Goal: Communication & Community: Share content

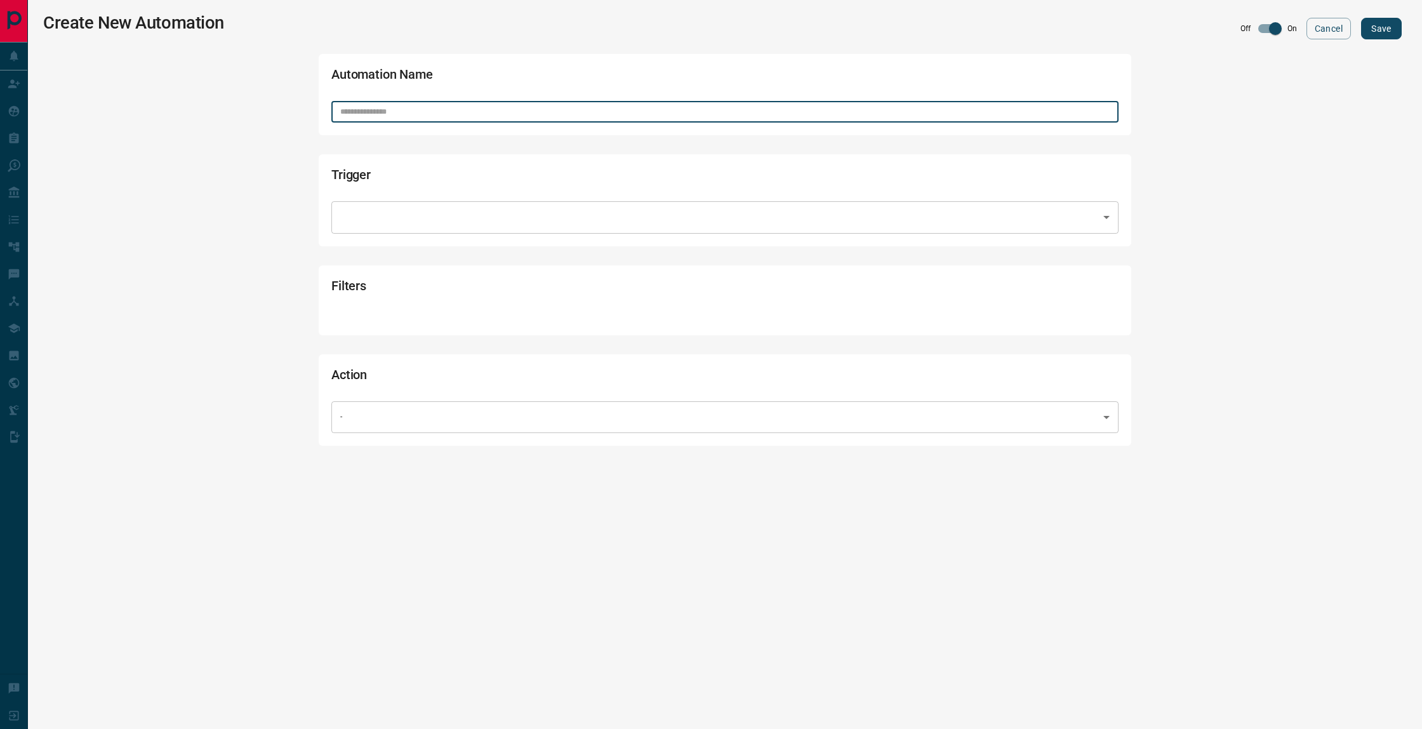
click at [467, 112] on input "text" at bounding box center [724, 112] width 787 height 22
type input "*"
type input "**********"
click at [444, 232] on body "**********" at bounding box center [711, 229] width 1422 height 458
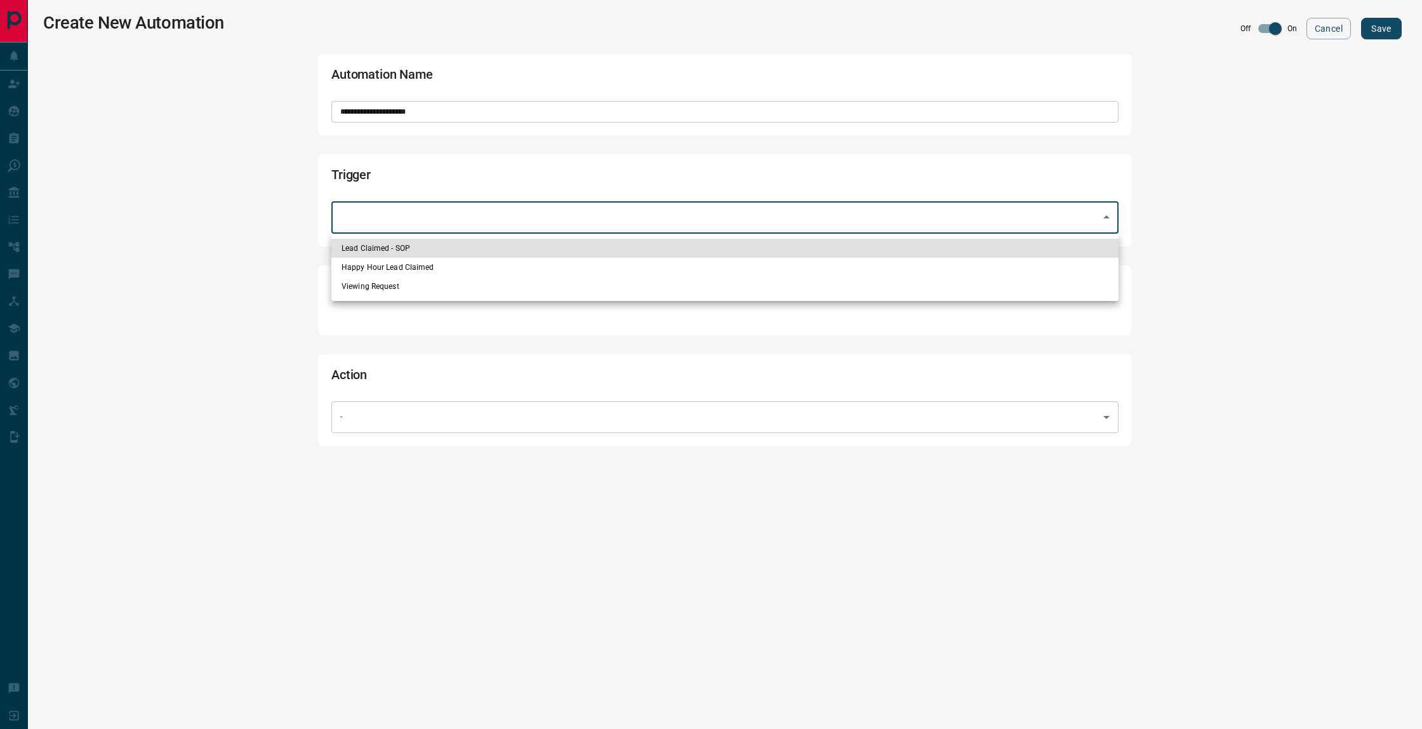
click at [451, 244] on li "Lead Claimed - SOP" at bounding box center [724, 248] width 787 height 19
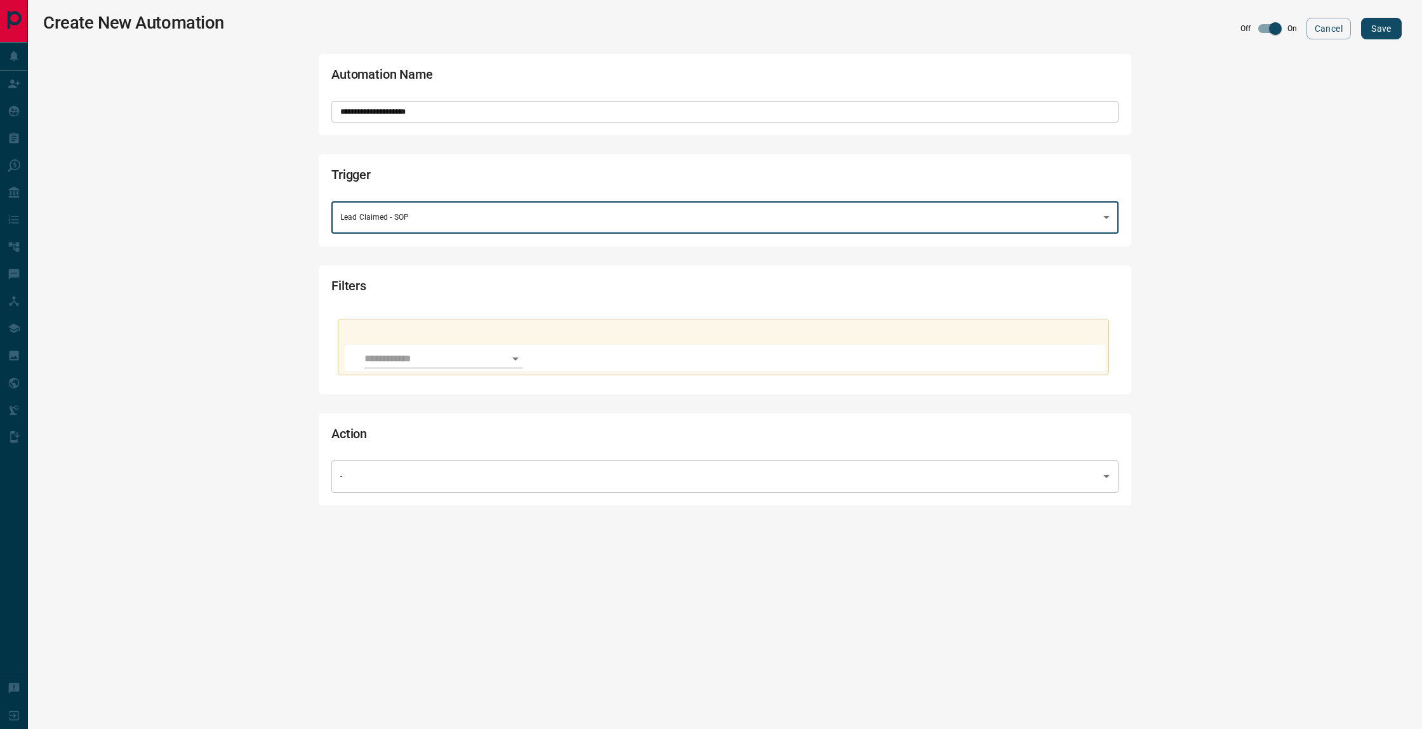
click at [441, 220] on body "**********" at bounding box center [711, 259] width 1422 height 518
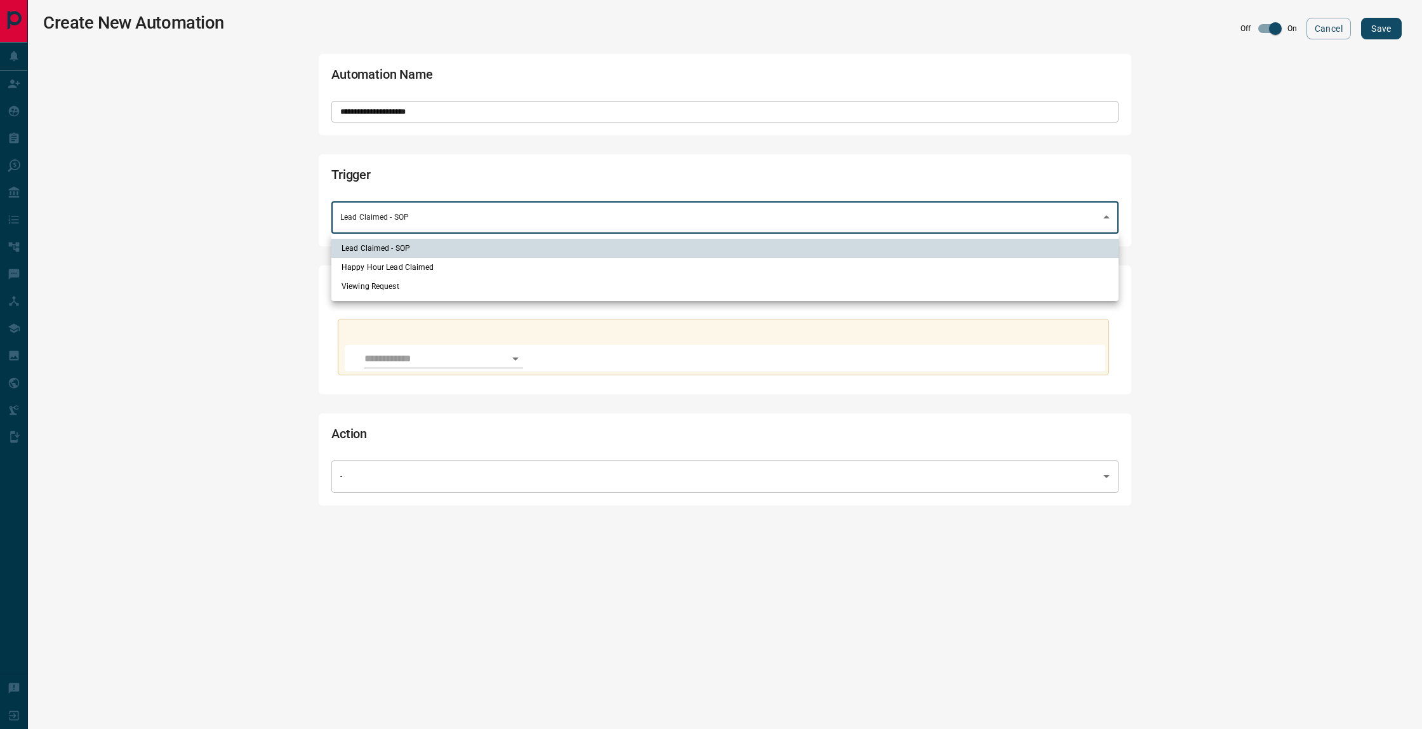
click at [427, 291] on li "Viewing Request" at bounding box center [724, 286] width 787 height 19
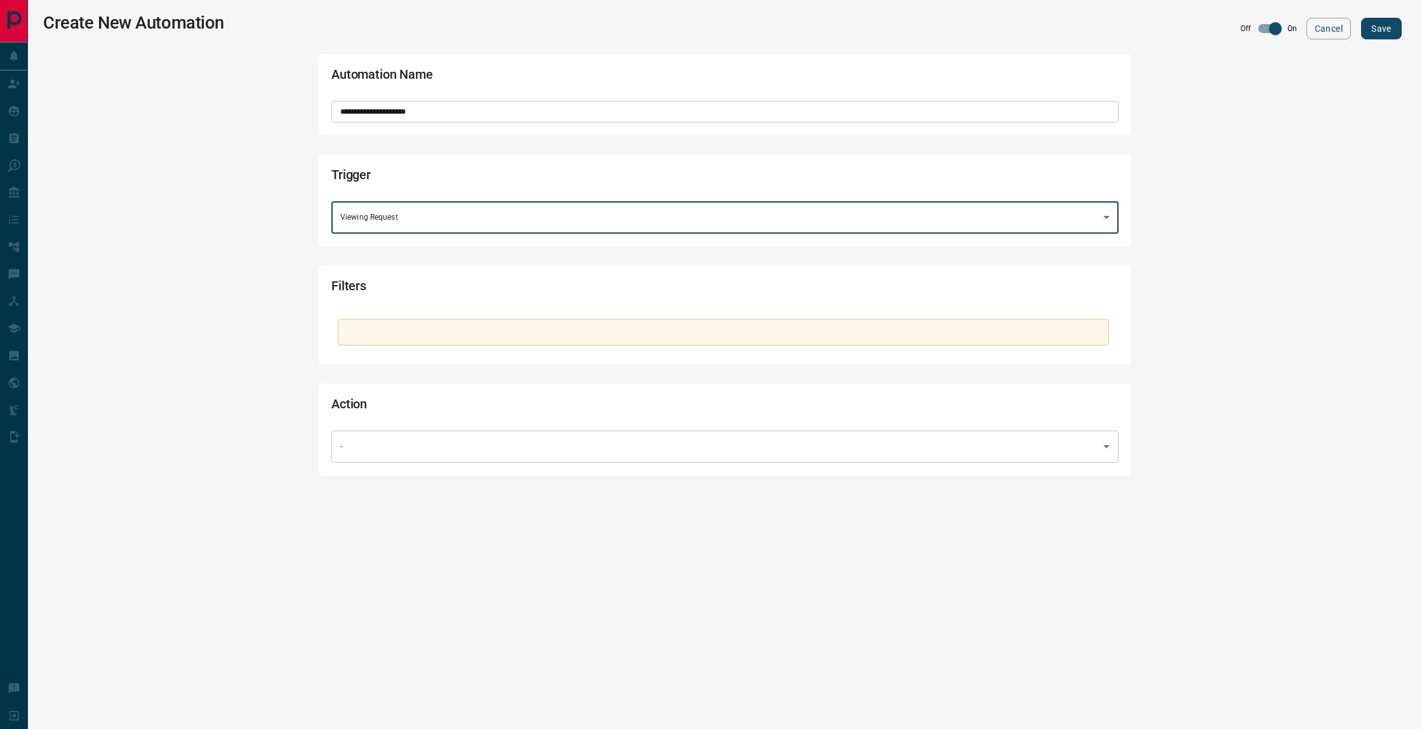
click at [415, 229] on body "**********" at bounding box center [711, 244] width 1422 height 488
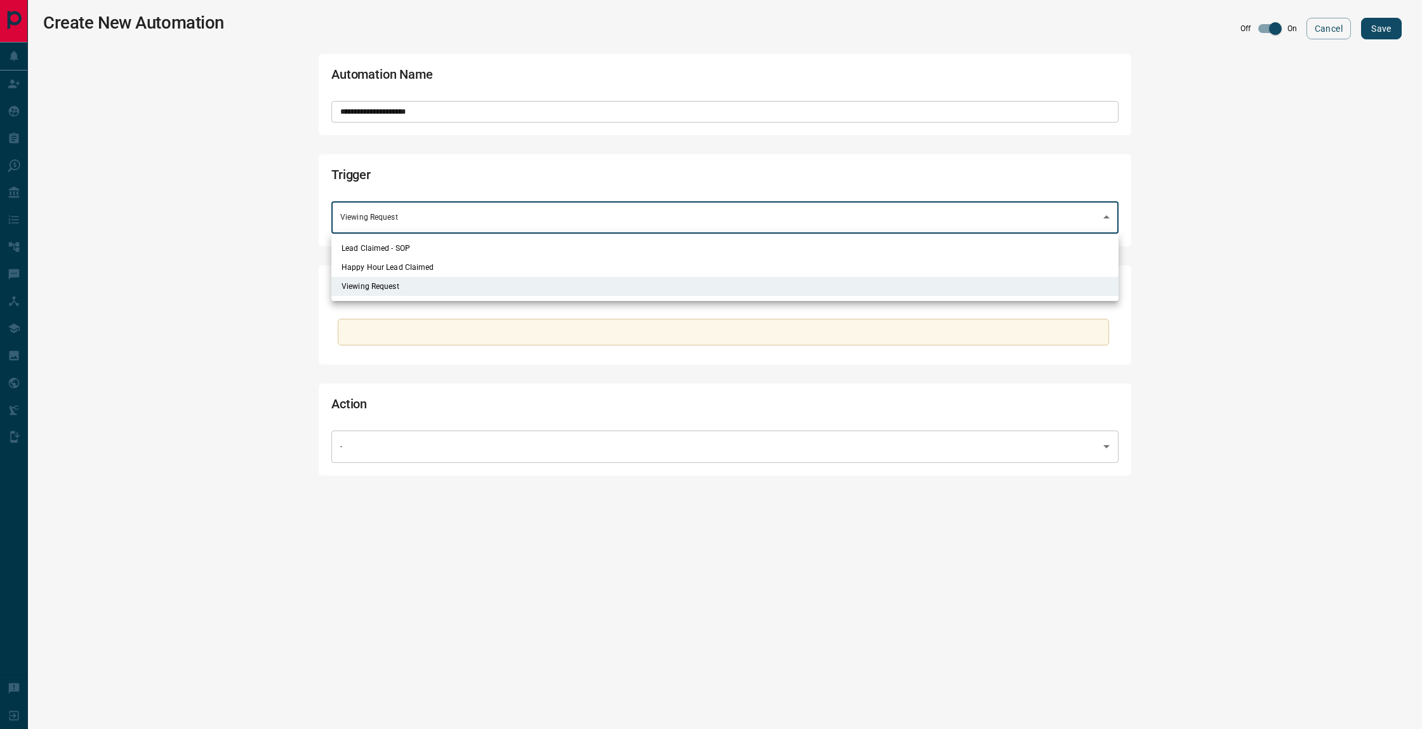
click at [413, 248] on li "Lead Claimed - SOP" at bounding box center [724, 248] width 787 height 19
type input "**********"
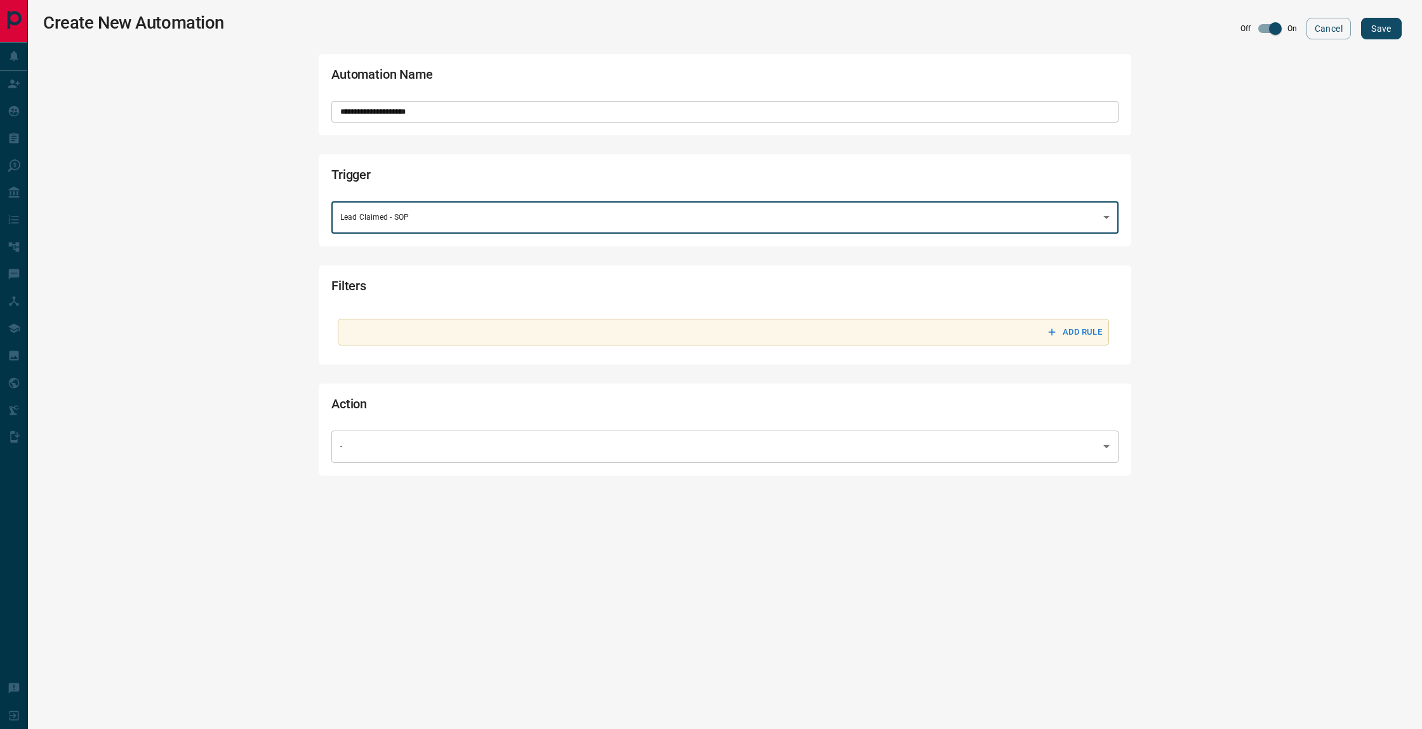
click at [399, 328] on div "Add rule" at bounding box center [726, 332] width 758 height 20
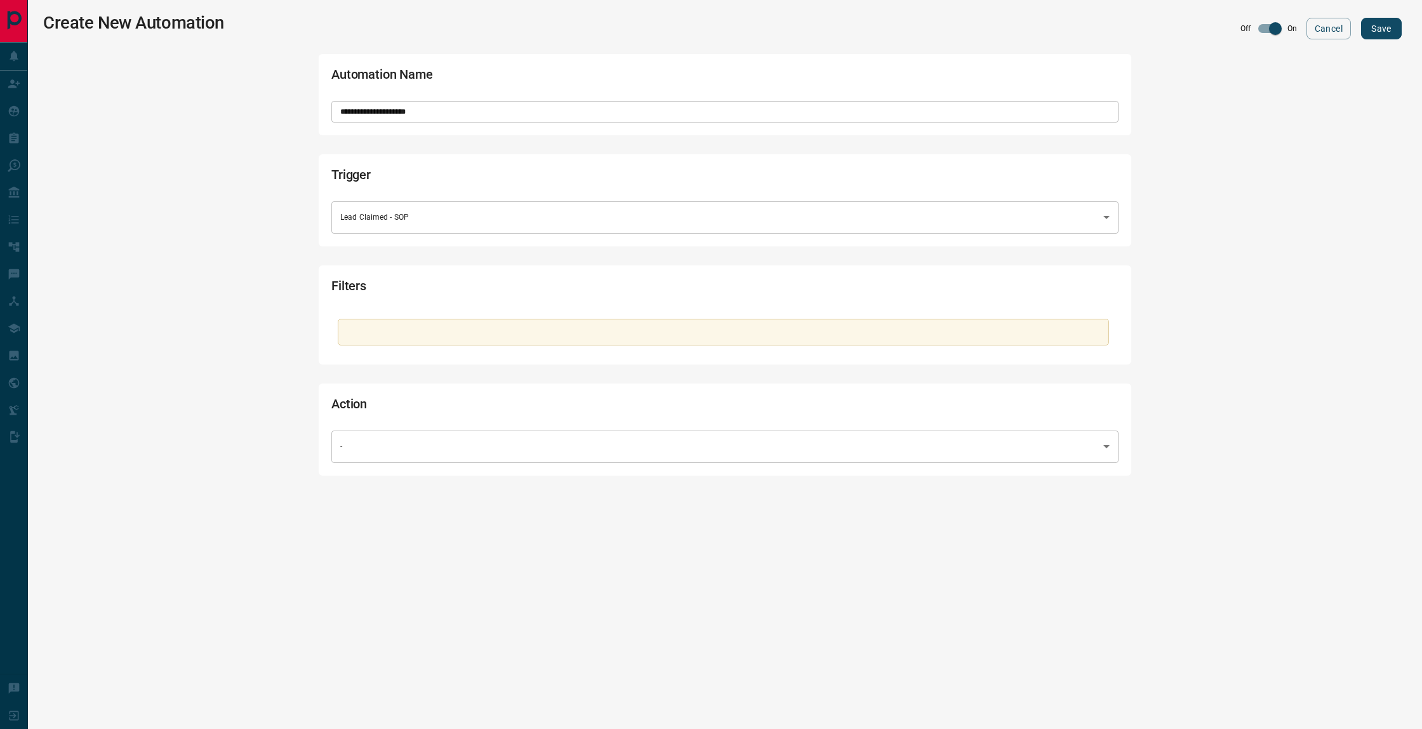
click at [752, 317] on div "Add rule" at bounding box center [724, 332] width 787 height 40
click at [418, 446] on body "**********" at bounding box center [711, 244] width 1422 height 488
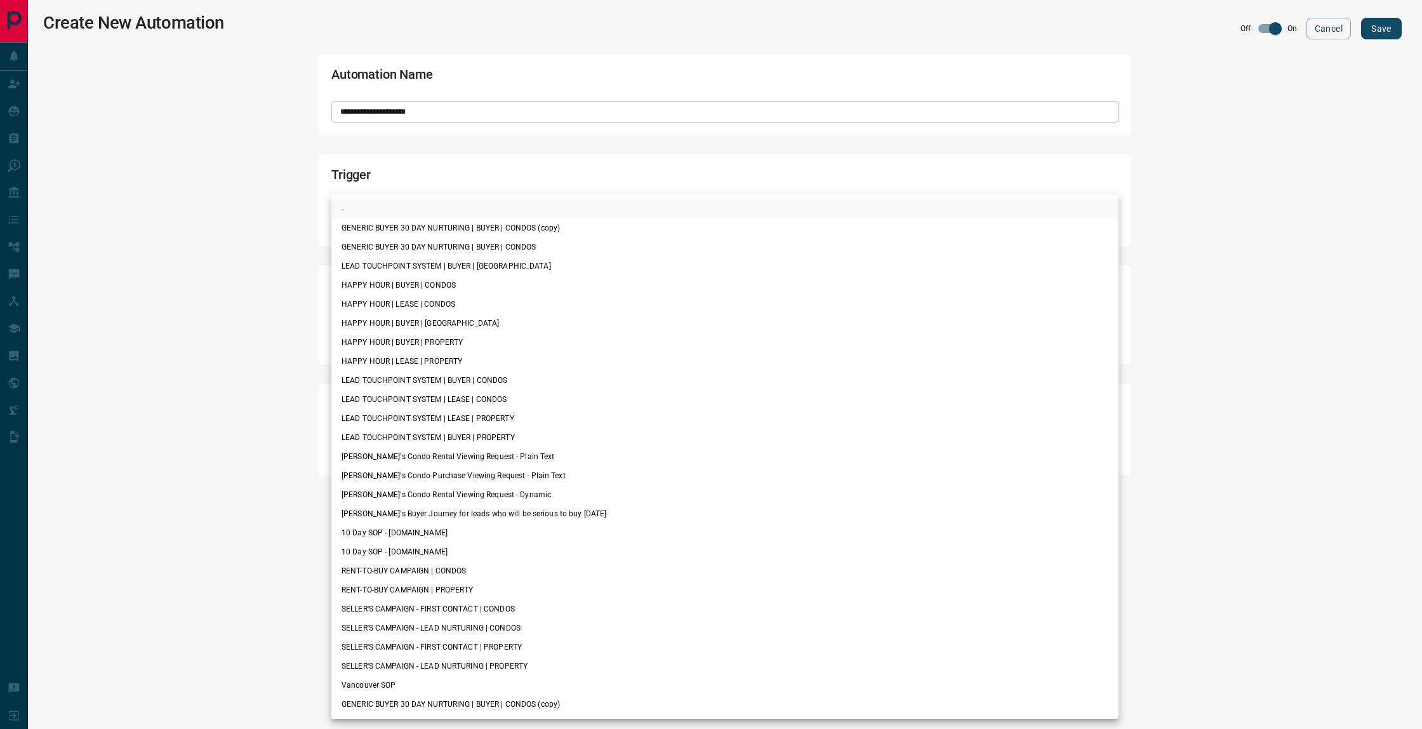
click at [185, 537] on div at bounding box center [711, 364] width 1422 height 729
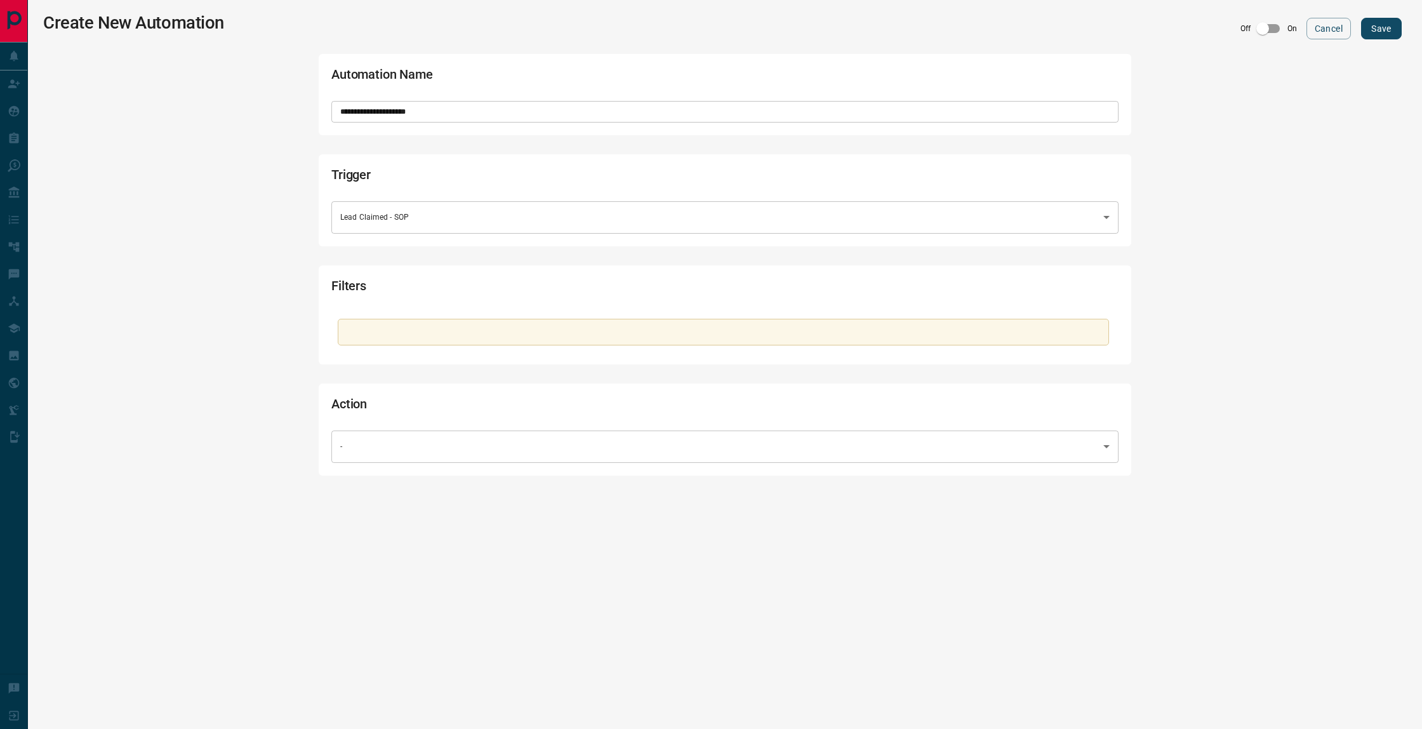
click at [1369, 30] on button "Save" at bounding box center [1381, 29] width 41 height 22
click at [465, 459] on body "**********" at bounding box center [711, 258] width 1422 height 517
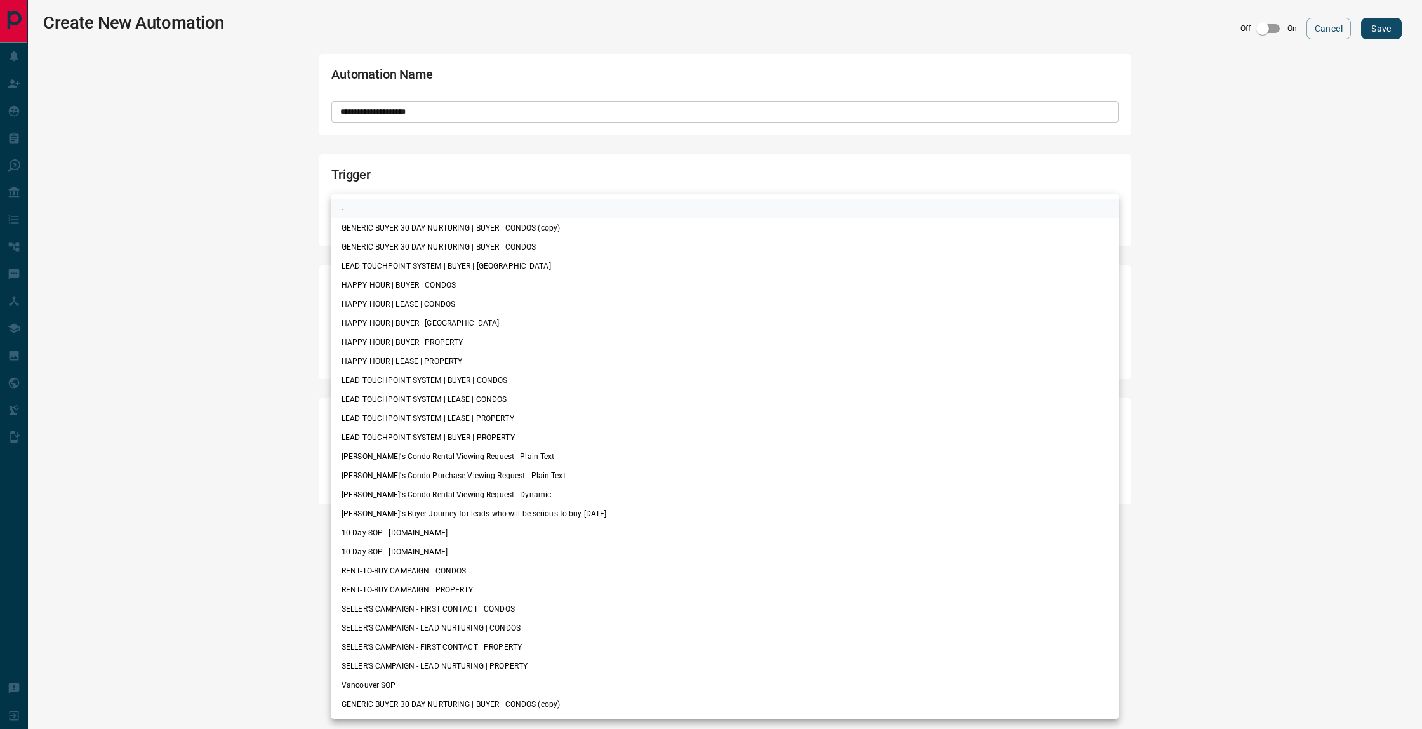
click at [239, 569] on div at bounding box center [711, 364] width 1422 height 729
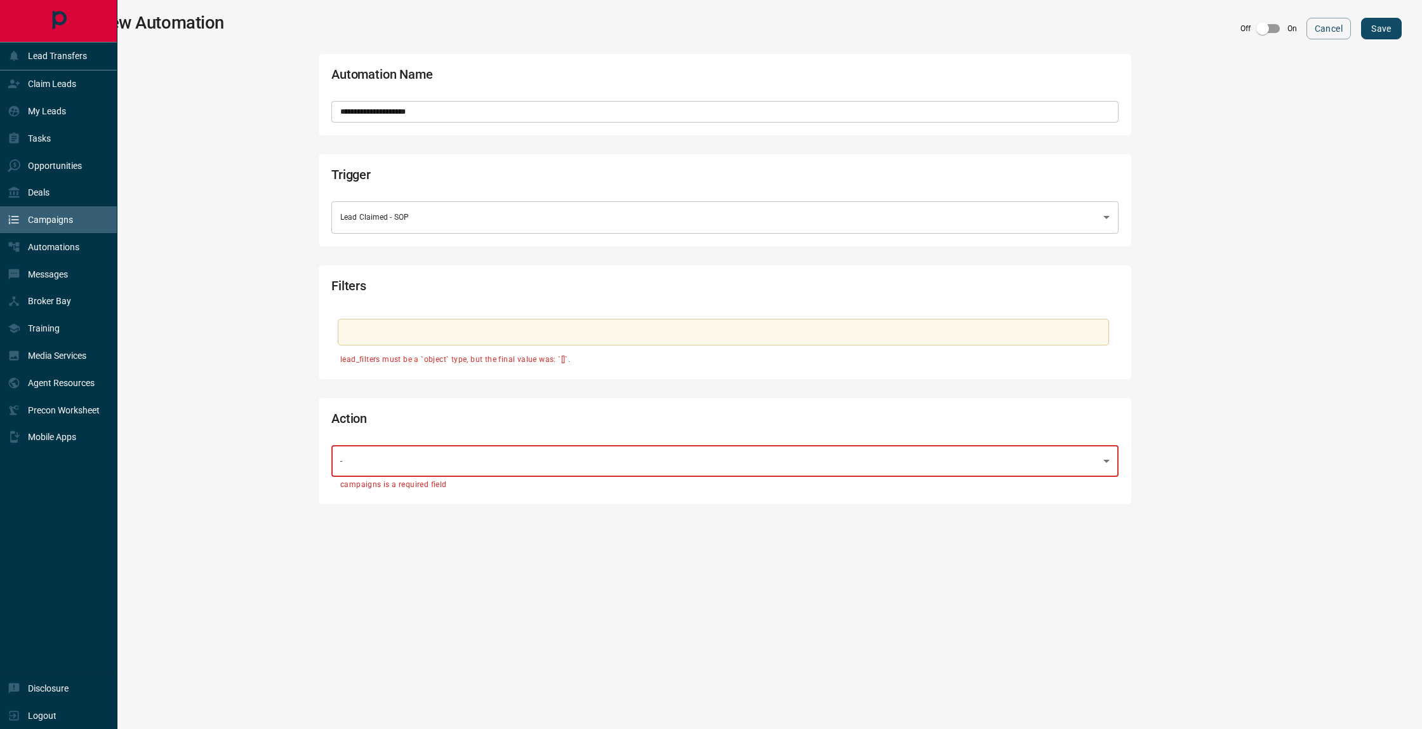
click at [67, 225] on p "Campaigns" at bounding box center [50, 220] width 45 height 10
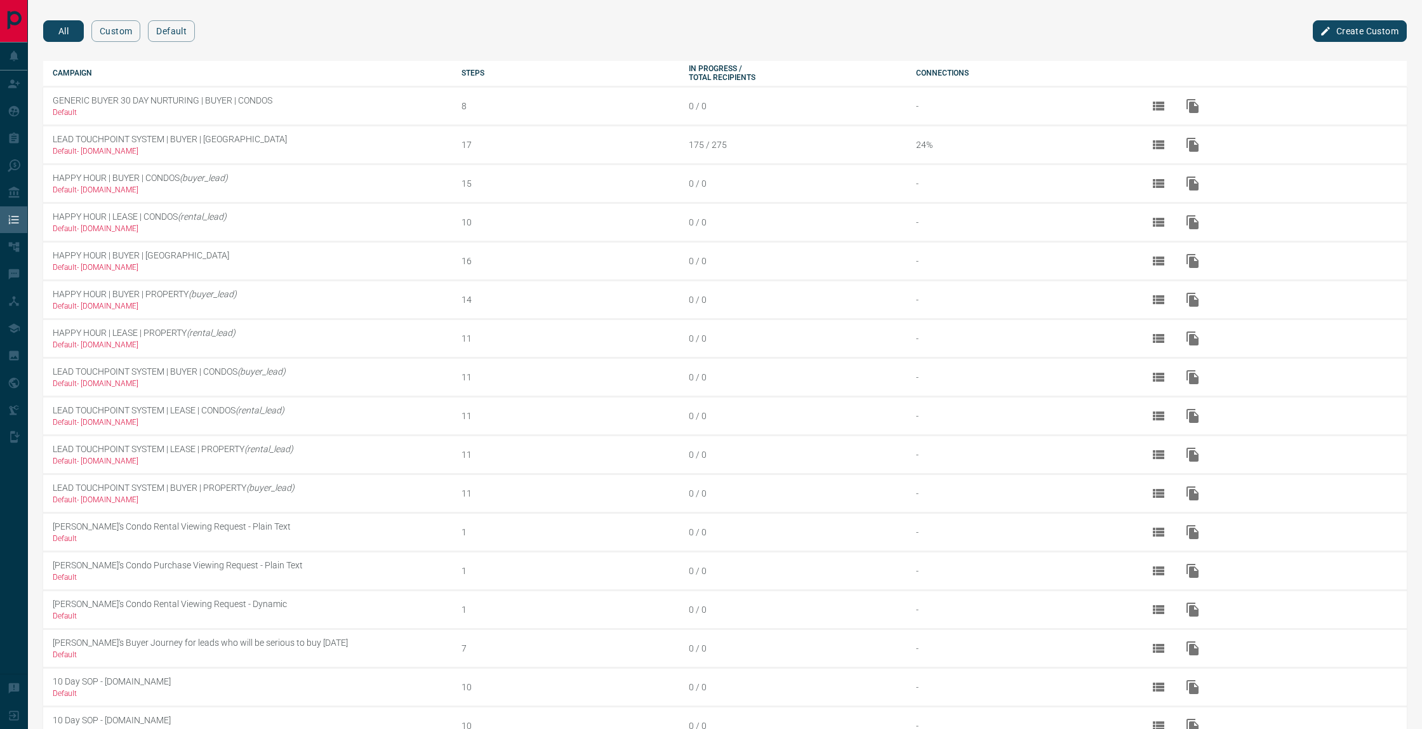
click at [1341, 32] on button "Create Custom" at bounding box center [1360, 31] width 94 height 22
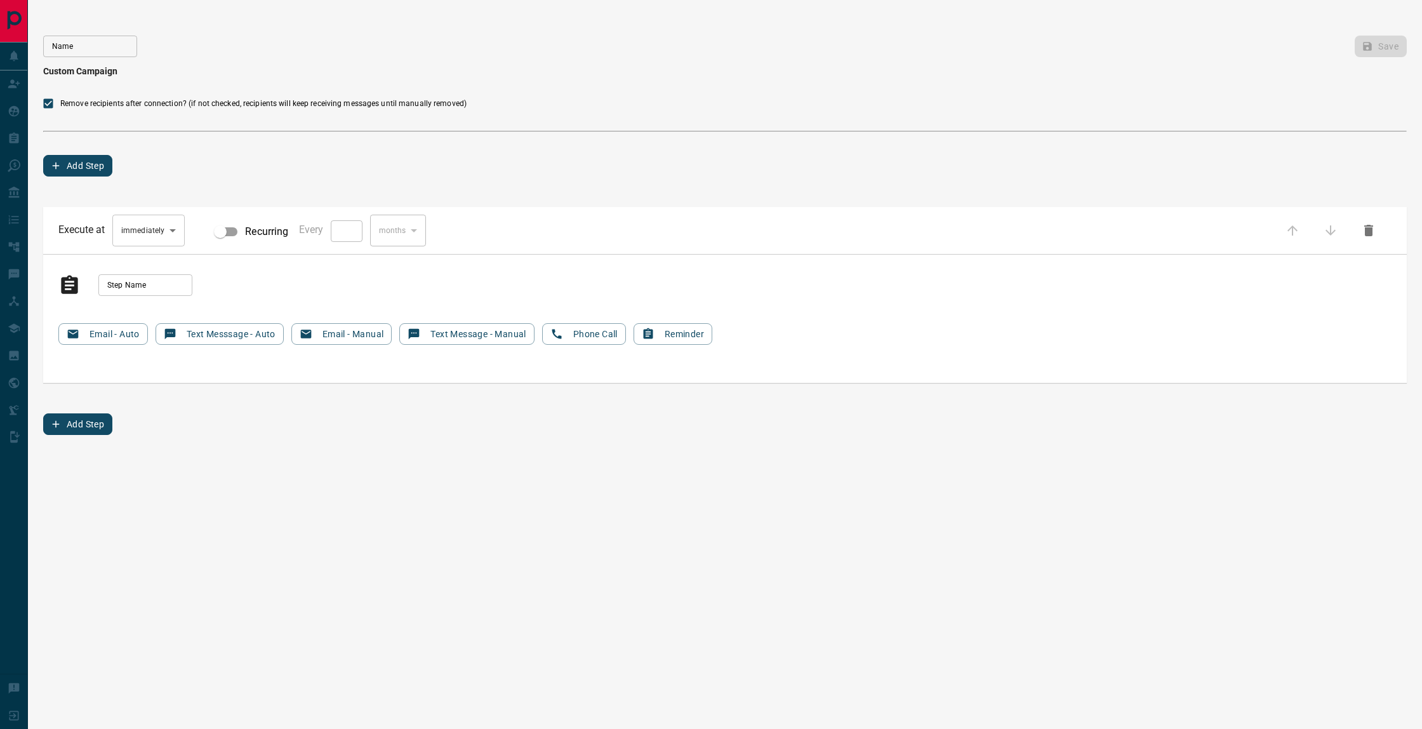
click at [93, 41] on input "Name" at bounding box center [90, 47] width 94 height 22
click at [343, 64] on div "Name Name Save" at bounding box center [725, 51] width 1364 height 30
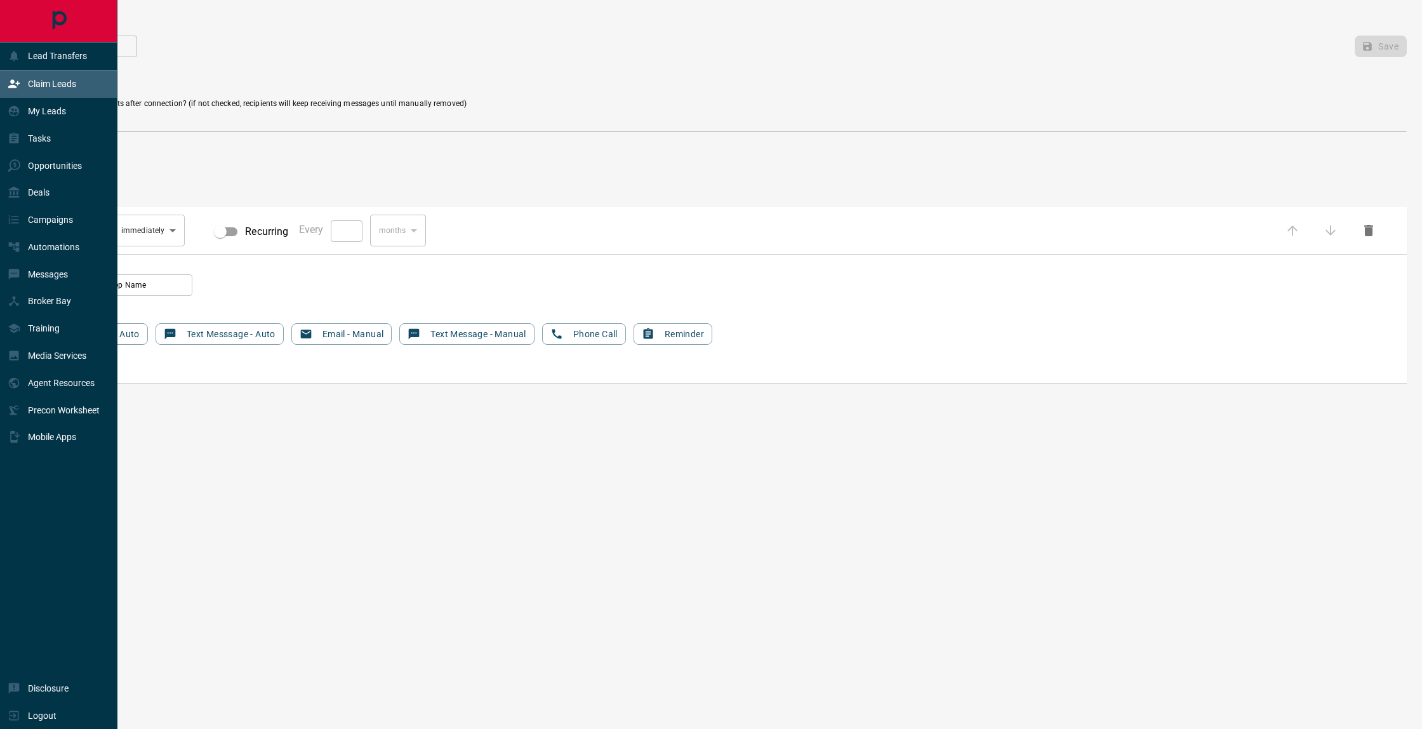
click at [43, 82] on p "Claim Leads" at bounding box center [52, 84] width 48 height 10
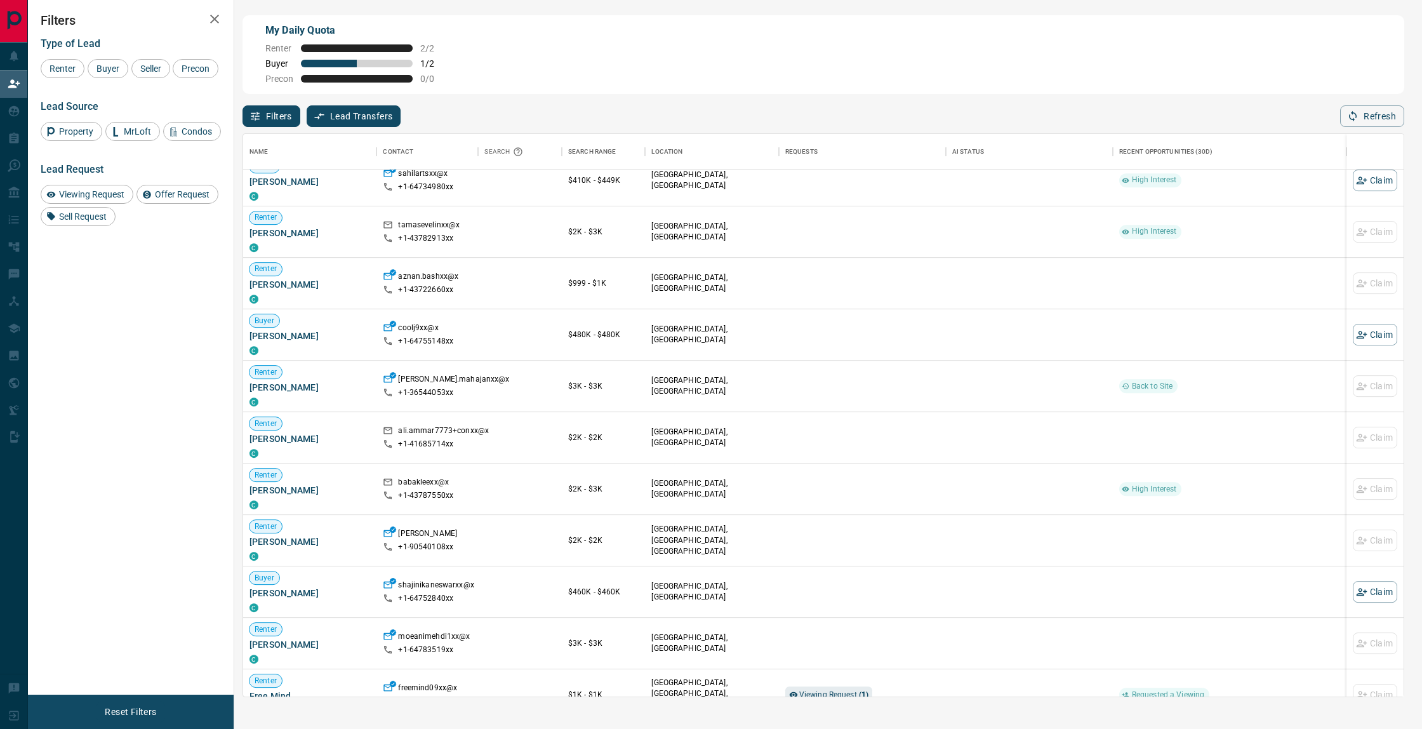
scroll to position [494, 0]
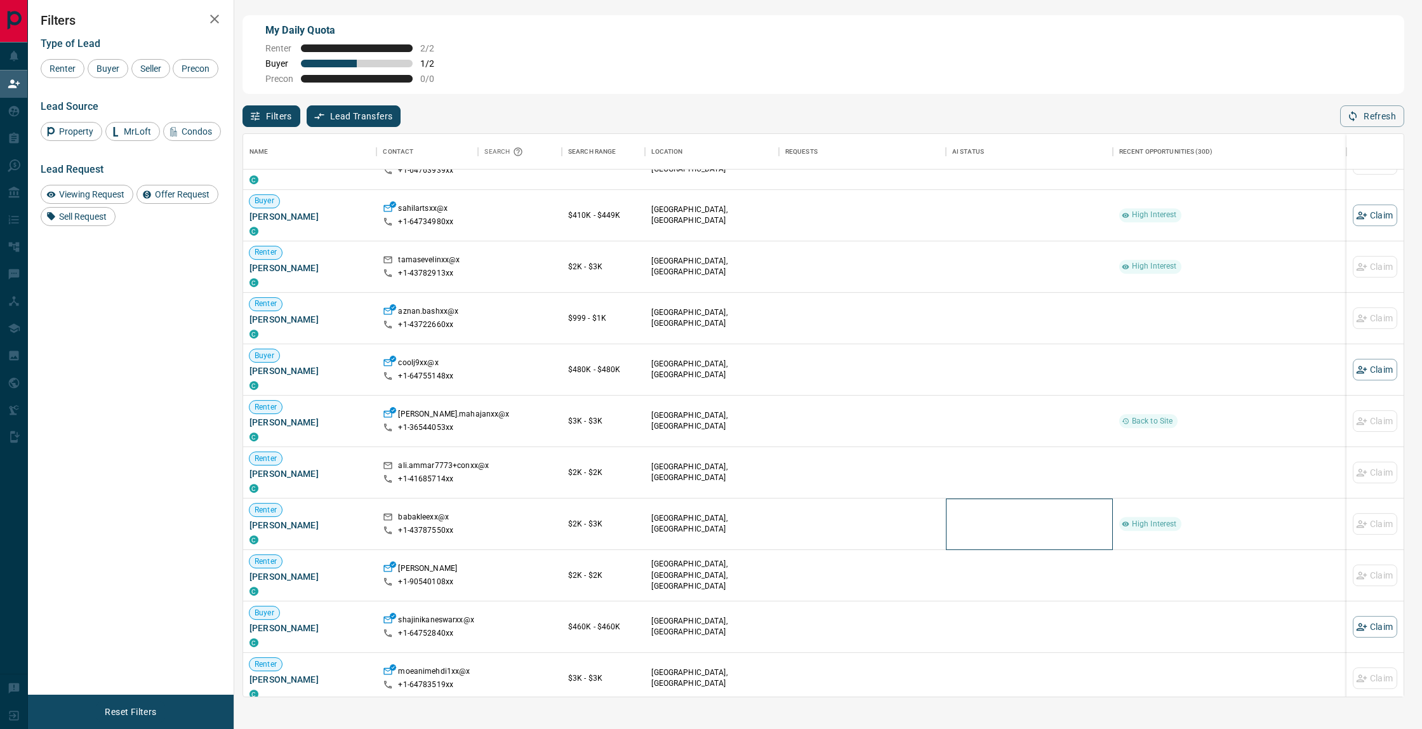
drag, startPoint x: 1040, startPoint y: 510, endPoint x: 990, endPoint y: 259, distance: 255.6
click at [1025, 428] on div "Renter [PERSON_NAME] C kaitlinhourihxx@x +1- 50664737xx $3K - $3K [GEOGRAPHIC_D…" at bounding box center [794, 498] width 1103 height 823
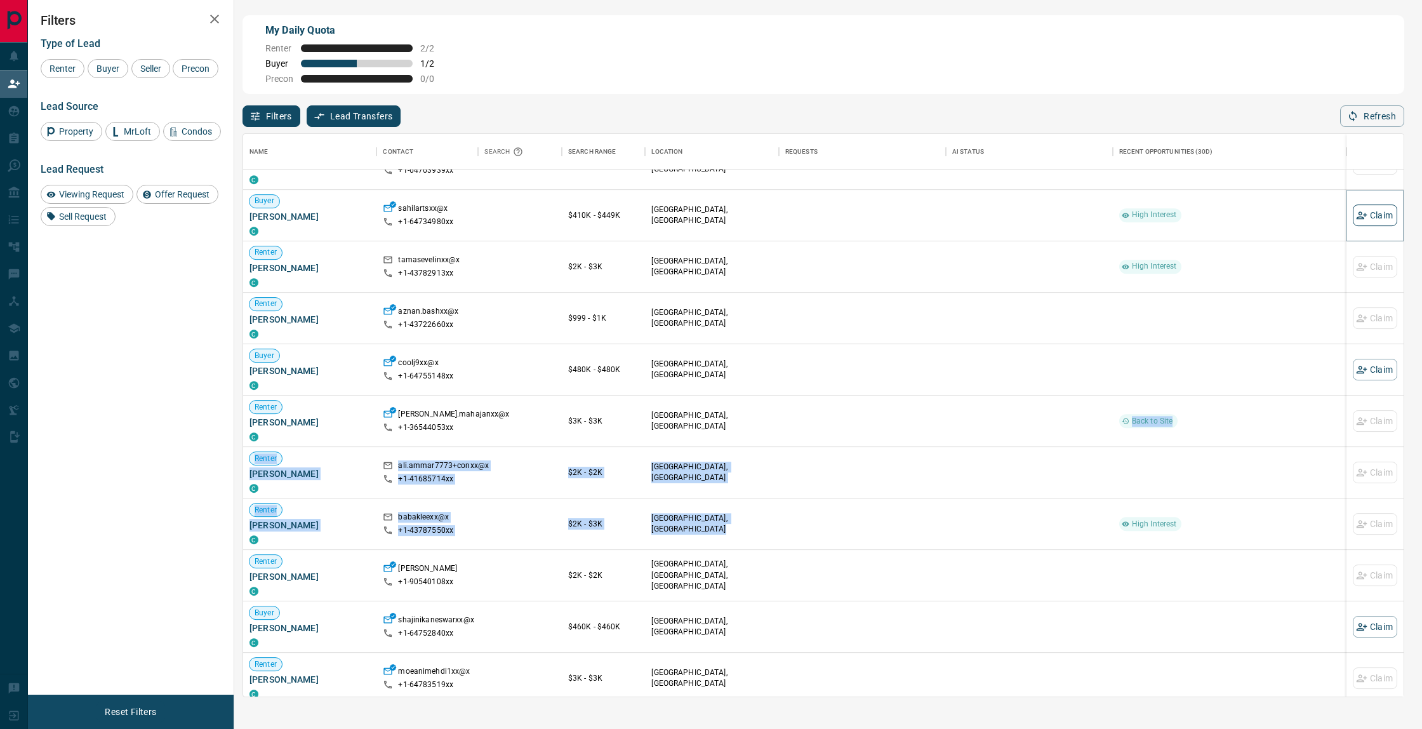
click at [1381, 215] on button "Claim" at bounding box center [1375, 215] width 44 height 22
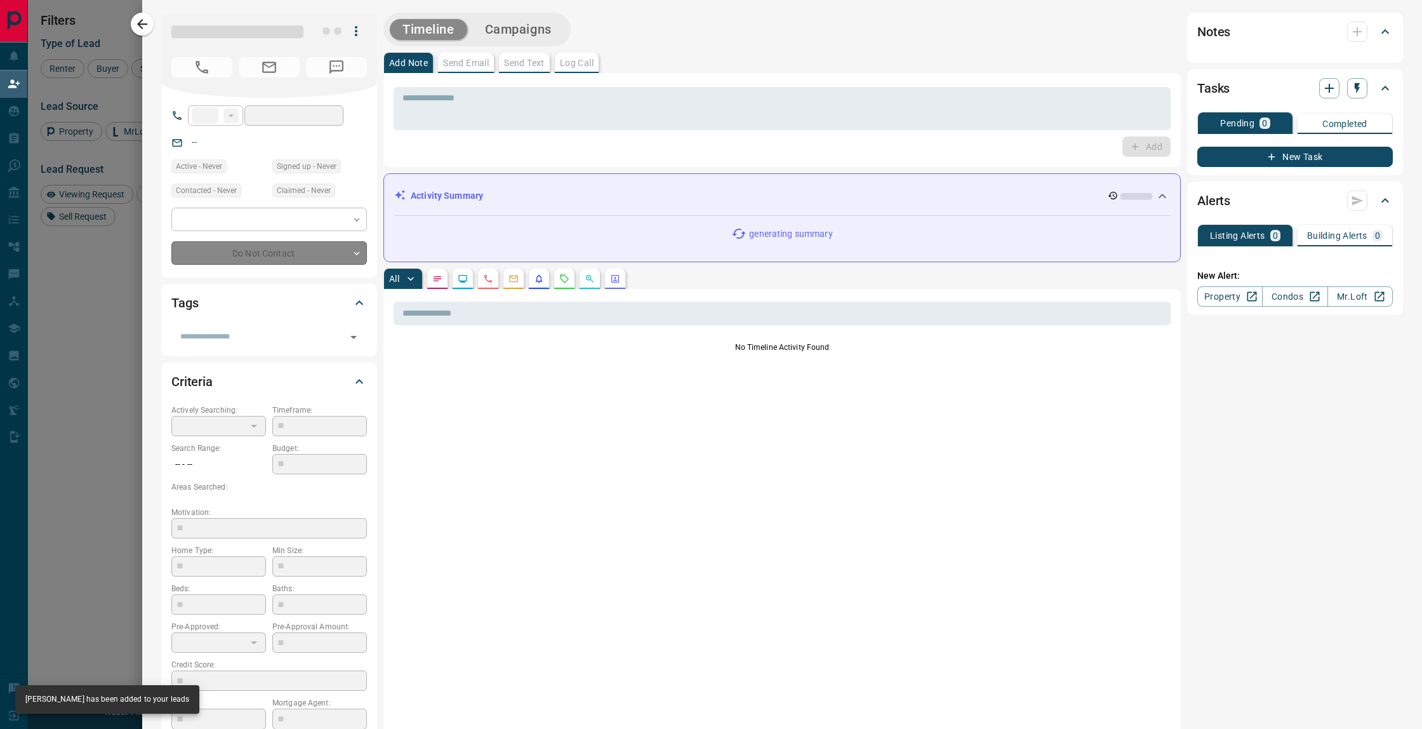
type input "**"
type input "**********"
type input "**"
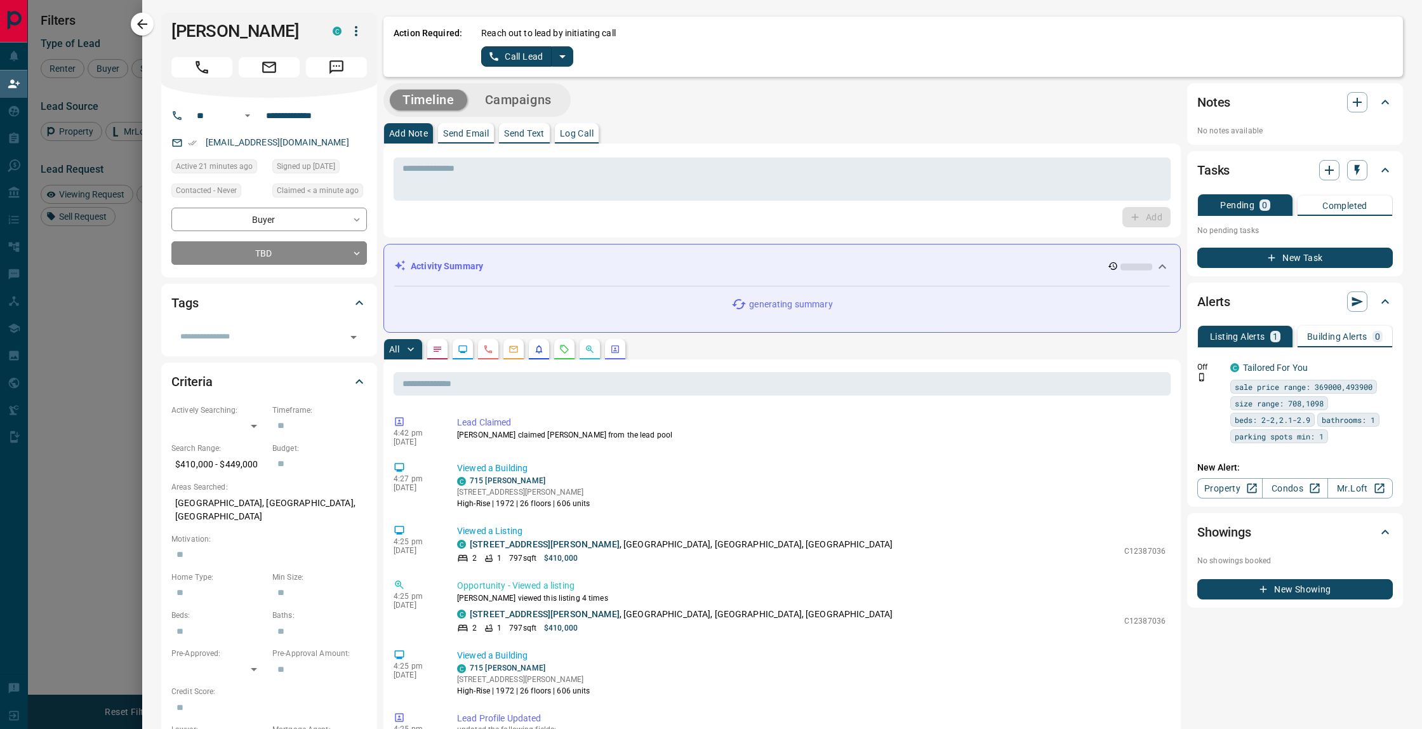
click at [571, 58] on button "split button" at bounding box center [563, 56] width 22 height 20
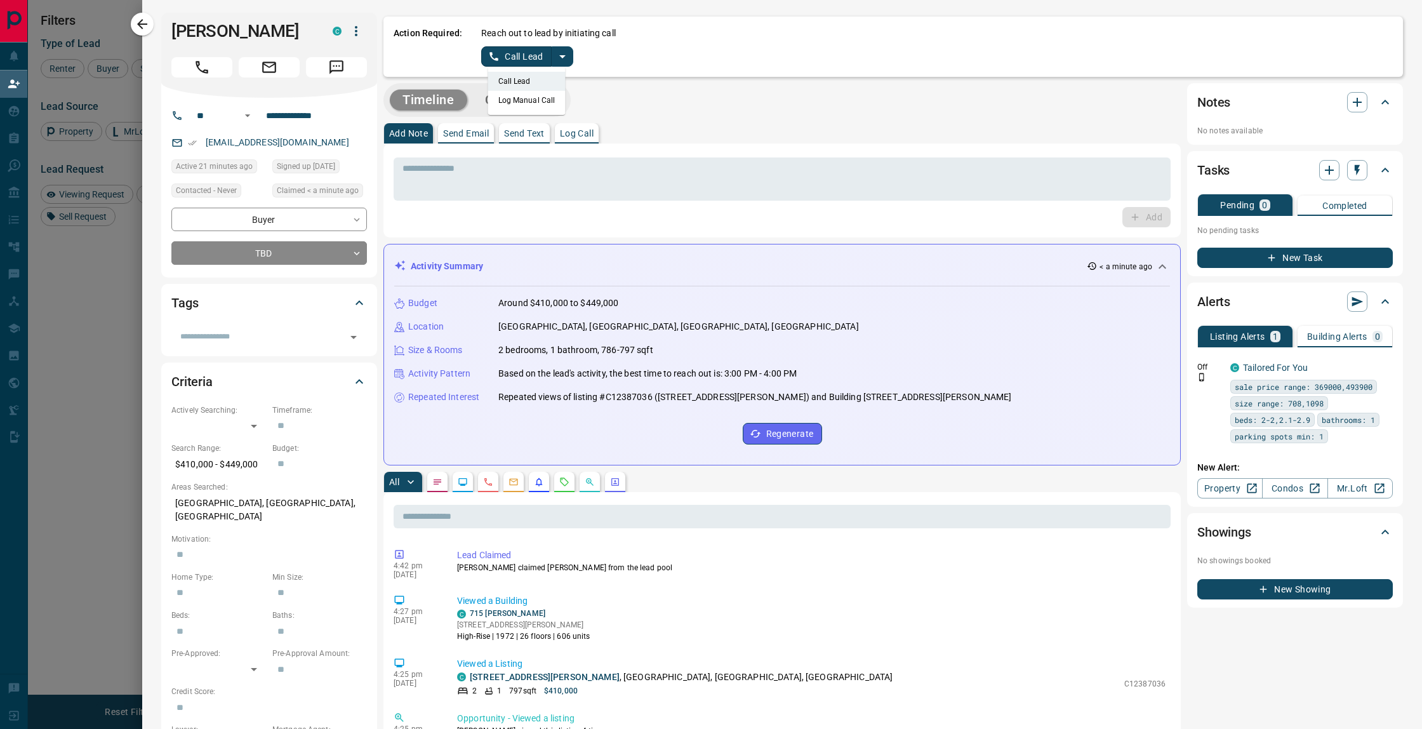
click at [541, 95] on li "Log Manual Call" at bounding box center [526, 100] width 77 height 19
click at [509, 61] on button "Log Manual Call" at bounding box center [523, 56] width 84 height 20
click at [515, 59] on button "No" at bounding box center [517, 56] width 22 height 20
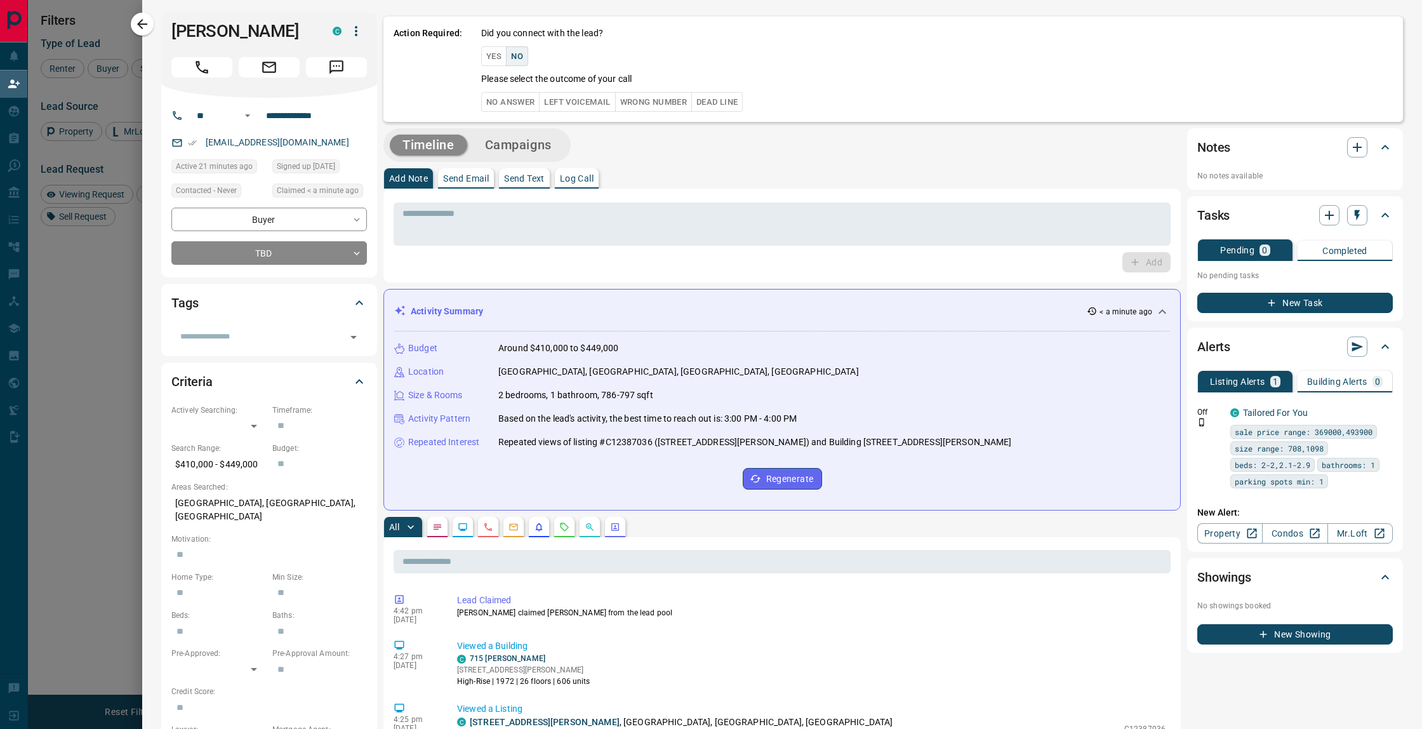
click at [524, 102] on button "No Answer" at bounding box center [510, 102] width 58 height 20
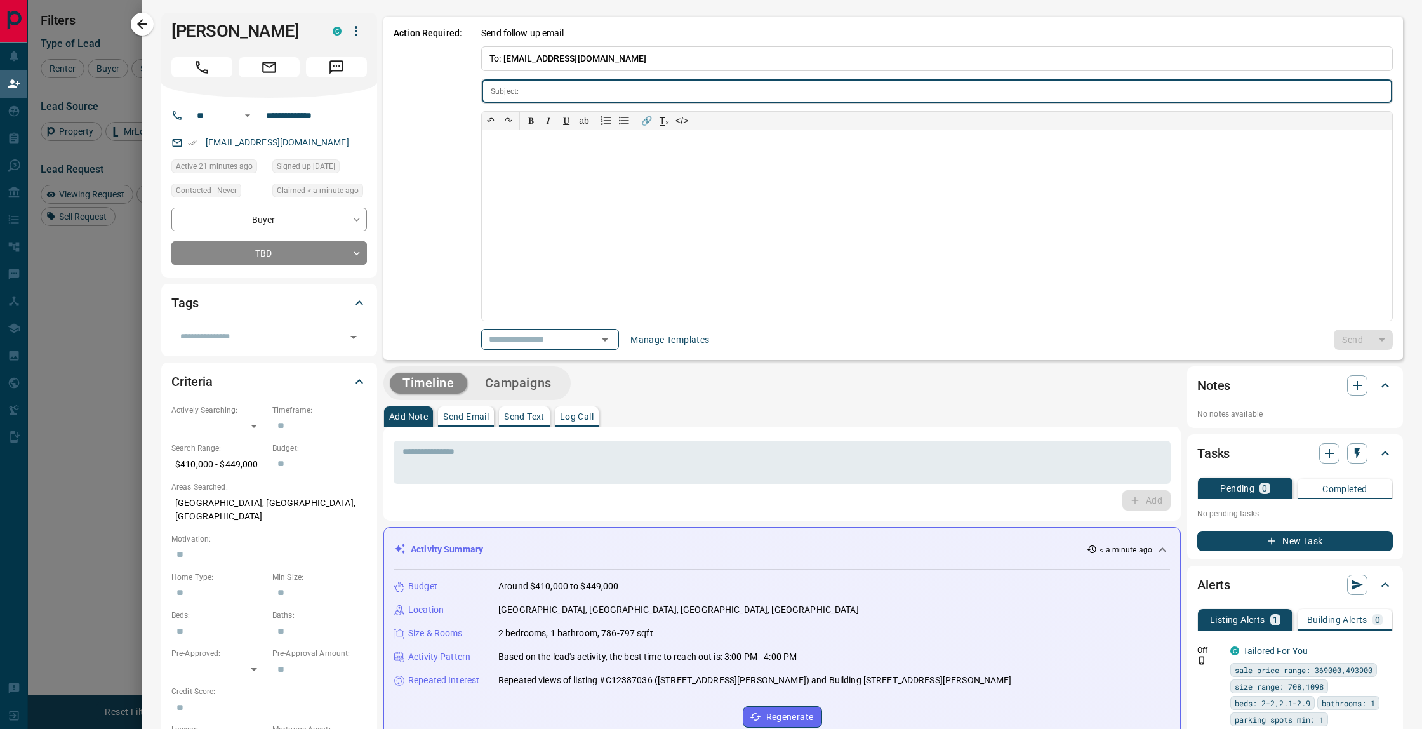
type input "**********"
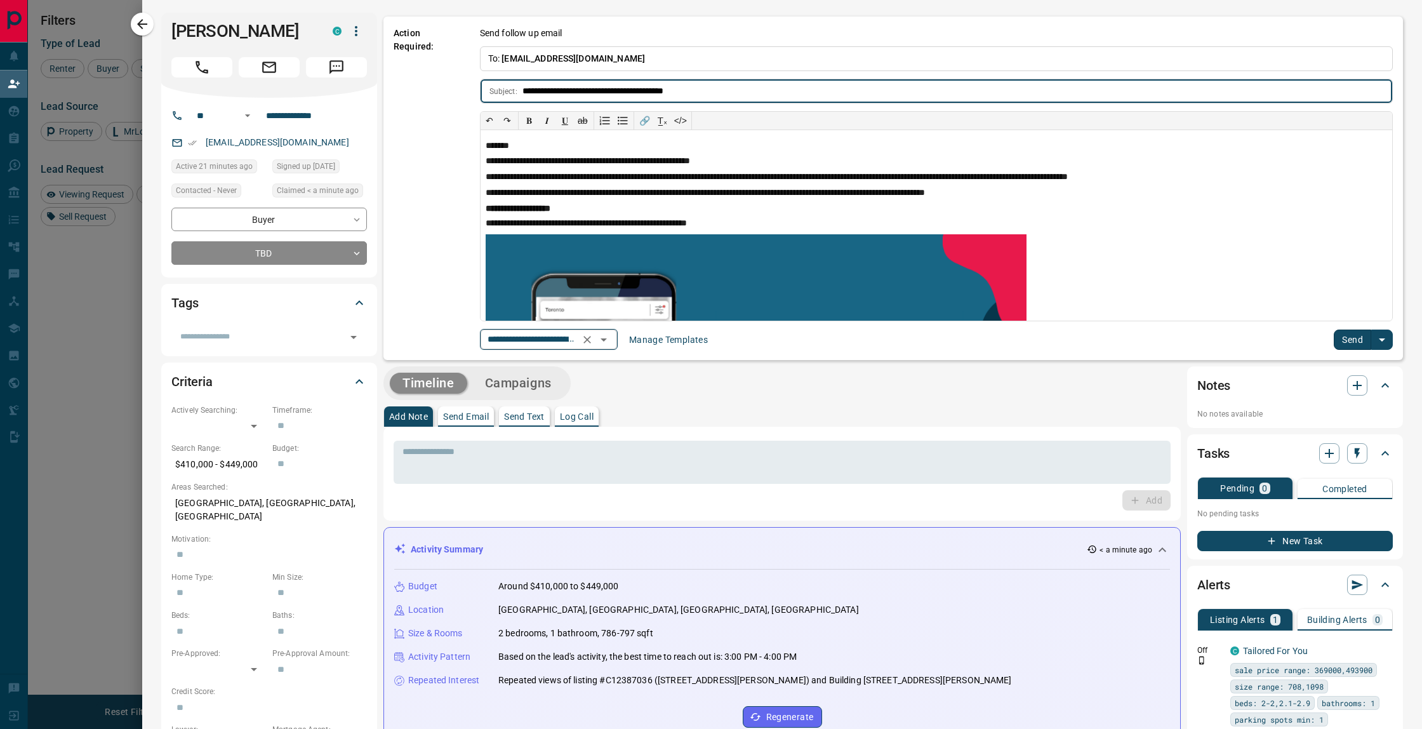
click at [607, 348] on button "Open" at bounding box center [604, 340] width 18 height 18
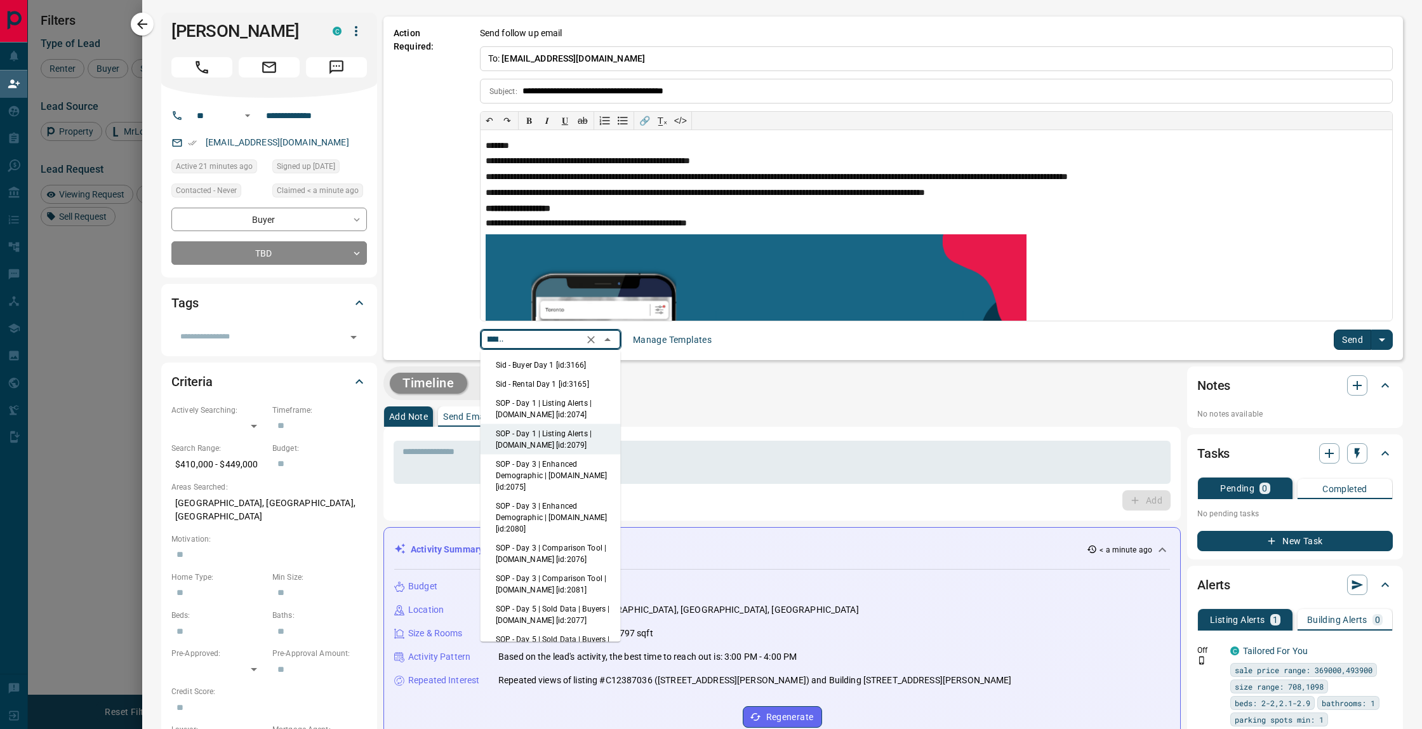
click at [586, 362] on li "Sid - Buyer Day 1 [id:3166]" at bounding box center [551, 364] width 140 height 19
type input "**********"
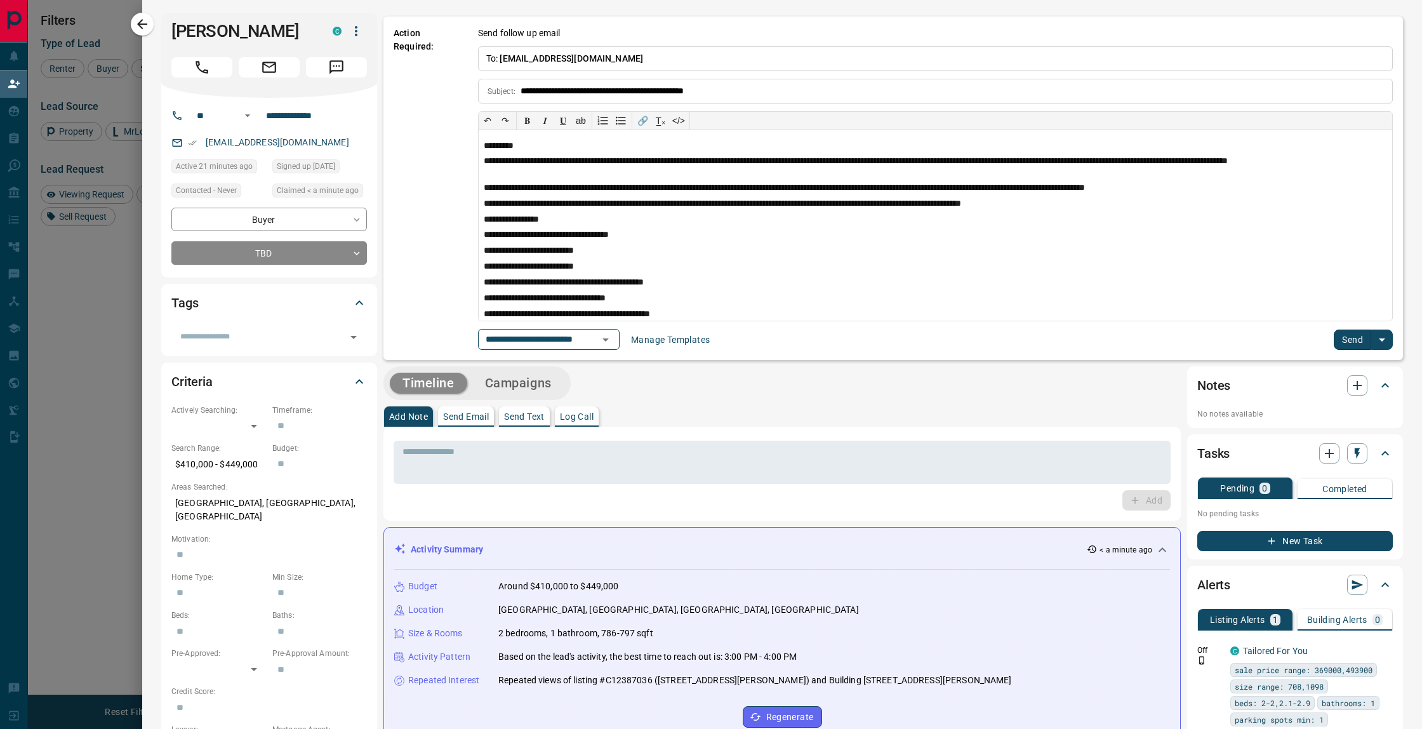
click at [1343, 347] on button "Send" at bounding box center [1352, 339] width 37 height 20
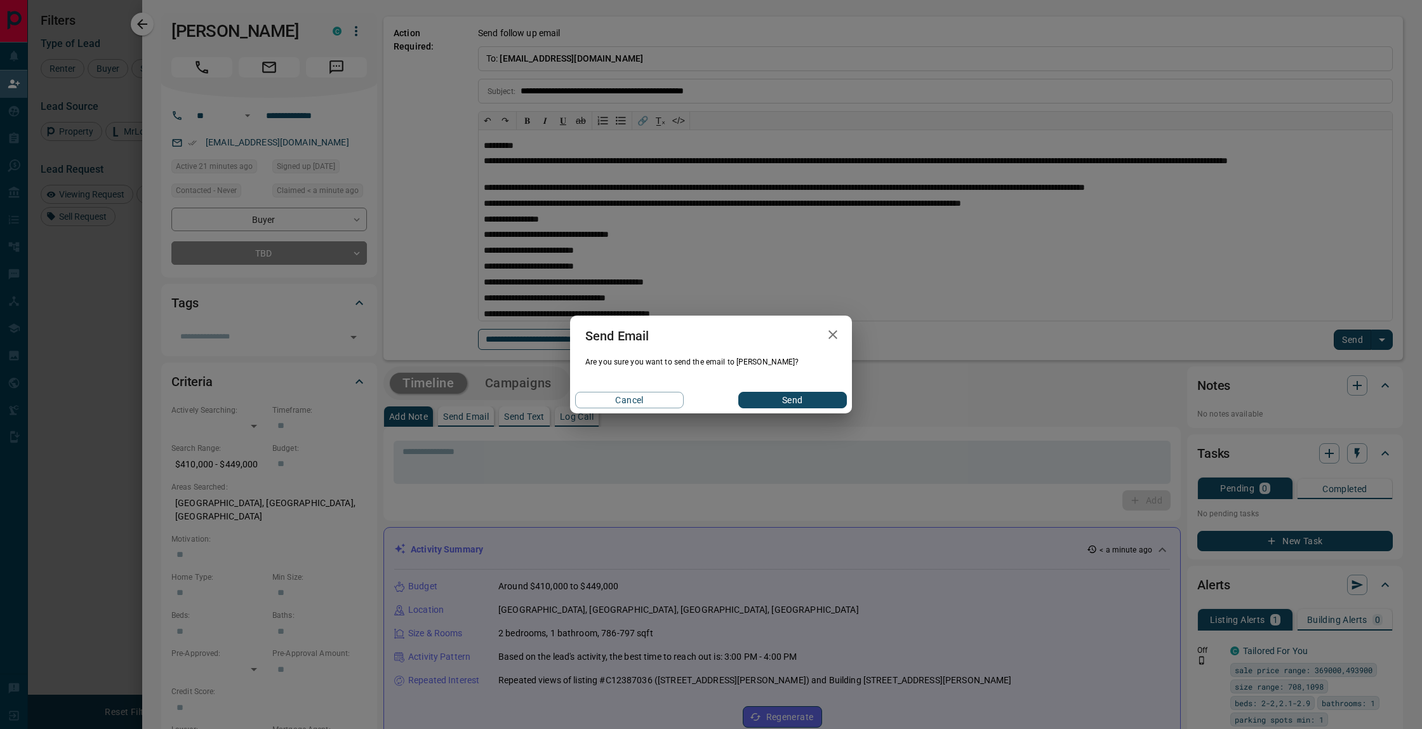
click at [797, 404] on button "Send" at bounding box center [792, 400] width 109 height 17
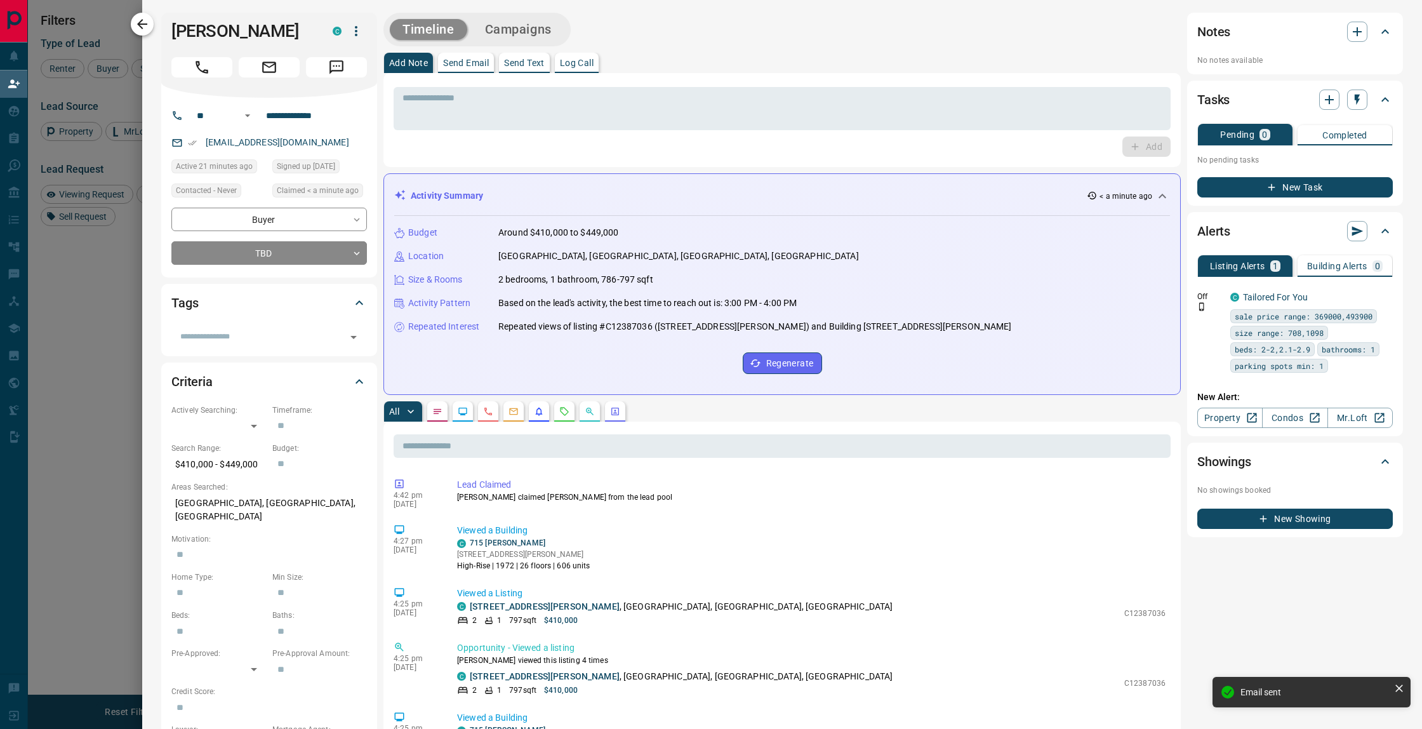
click at [149, 19] on icon "button" at bounding box center [142, 24] width 15 height 15
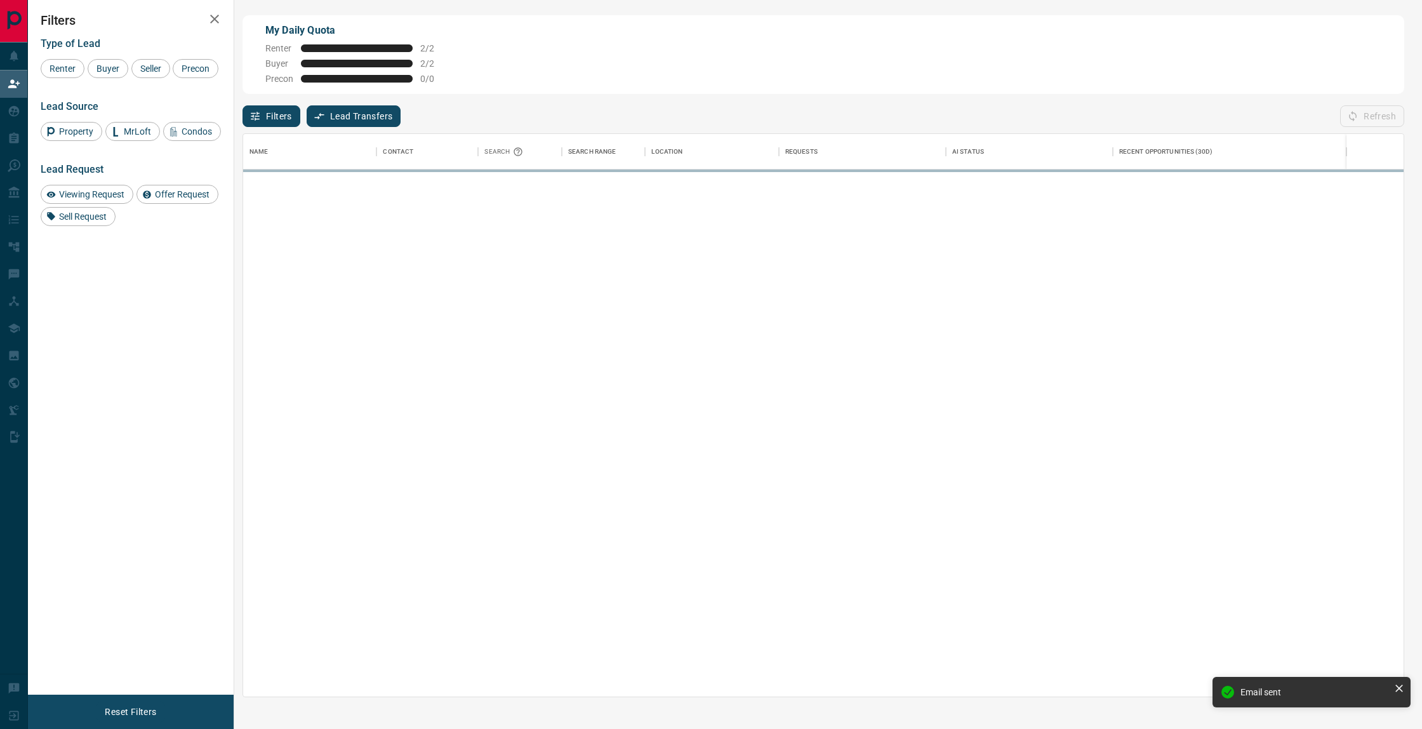
scroll to position [562, 1160]
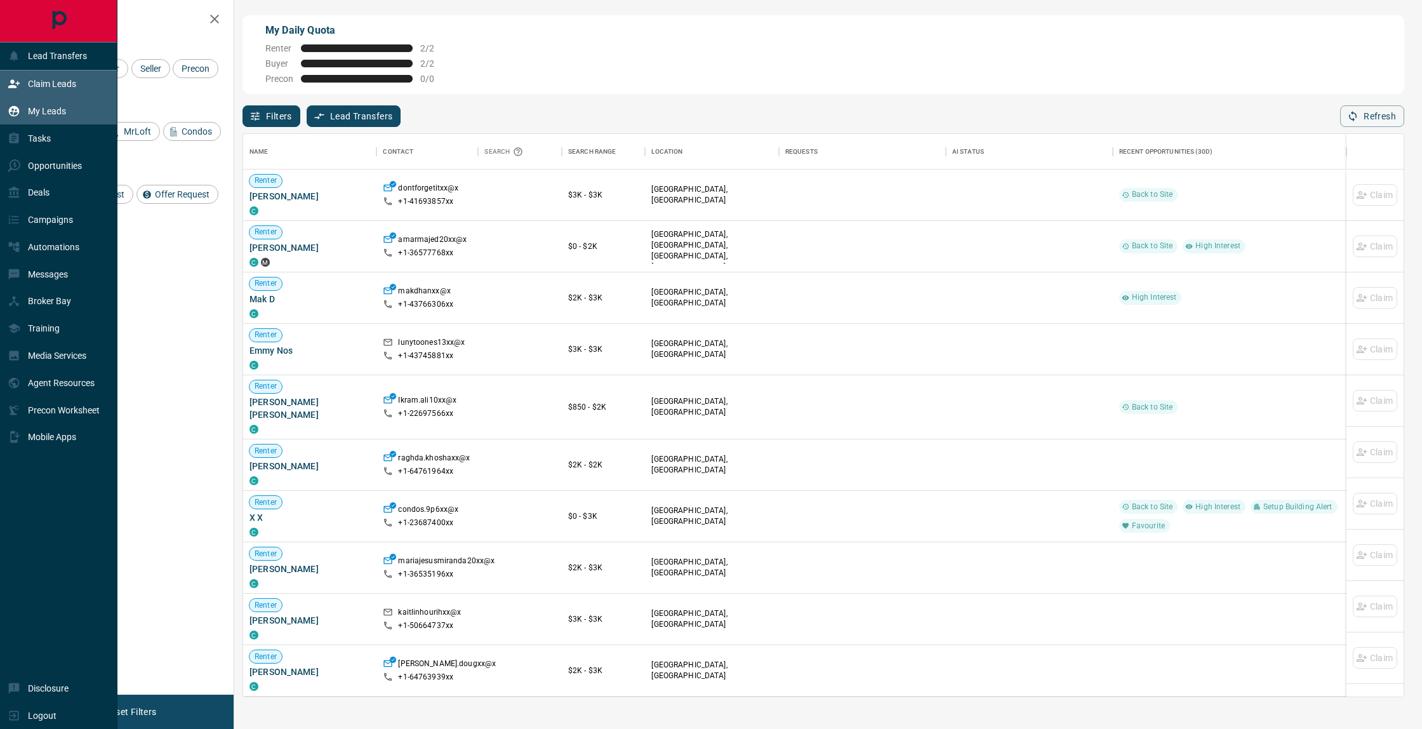
click at [74, 105] on div "My Leads" at bounding box center [58, 111] width 117 height 27
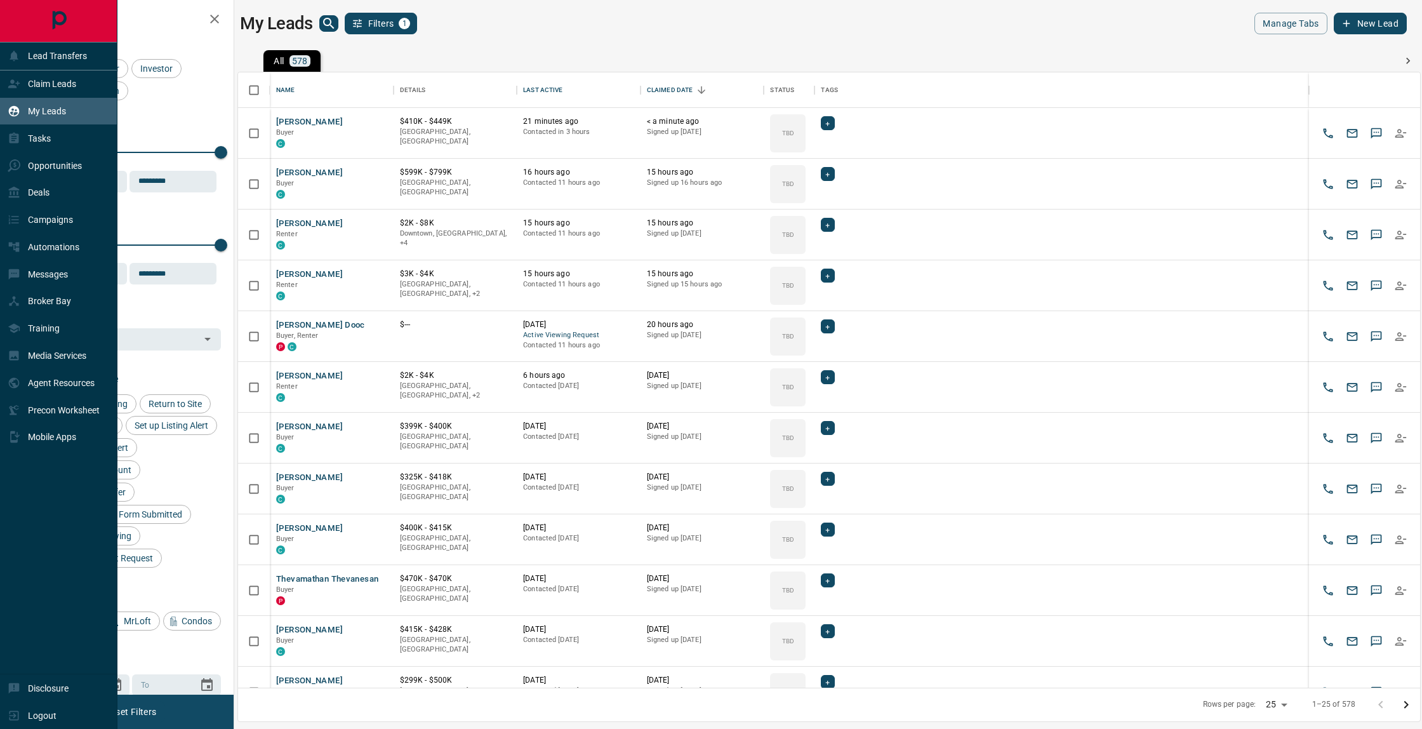
scroll to position [615, 1182]
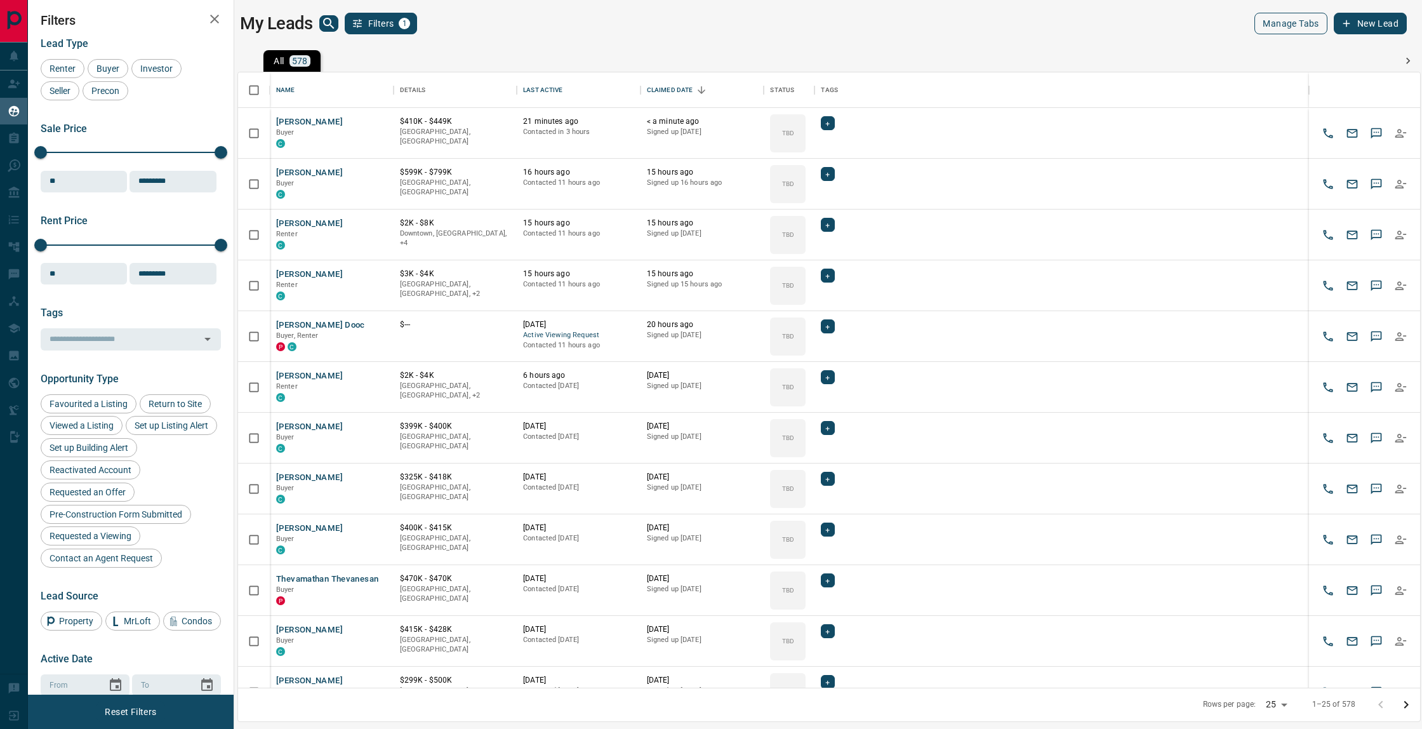
click at [1304, 29] on button "Manage Tabs" at bounding box center [1290, 24] width 72 height 22
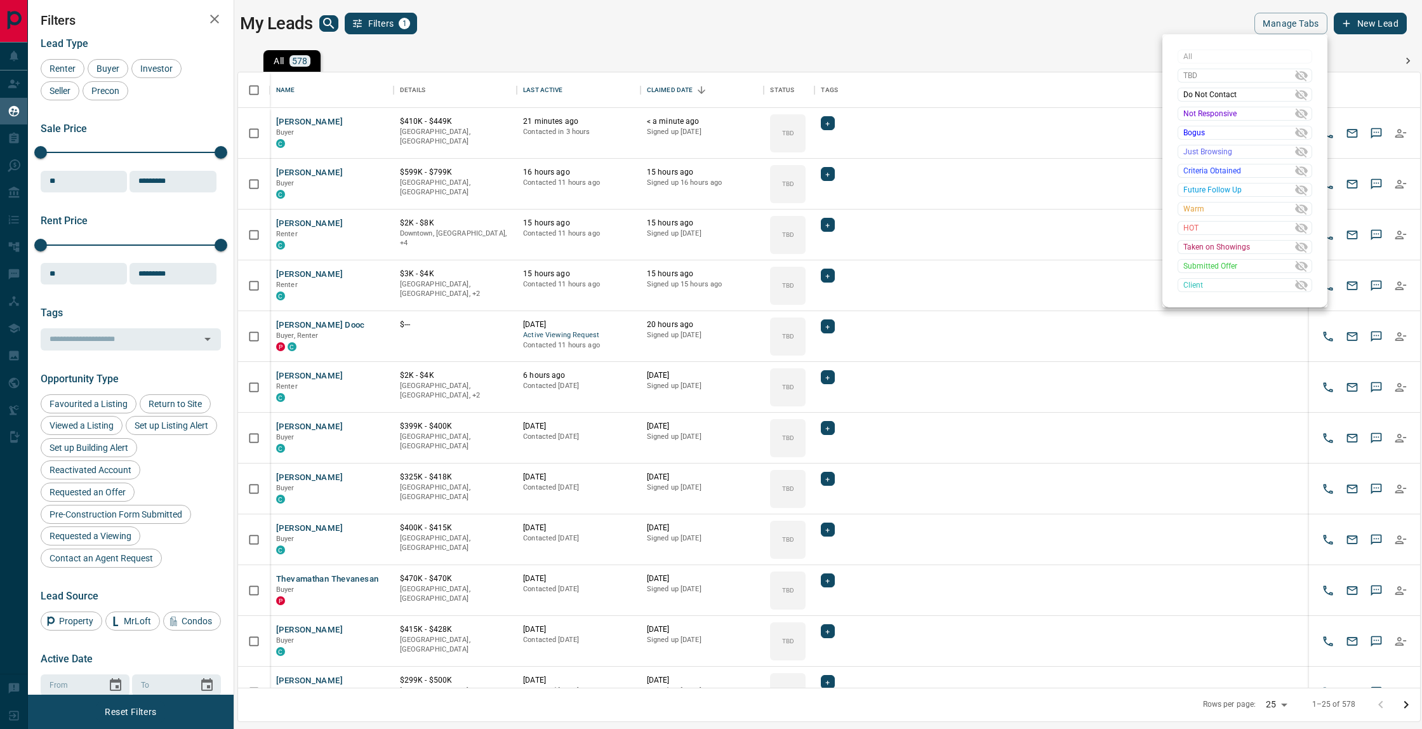
click at [1058, 48] on div at bounding box center [711, 364] width 1422 height 729
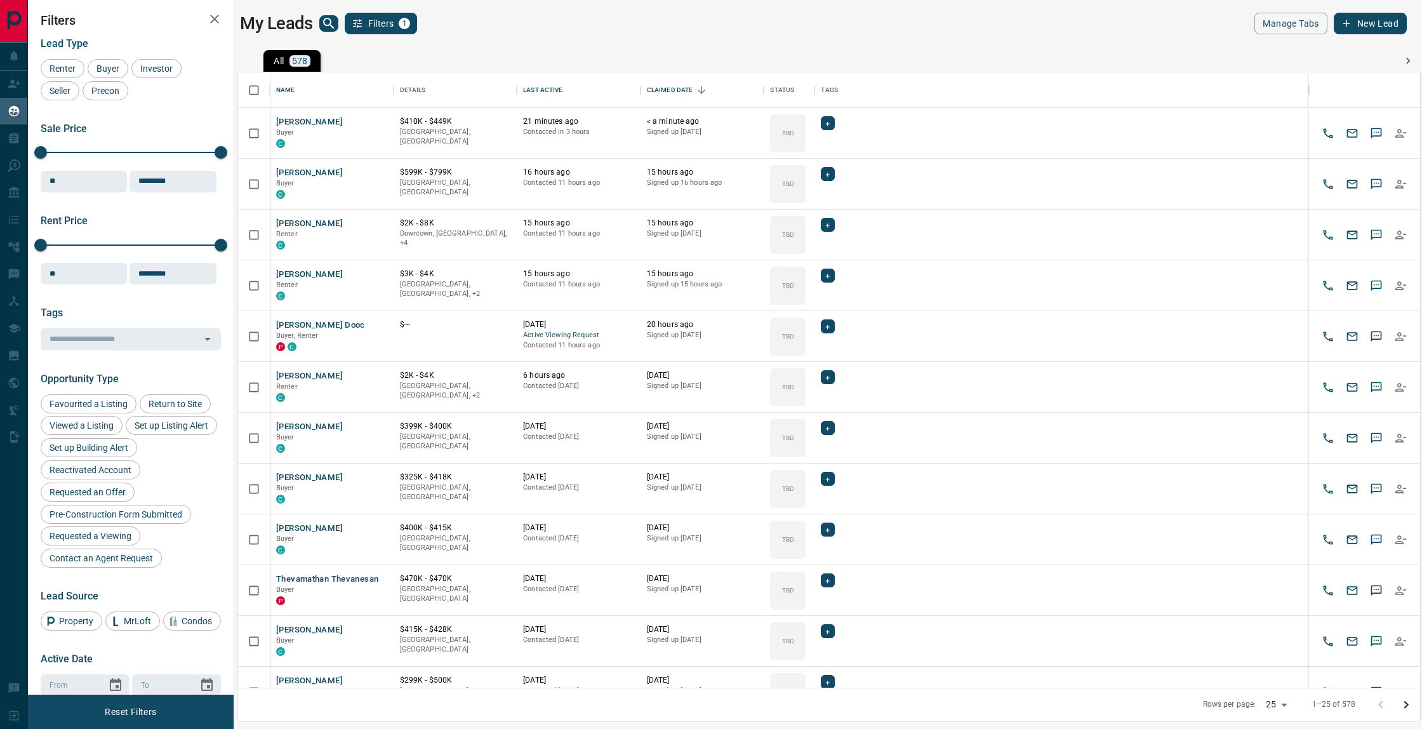
click at [1410, 60] on icon at bounding box center [1408, 61] width 13 height 13
click at [309, 68] on button "All 578" at bounding box center [291, 61] width 57 height 22
click at [295, 58] on p "578" at bounding box center [300, 60] width 16 height 9
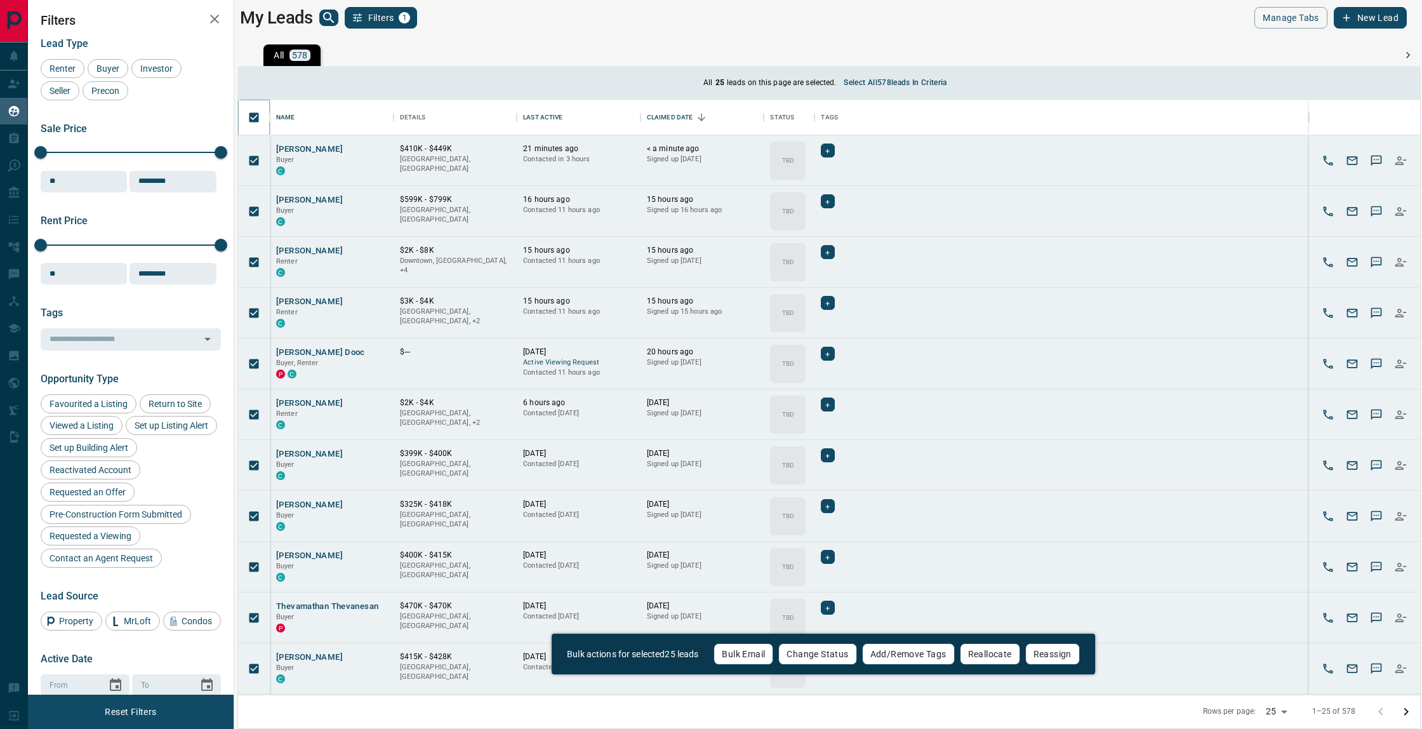
scroll to position [0, 0]
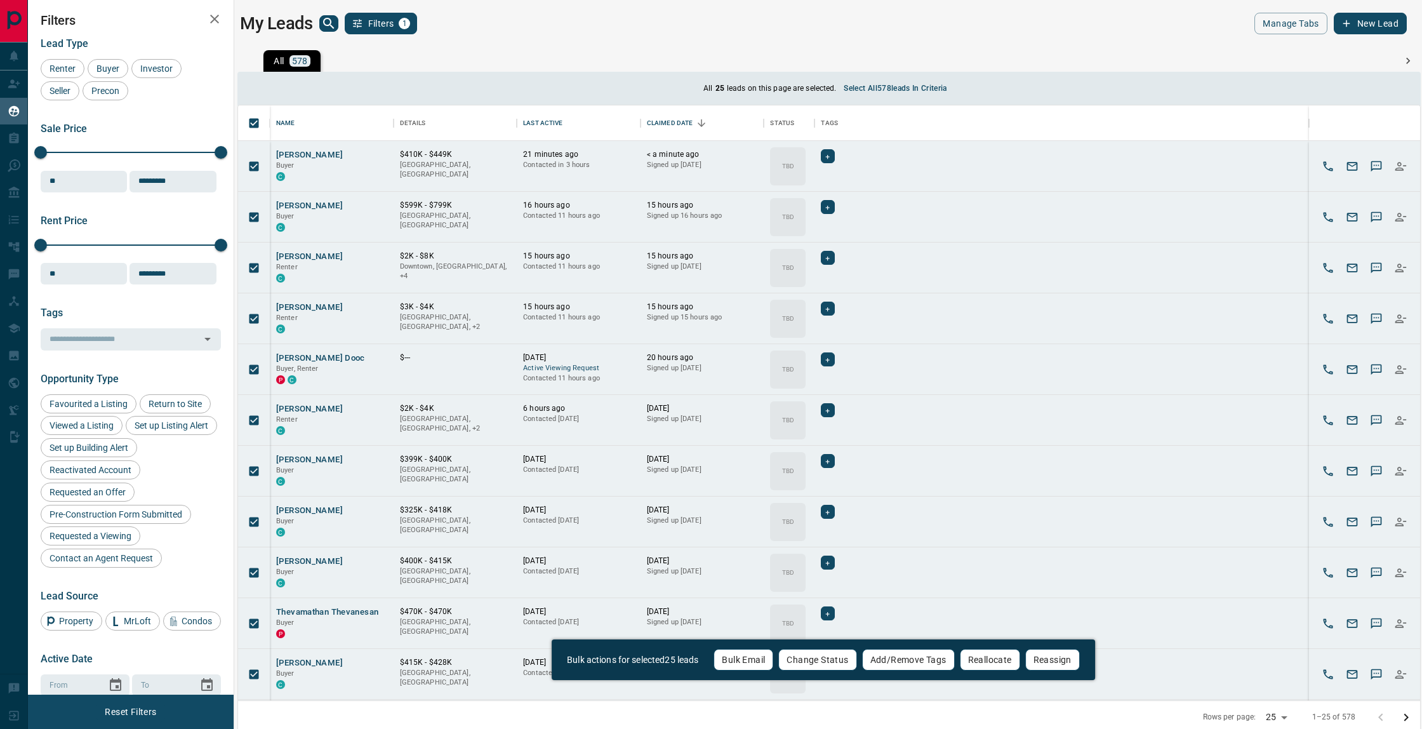
click at [1116, 55] on div "All 578 TBD 434 Do Not Contact - Not Responsive 6 Bogus 1 Just Browsing 13 Crit…" at bounding box center [829, 61] width 1132 height 22
click at [922, 87] on button "Select all 578 leads in criteria" at bounding box center [895, 88] width 118 height 20
click at [753, 654] on button "Bulk Email" at bounding box center [747, 660] width 60 height 22
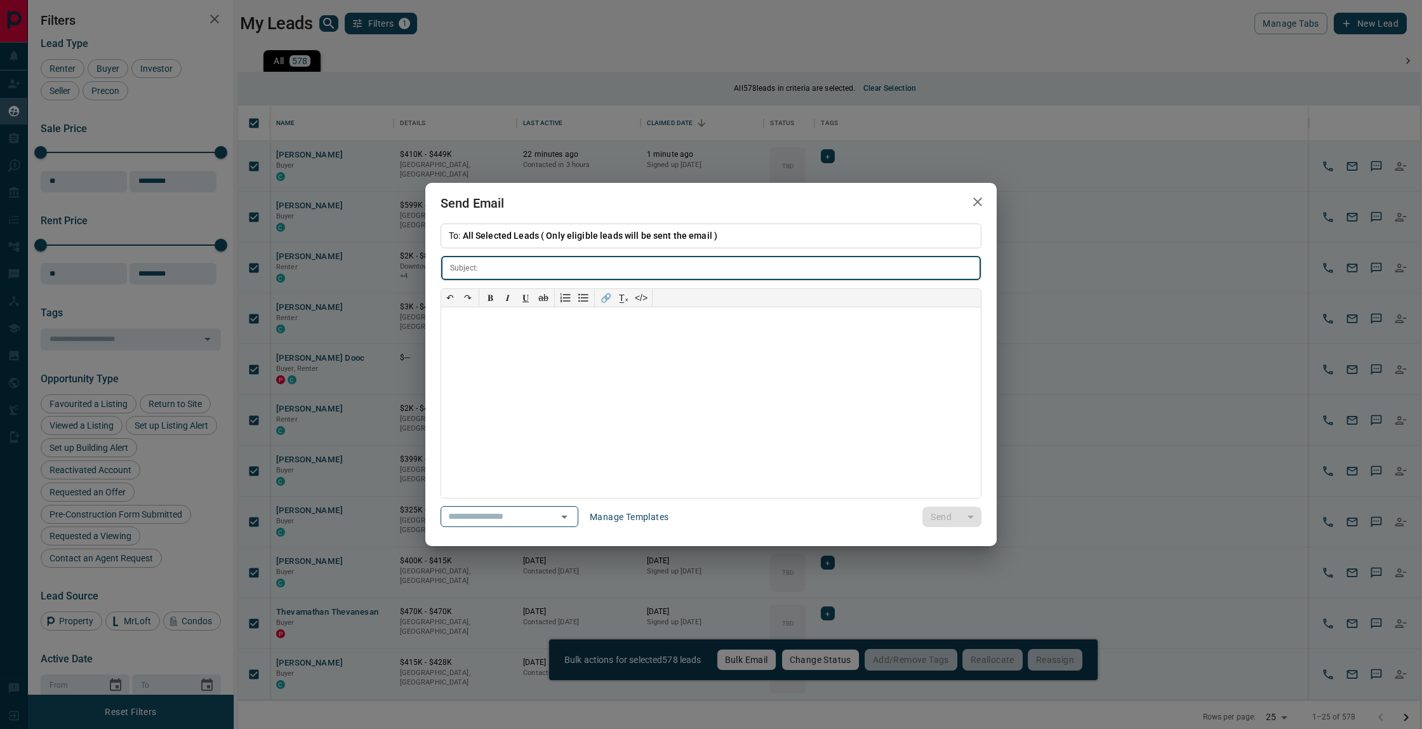
click at [478, 58] on div "**********" at bounding box center [711, 364] width 1422 height 729
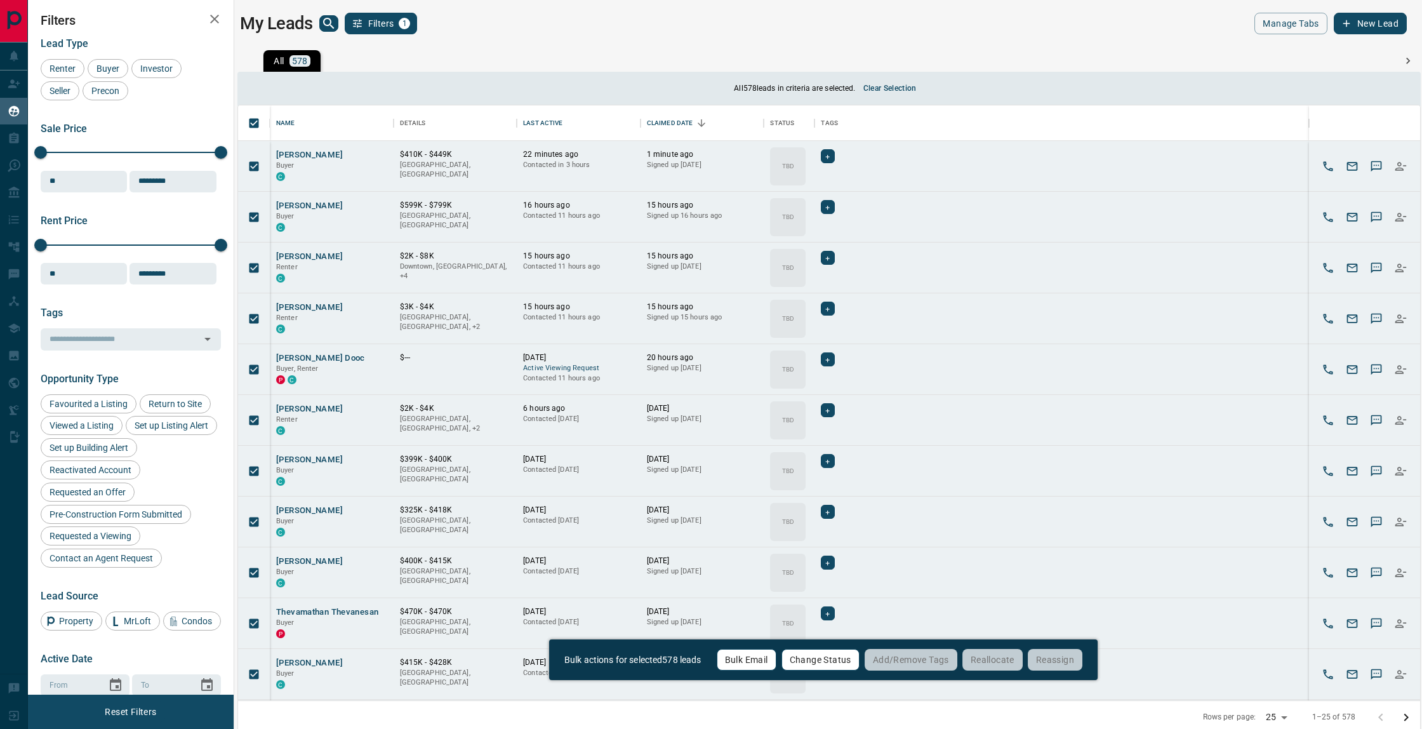
click at [295, 61] on p "578" at bounding box center [300, 60] width 16 height 9
click at [420, 19] on div "My Leads Filters 1" at bounding box center [531, 24] width 583 height 22
click at [392, 19] on button "Filters 1" at bounding box center [381, 24] width 73 height 22
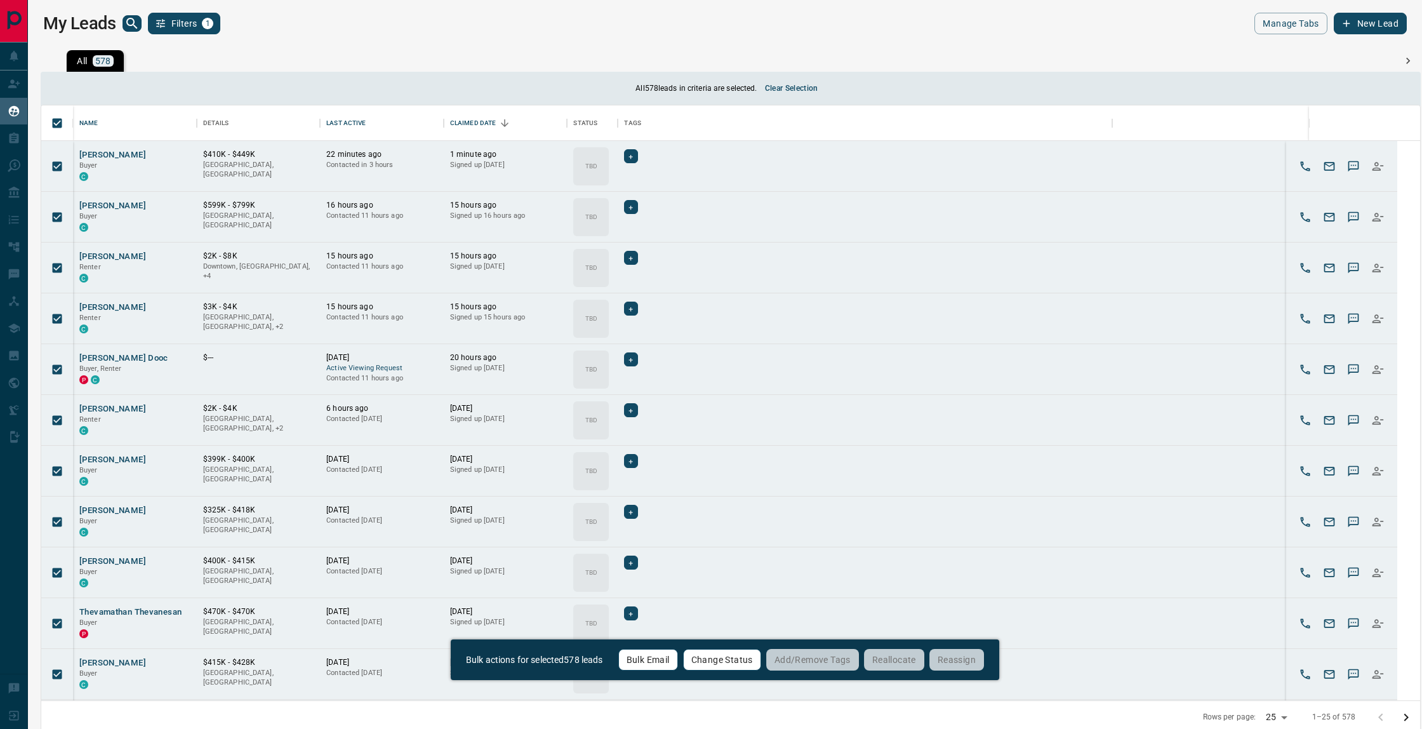
scroll to position [595, 1379]
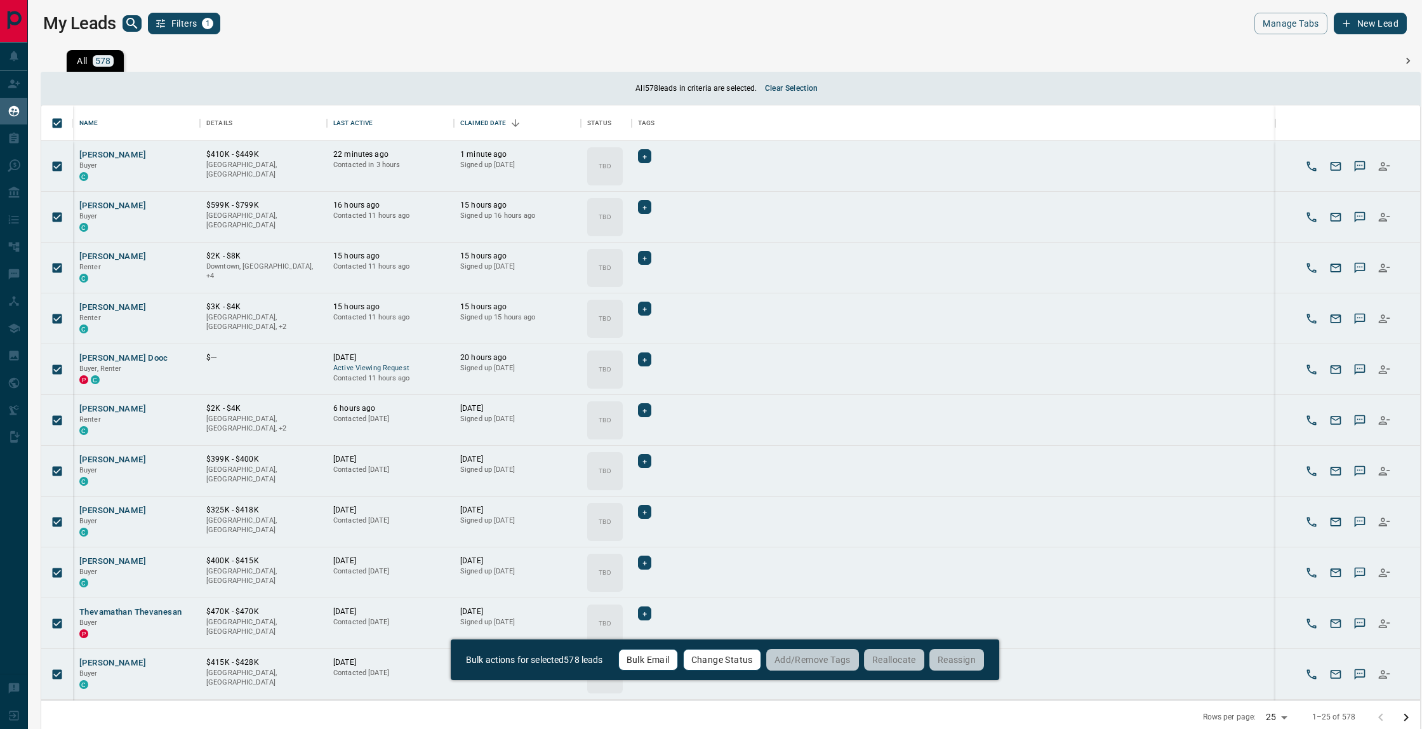
click at [163, 34] on main "My Leads Filters 1 Manage Tabs New Lead All 578 TBD 434 Do Not Contact - Not Re…" at bounding box center [725, 346] width 1364 height 667
click at [168, 23] on button "Filters 1" at bounding box center [184, 24] width 73 height 22
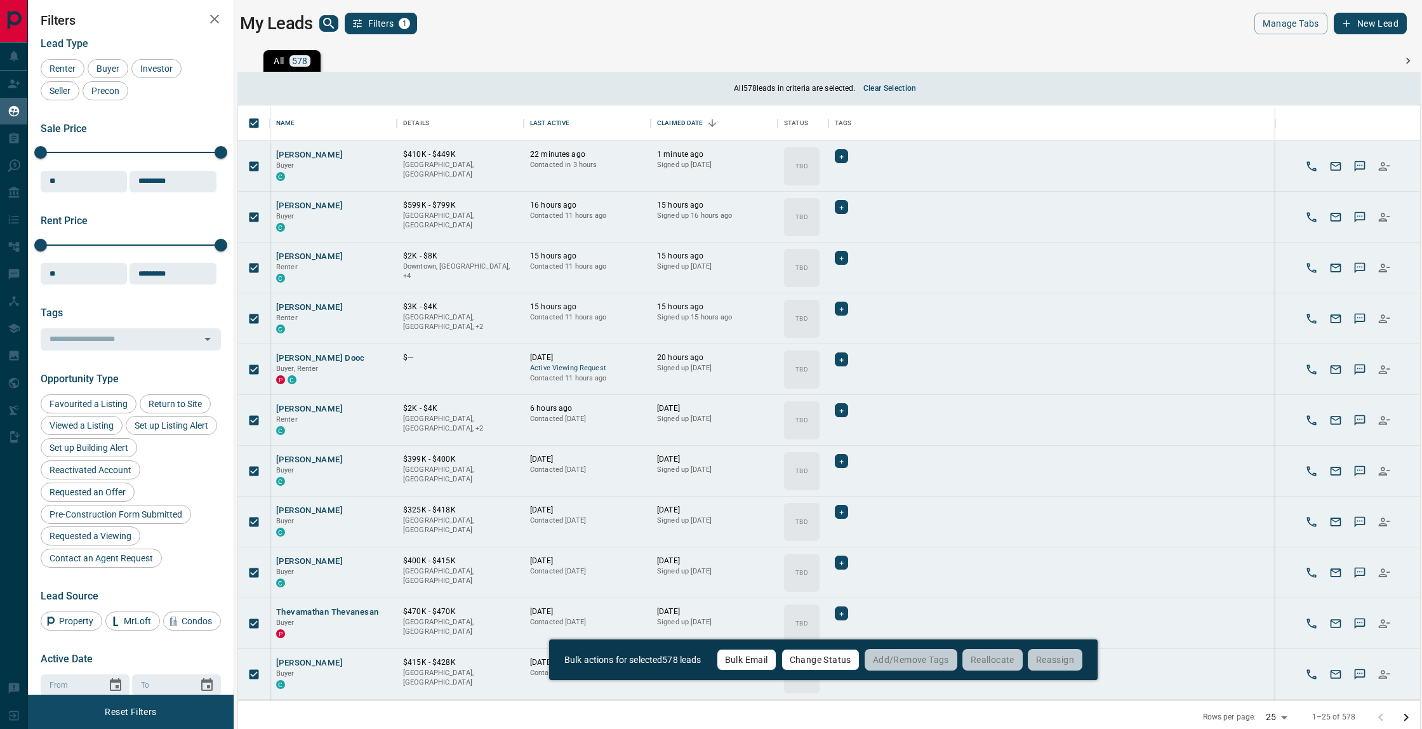
scroll to position [595, 1182]
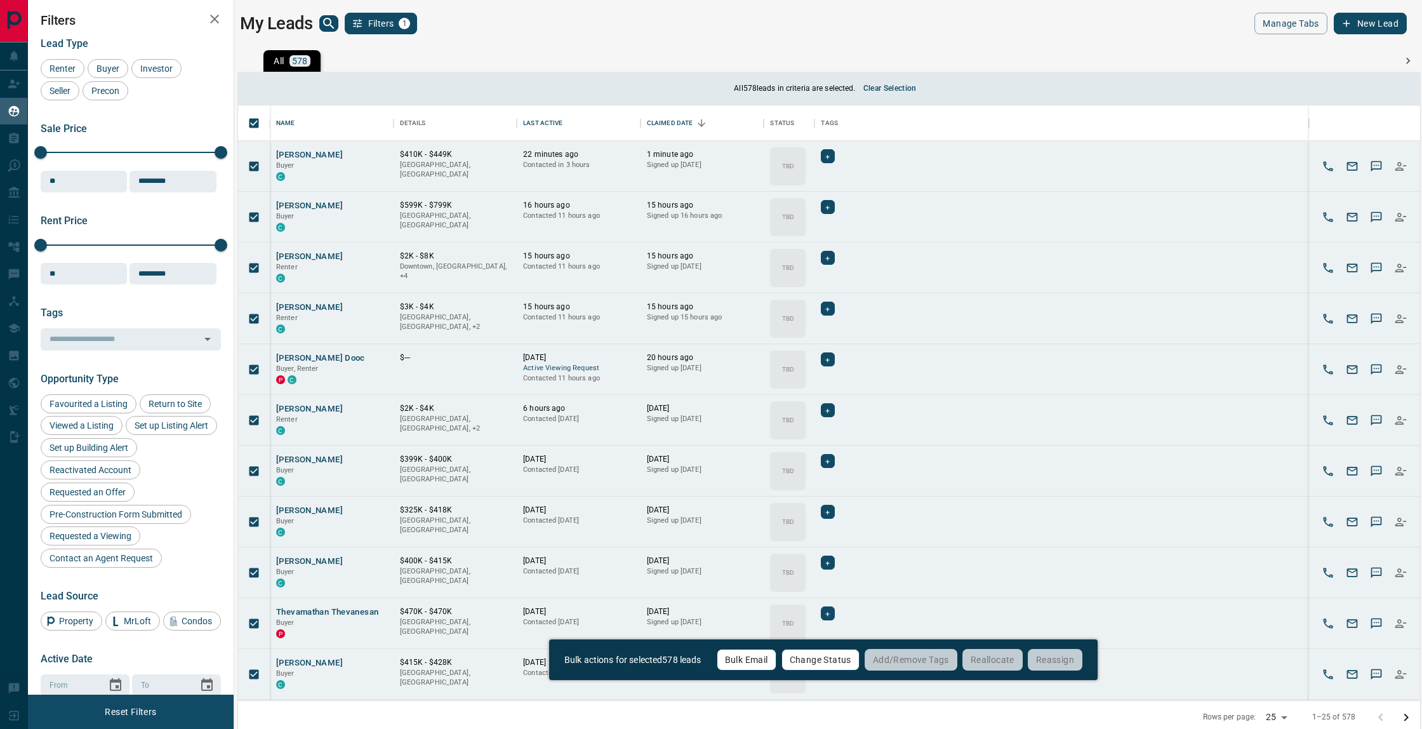
click at [362, 20] on icon "button" at bounding box center [357, 23] width 11 height 11
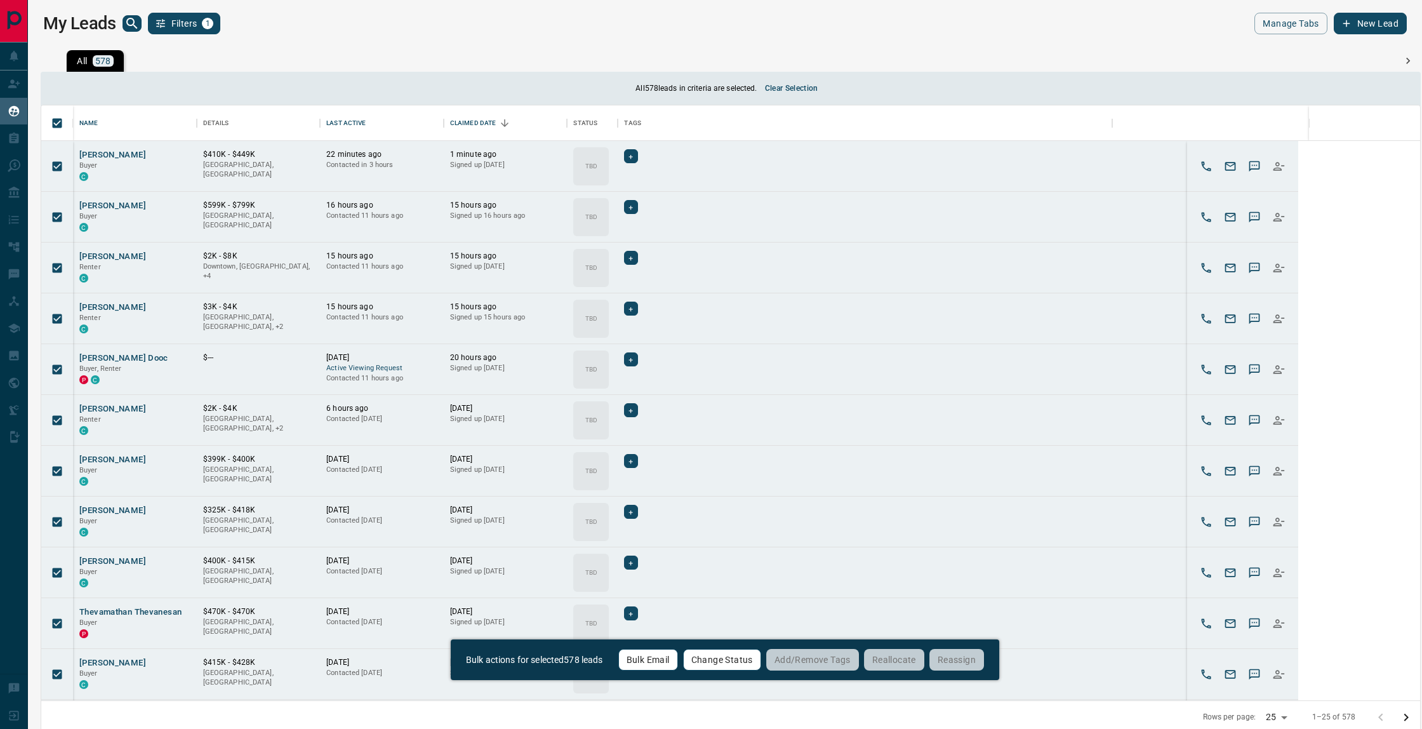
scroll to position [595, 1379]
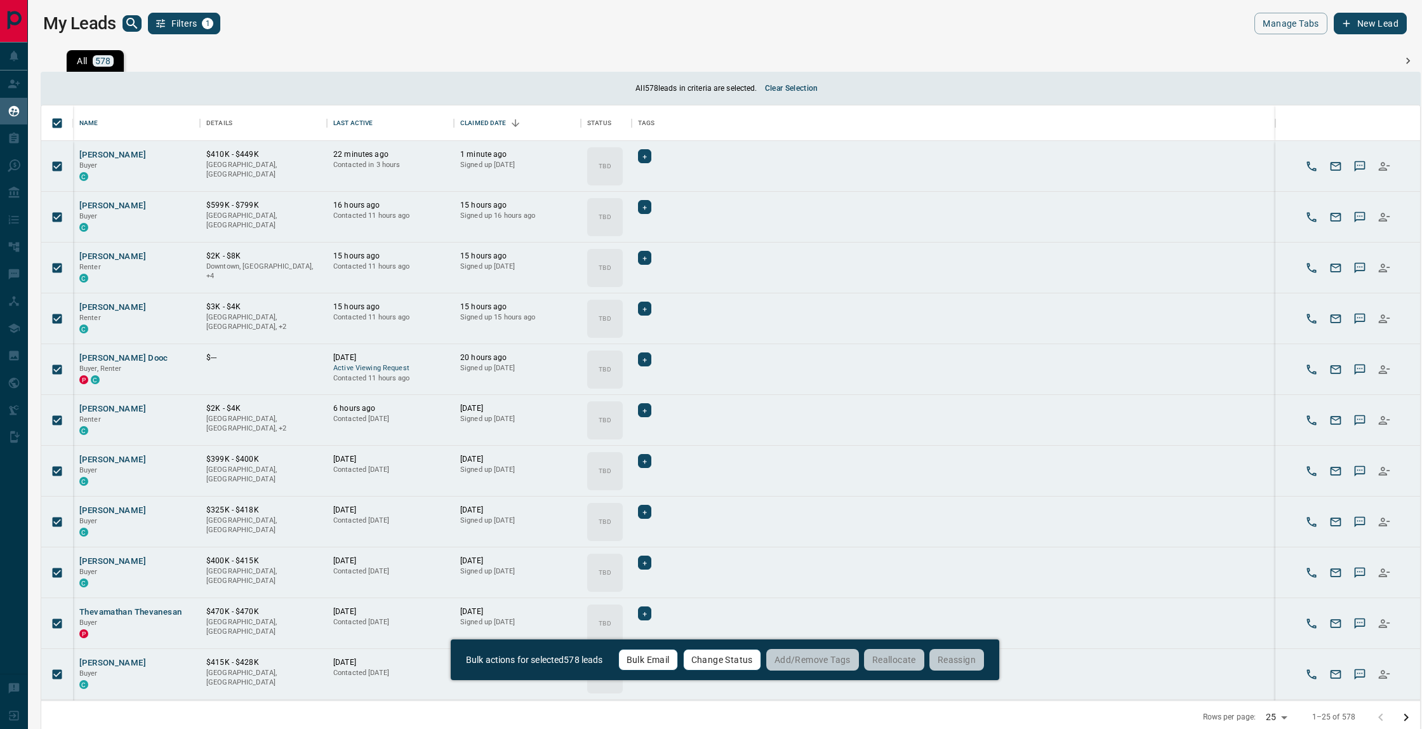
click at [362, 20] on div "My Leads Filters 1" at bounding box center [384, 24] width 682 height 22
click at [181, 32] on button "Filters 1" at bounding box center [184, 24] width 73 height 22
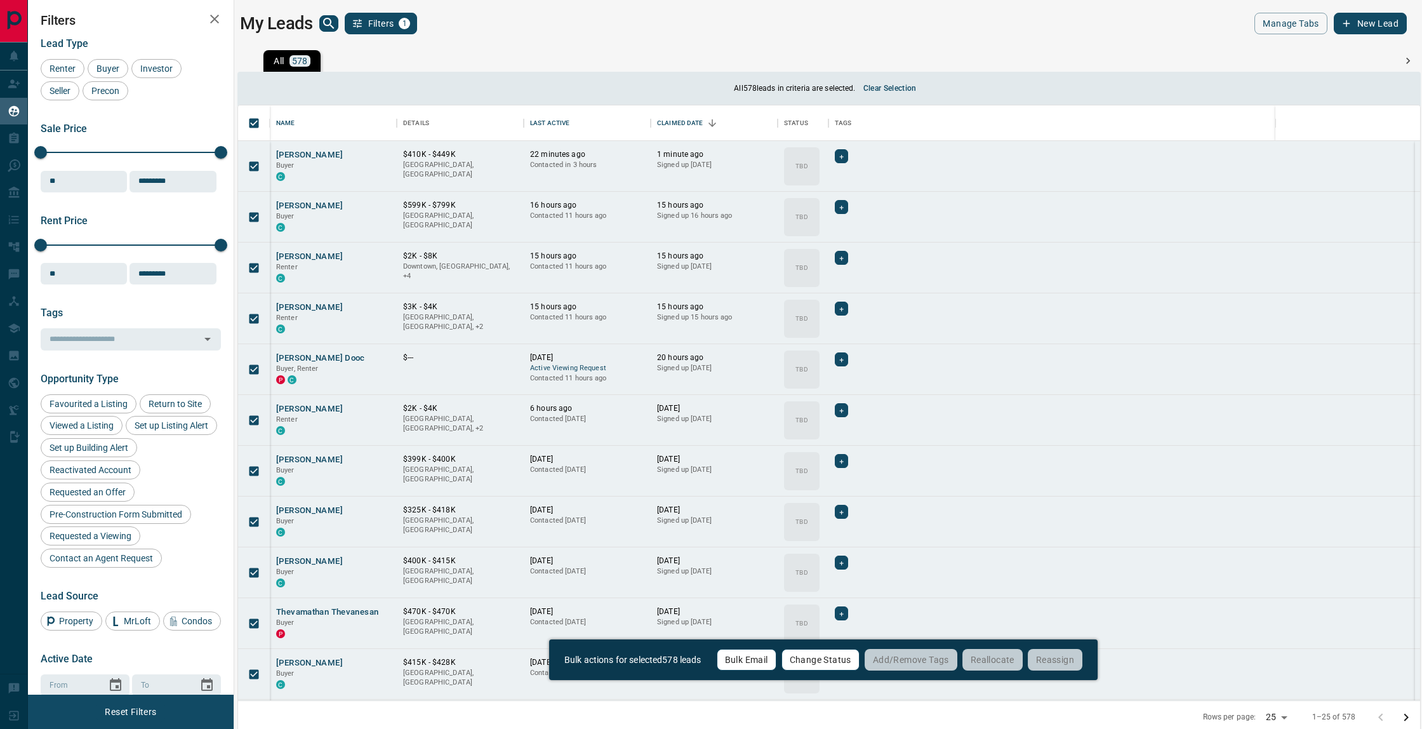
scroll to position [1, 1]
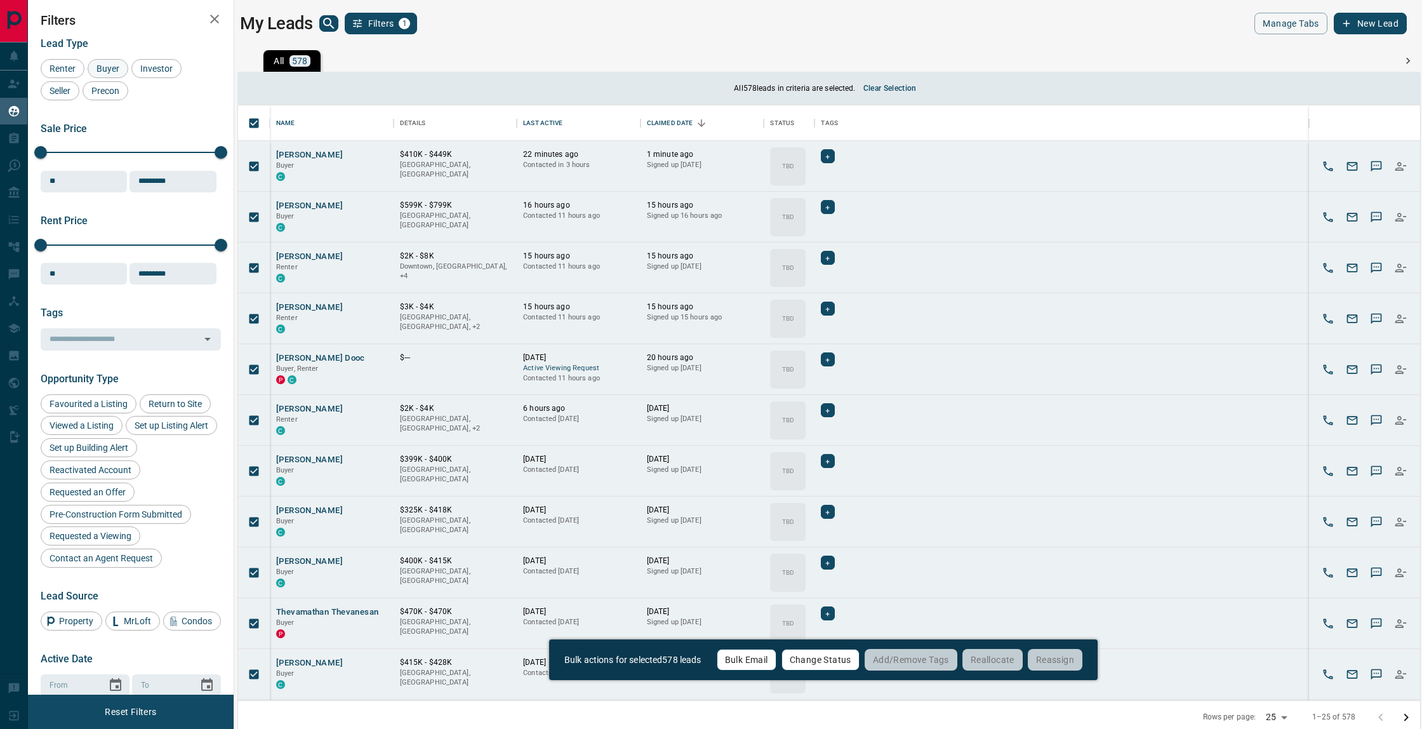
click at [109, 70] on span "Buyer" at bounding box center [108, 68] width 32 height 10
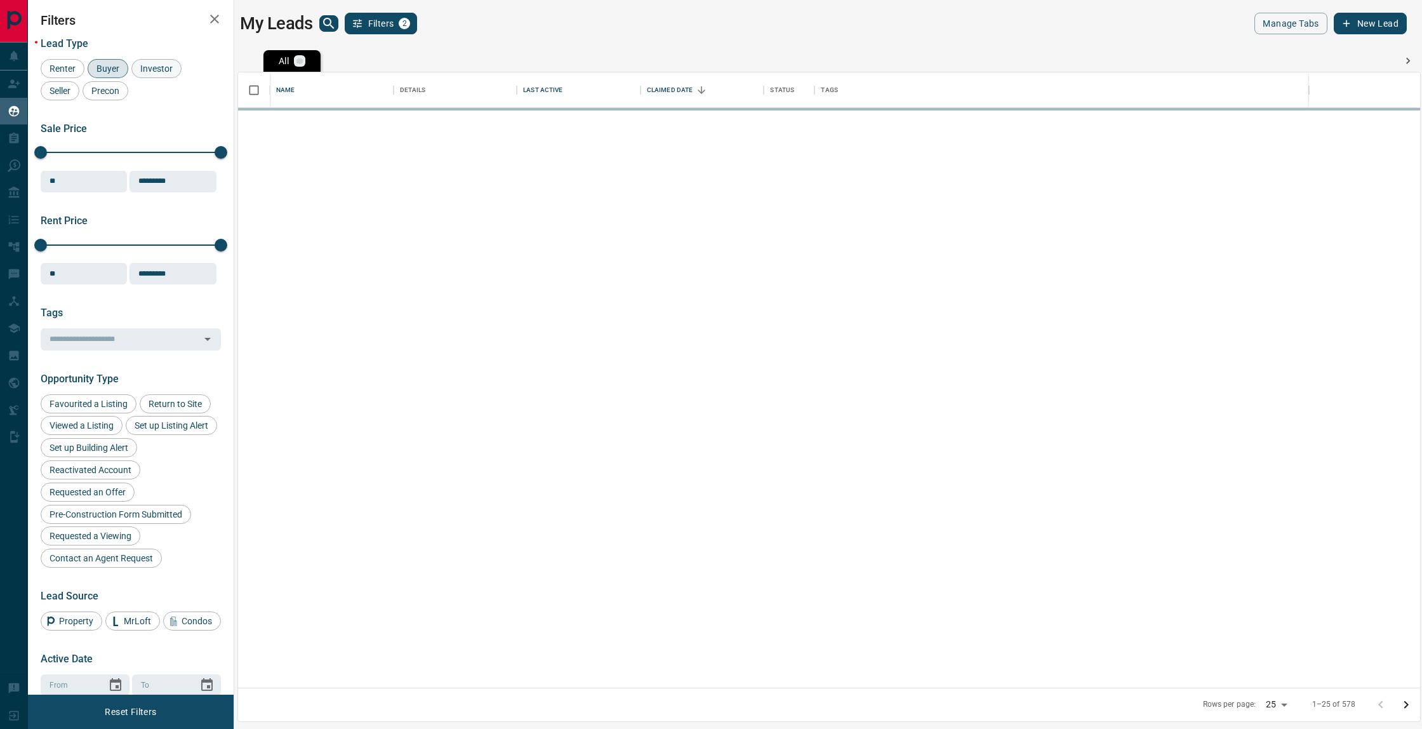
scroll to position [615, 1182]
click at [152, 70] on span "Investor" at bounding box center [156, 68] width 41 height 10
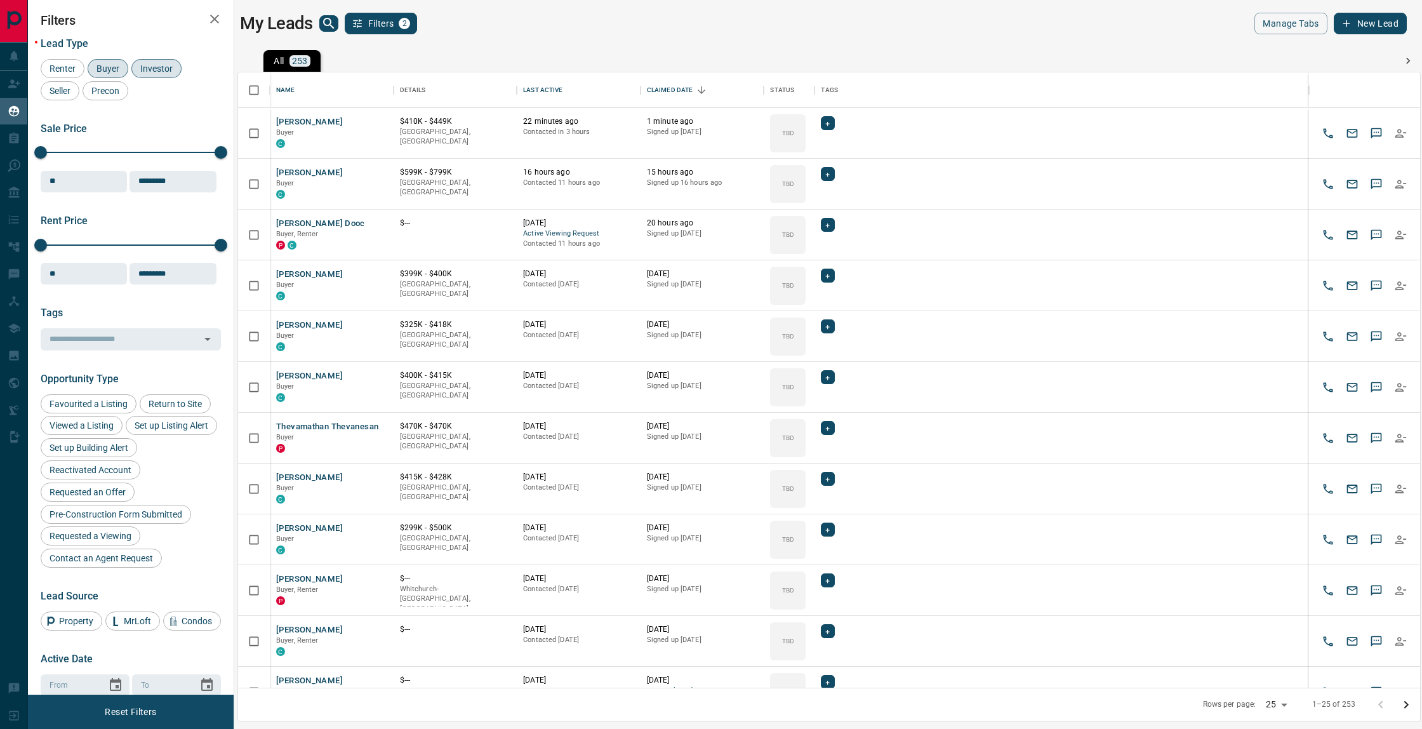
click at [145, 73] on span "Investor" at bounding box center [156, 68] width 41 height 10
click at [68, 90] on span "Seller" at bounding box center [60, 91] width 30 height 10
click at [106, 88] on span "Precon" at bounding box center [105, 91] width 37 height 10
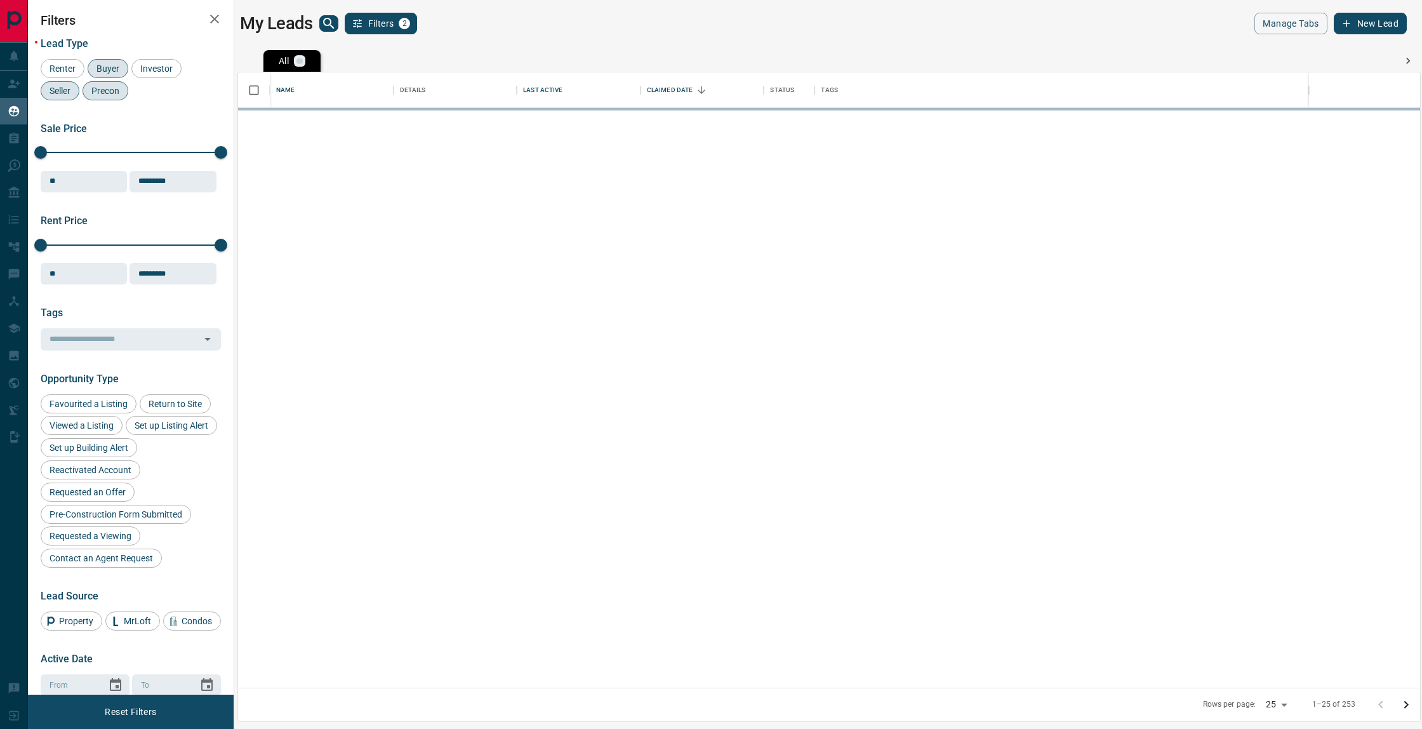
click at [98, 83] on div "Precon" at bounding box center [106, 90] width 46 height 19
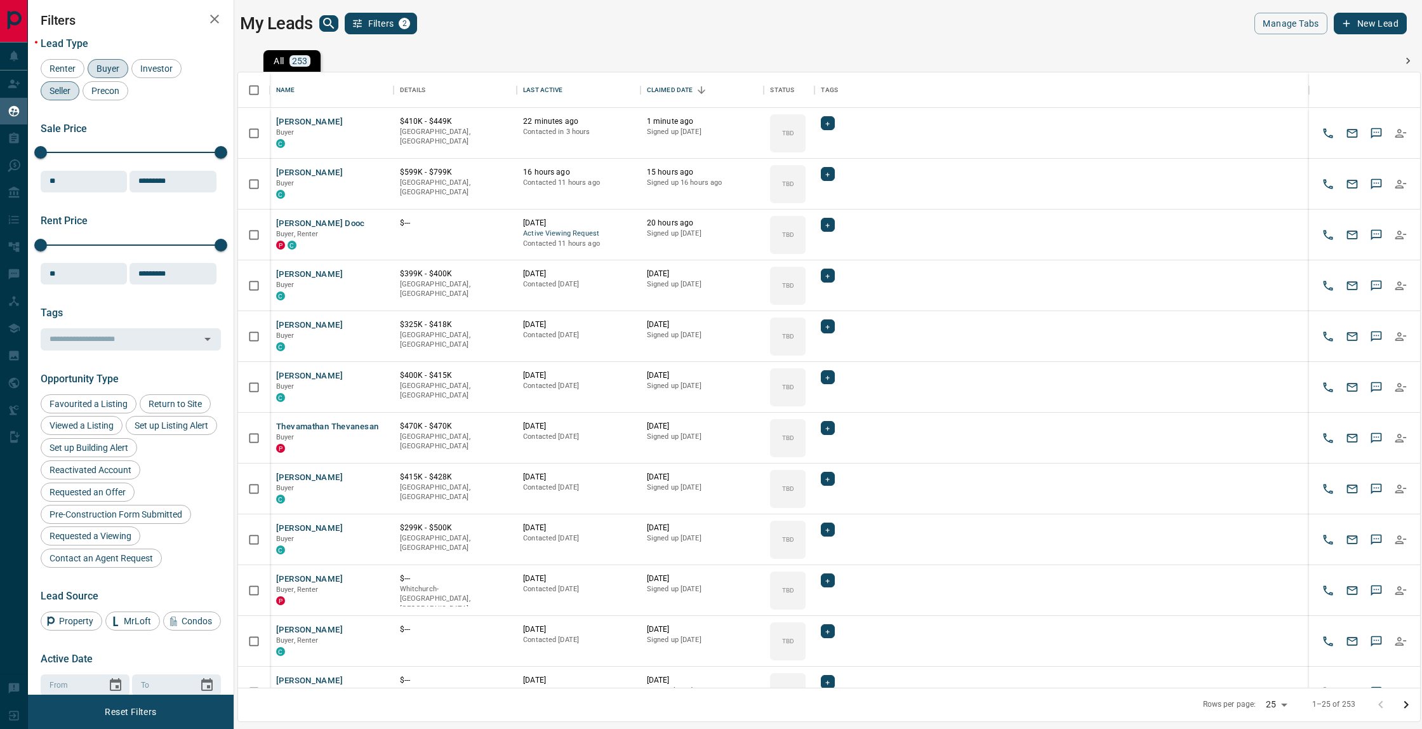
click at [60, 88] on span "Seller" at bounding box center [60, 91] width 30 height 10
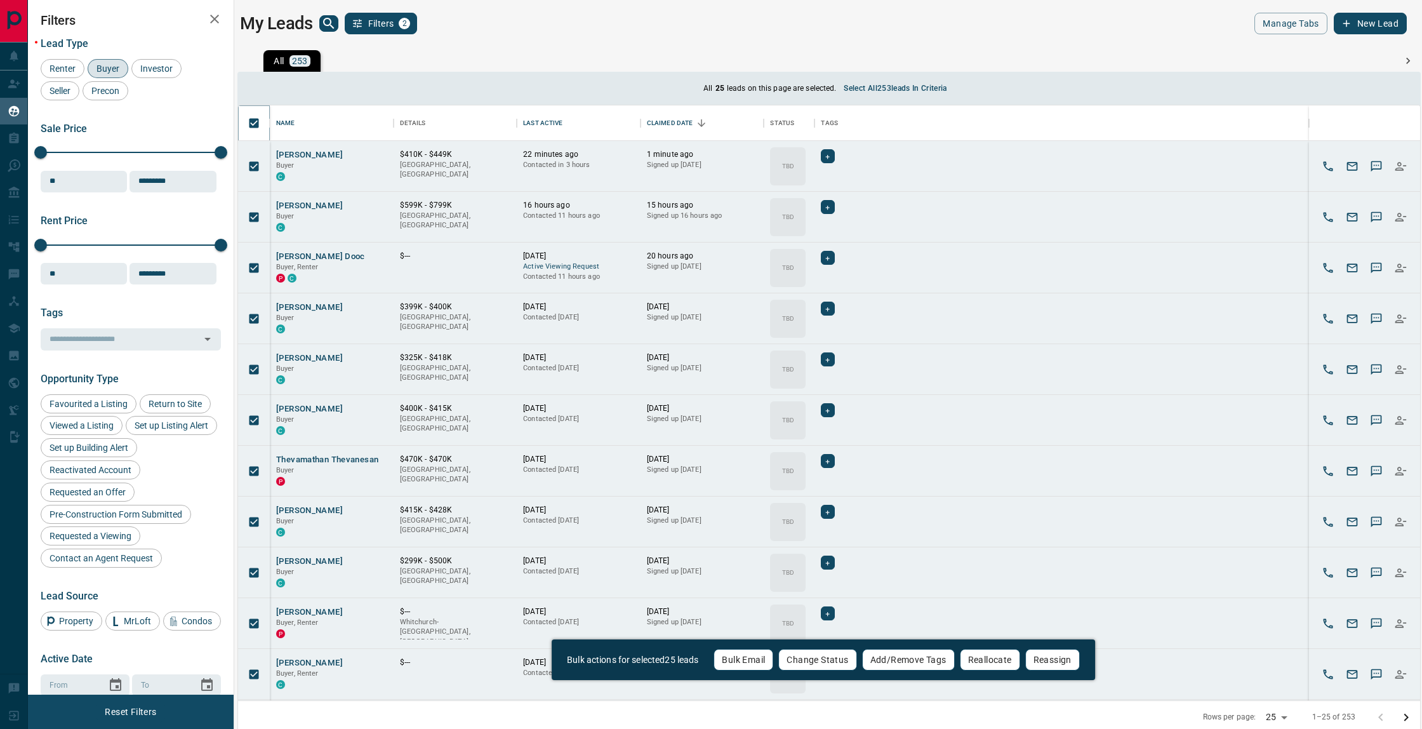
scroll to position [595, 1182]
click at [900, 86] on button "Select all 253 leads in criteria" at bounding box center [895, 88] width 118 height 20
click at [743, 660] on button "Bulk Email" at bounding box center [747, 660] width 60 height 22
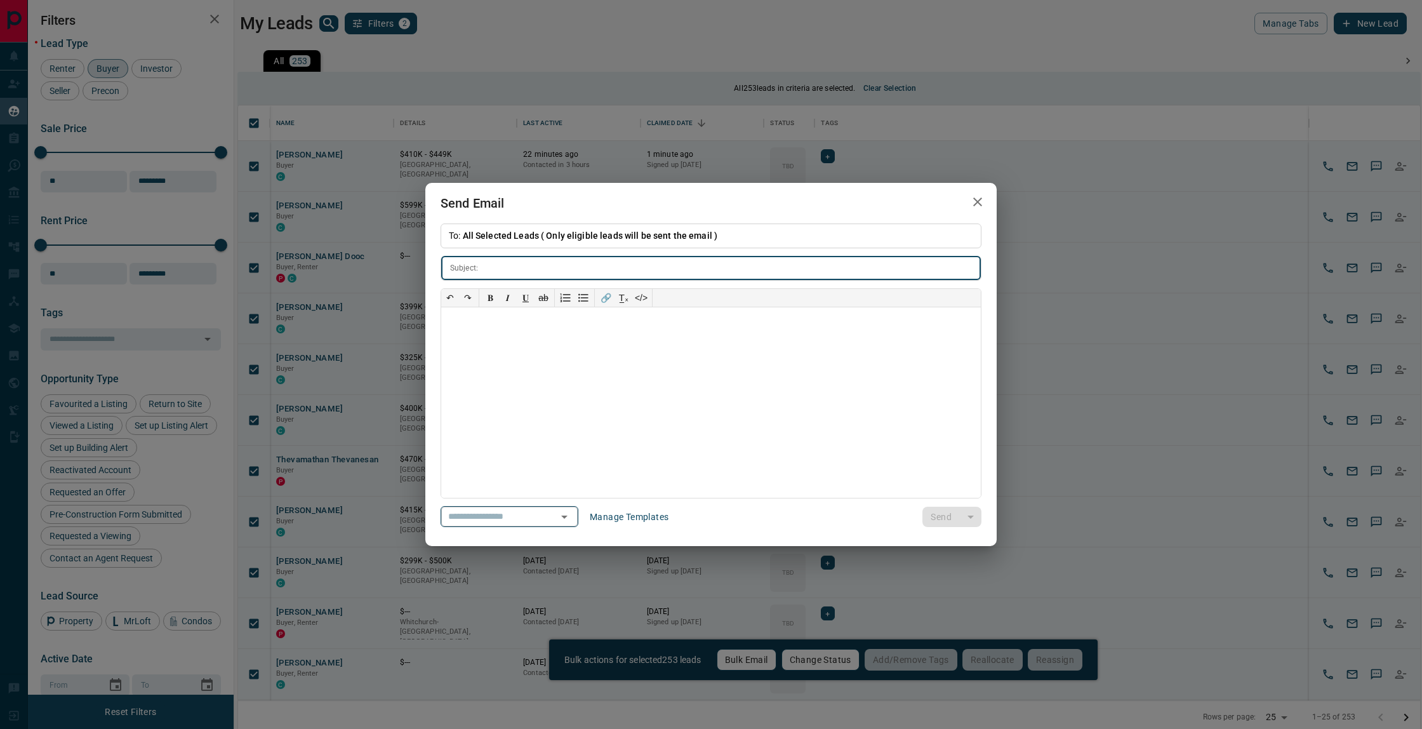
click at [567, 519] on icon "Open" at bounding box center [564, 516] width 15 height 15
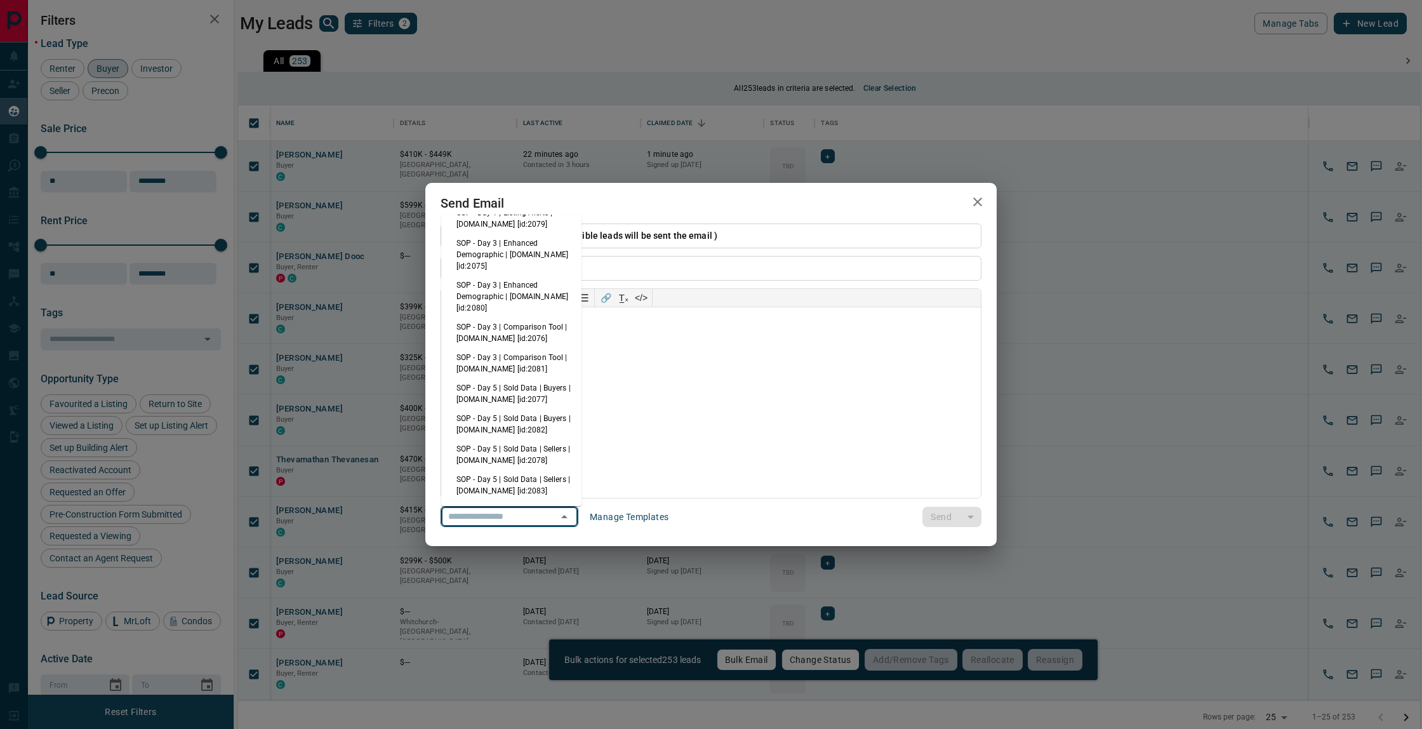
scroll to position [86, 0]
click at [527, 327] on li "SOP - Day 3 | Comparison Tool | [DOMAIN_NAME] [id:2076]" at bounding box center [511, 331] width 140 height 30
type input "**********"
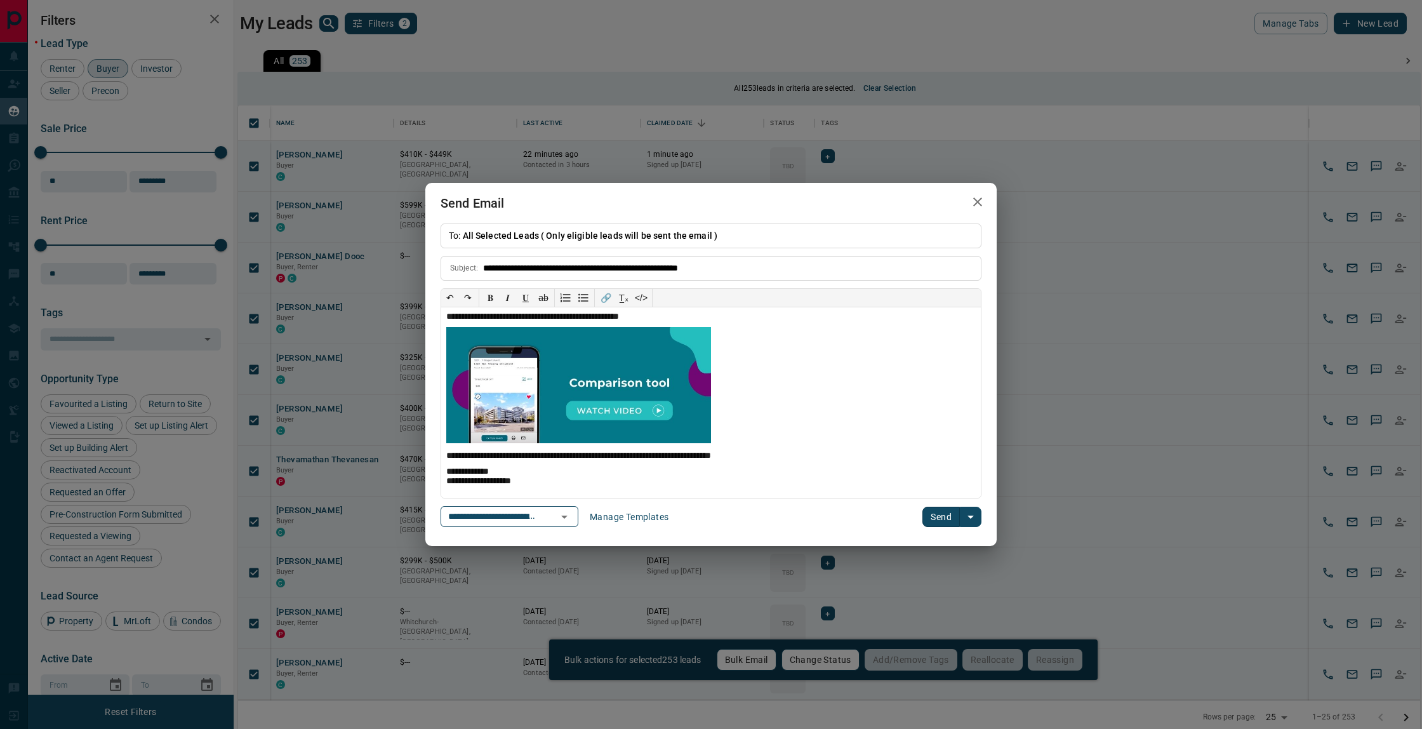
scroll to position [0, 0]
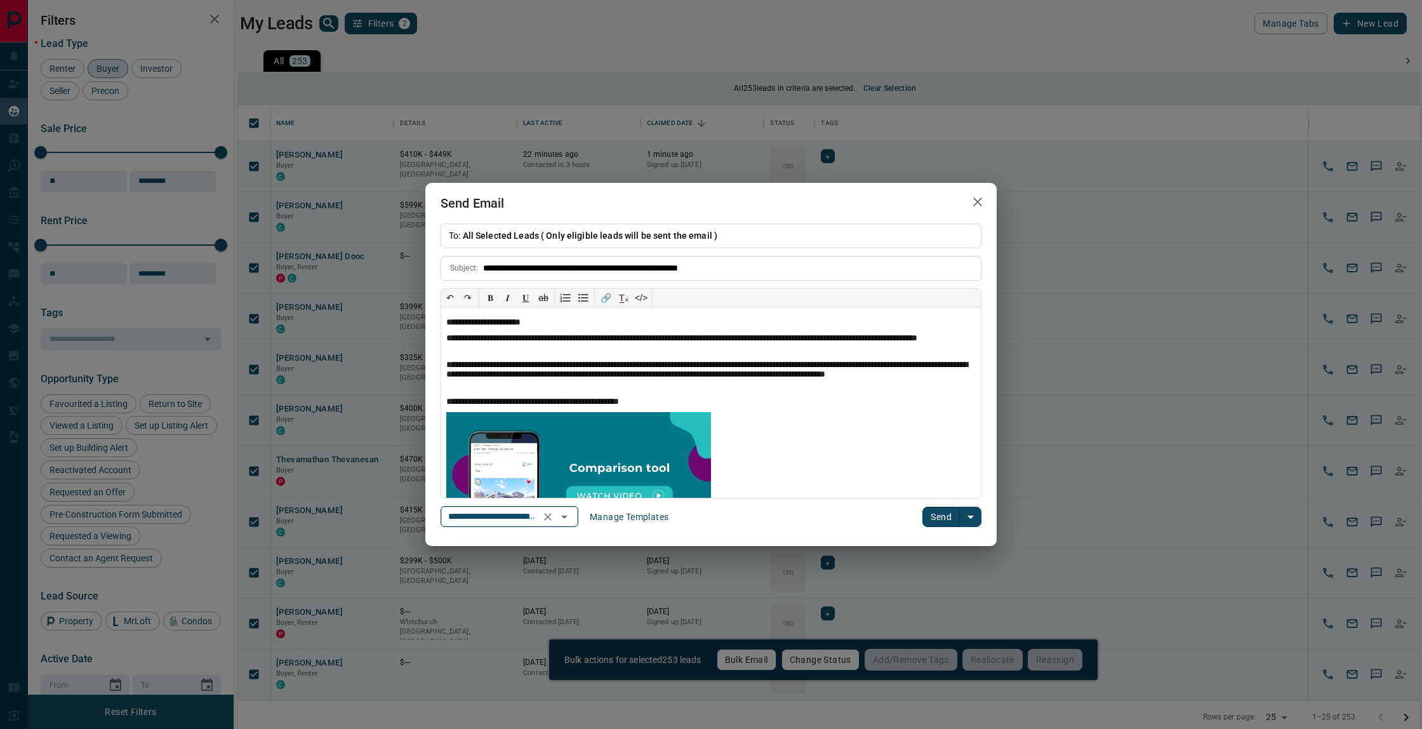
click at [570, 514] on icon "Open" at bounding box center [564, 516] width 15 height 15
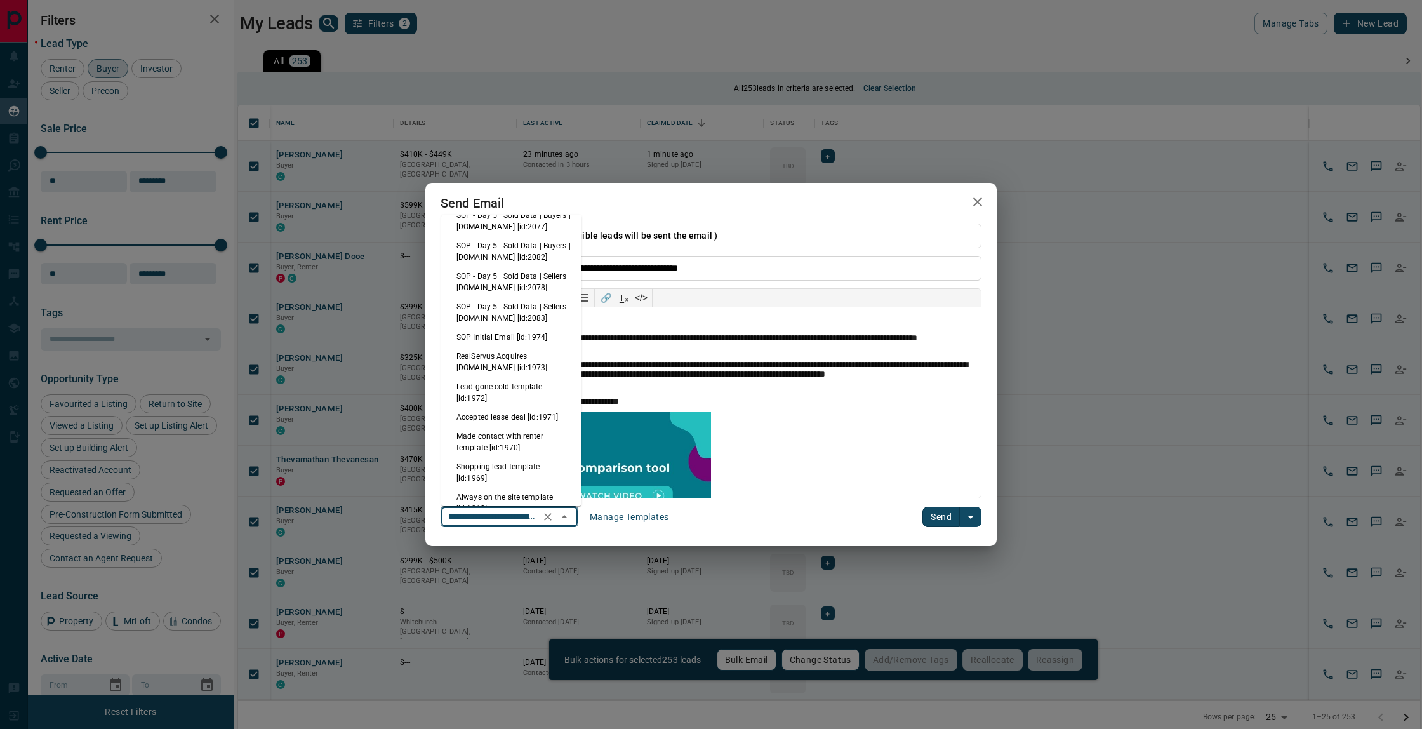
scroll to position [260, 0]
click at [528, 303] on li "SOP - Day 5 | Sold Data | Sellers | [DOMAIN_NAME] [id:2083]" at bounding box center [511, 310] width 140 height 30
type input "**********"
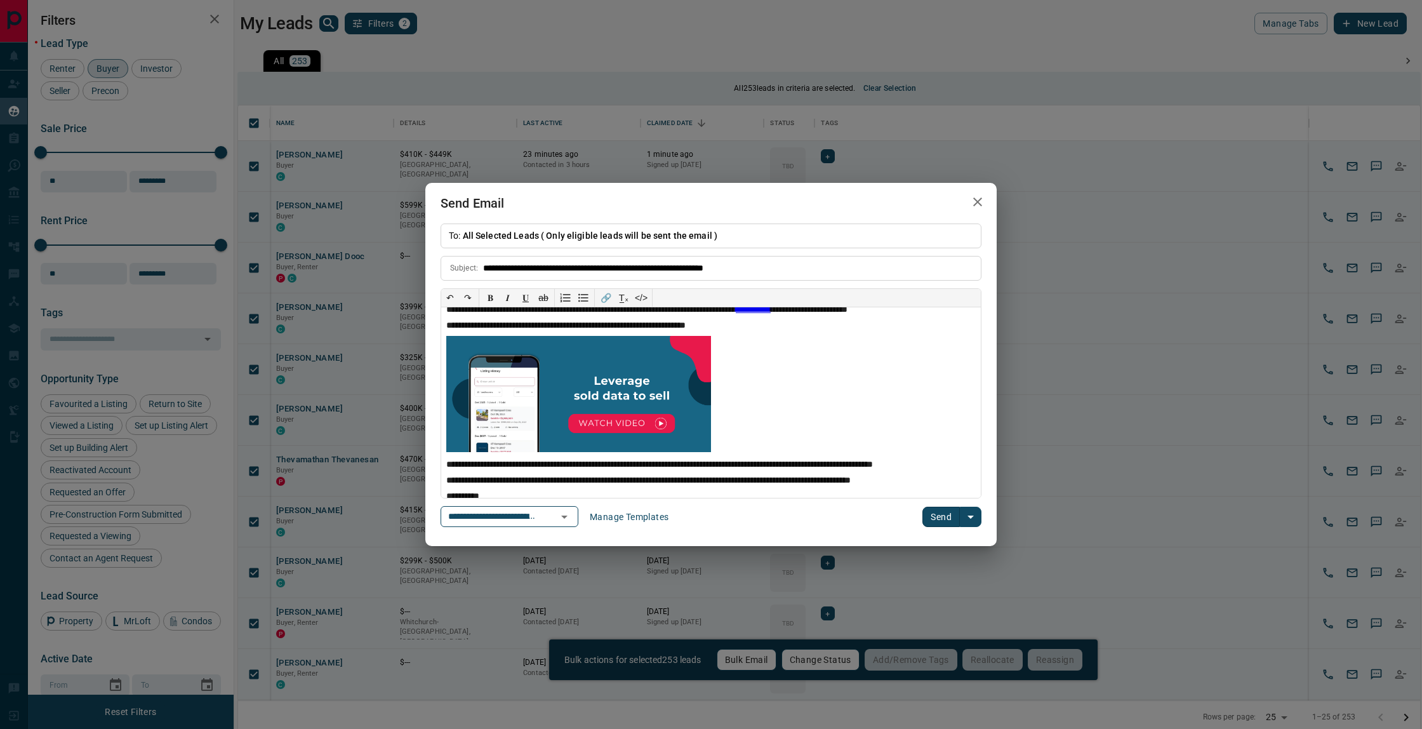
scroll to position [53, 0]
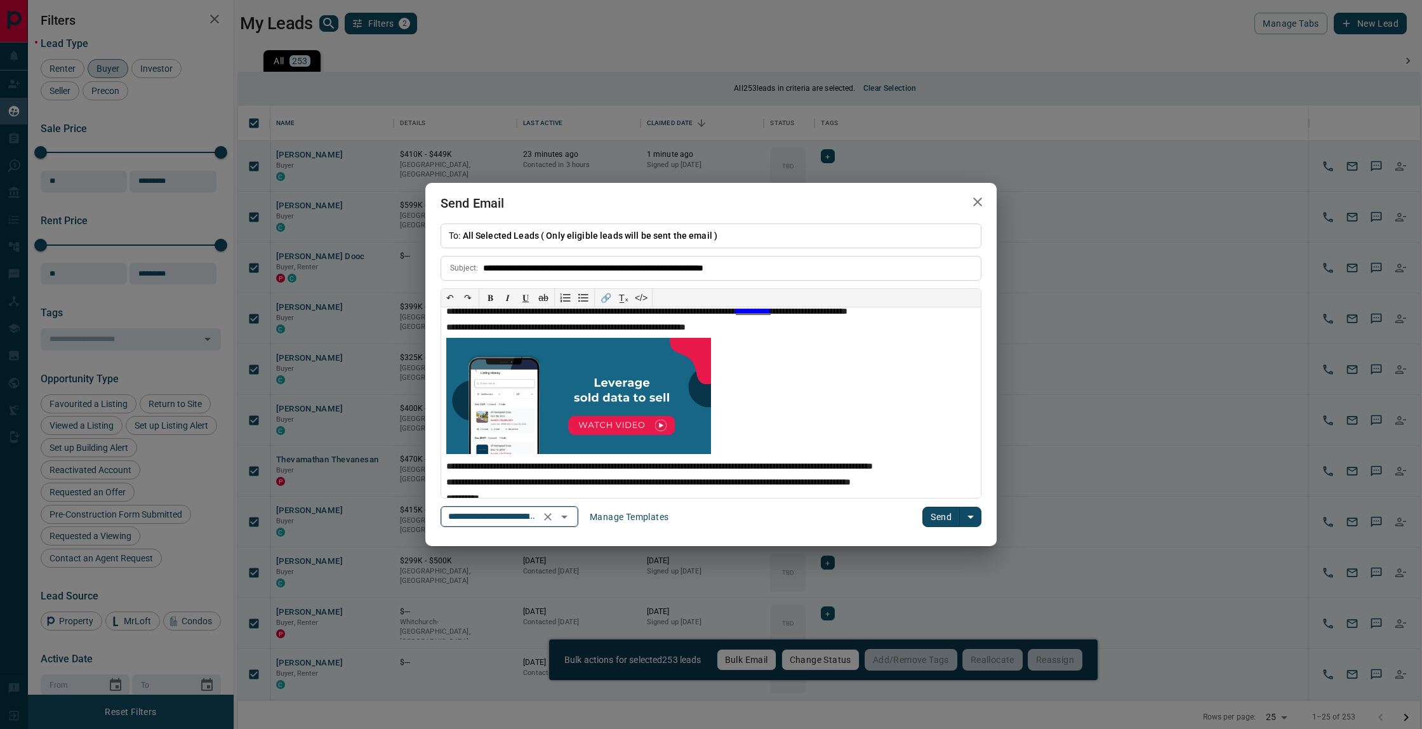
click at [571, 518] on icon "Open" at bounding box center [564, 516] width 15 height 15
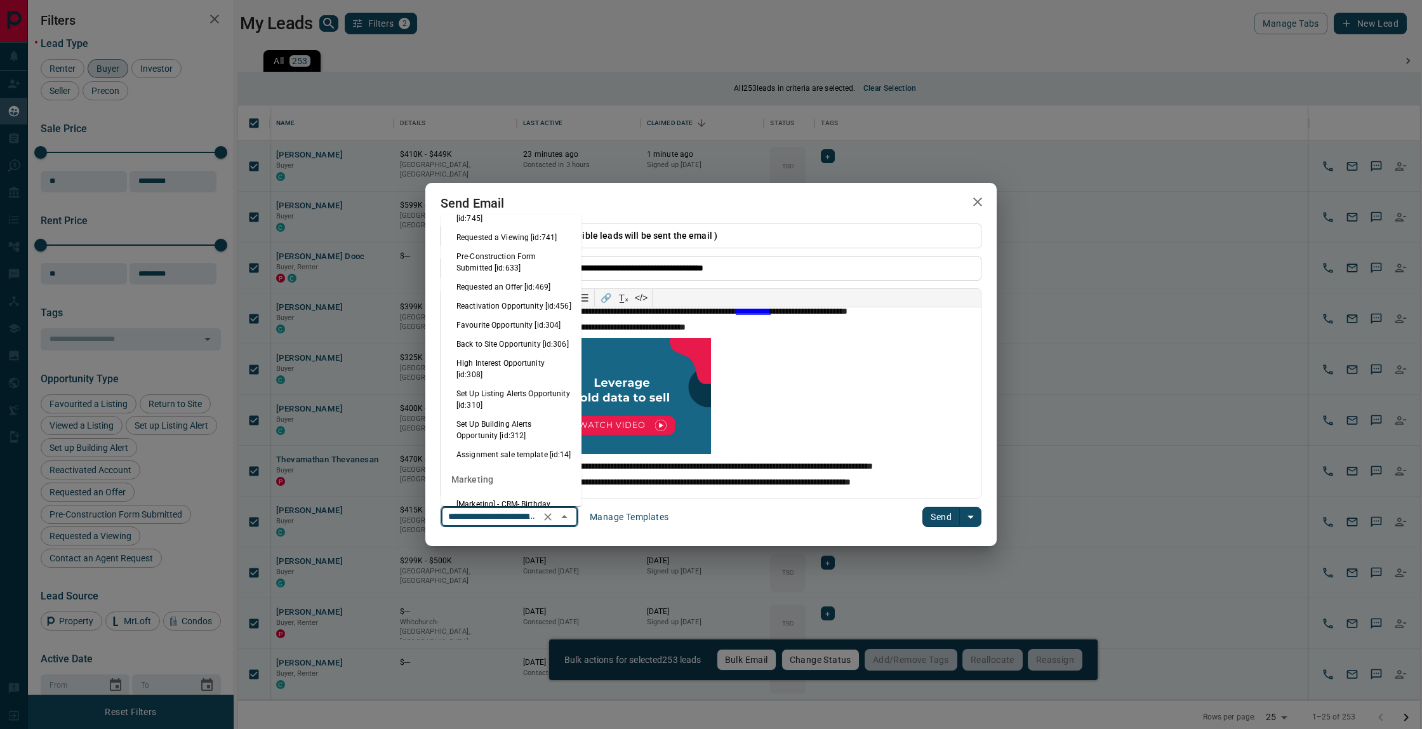
scroll to position [719, 0]
click at [518, 354] on li "High Interest Opportunity [id:308]" at bounding box center [511, 369] width 140 height 30
type input "**********"
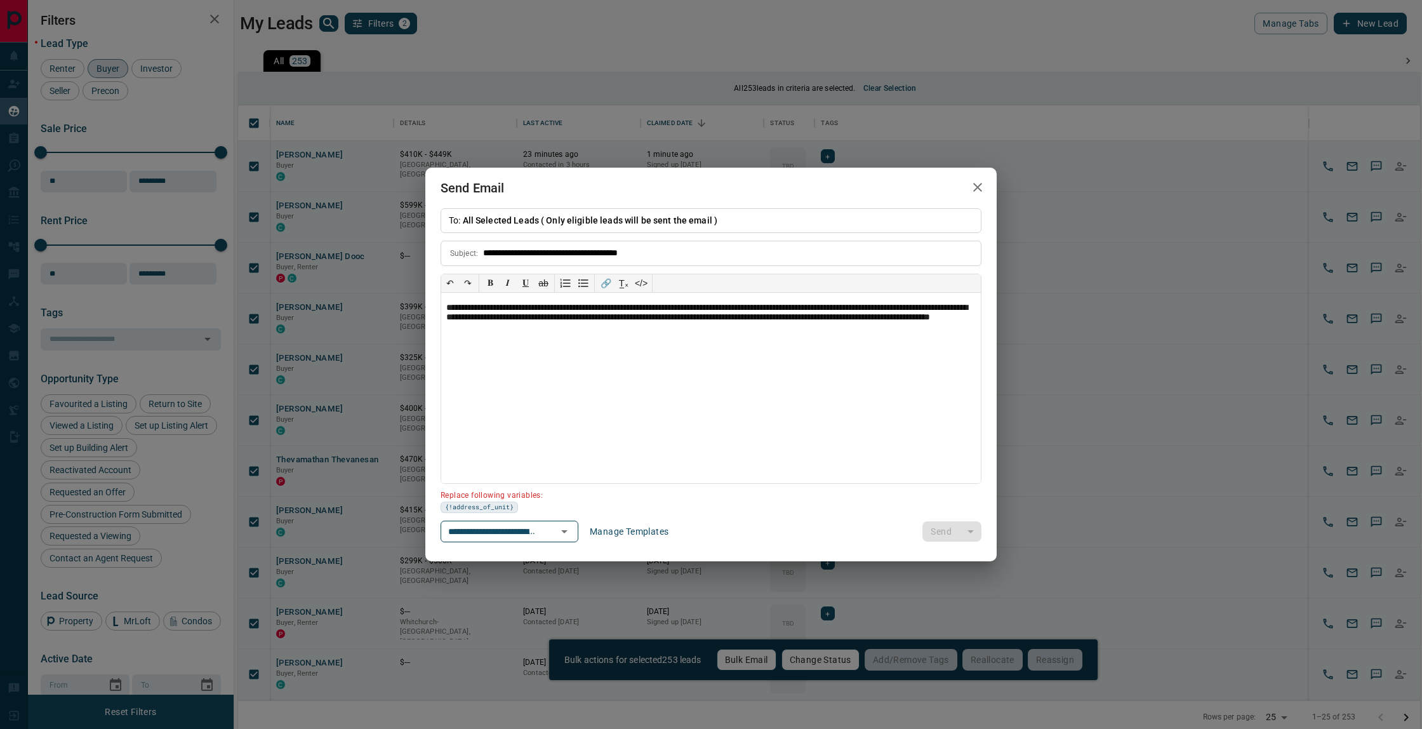
scroll to position [0, 0]
click at [571, 535] on icon "Open" at bounding box center [564, 531] width 15 height 15
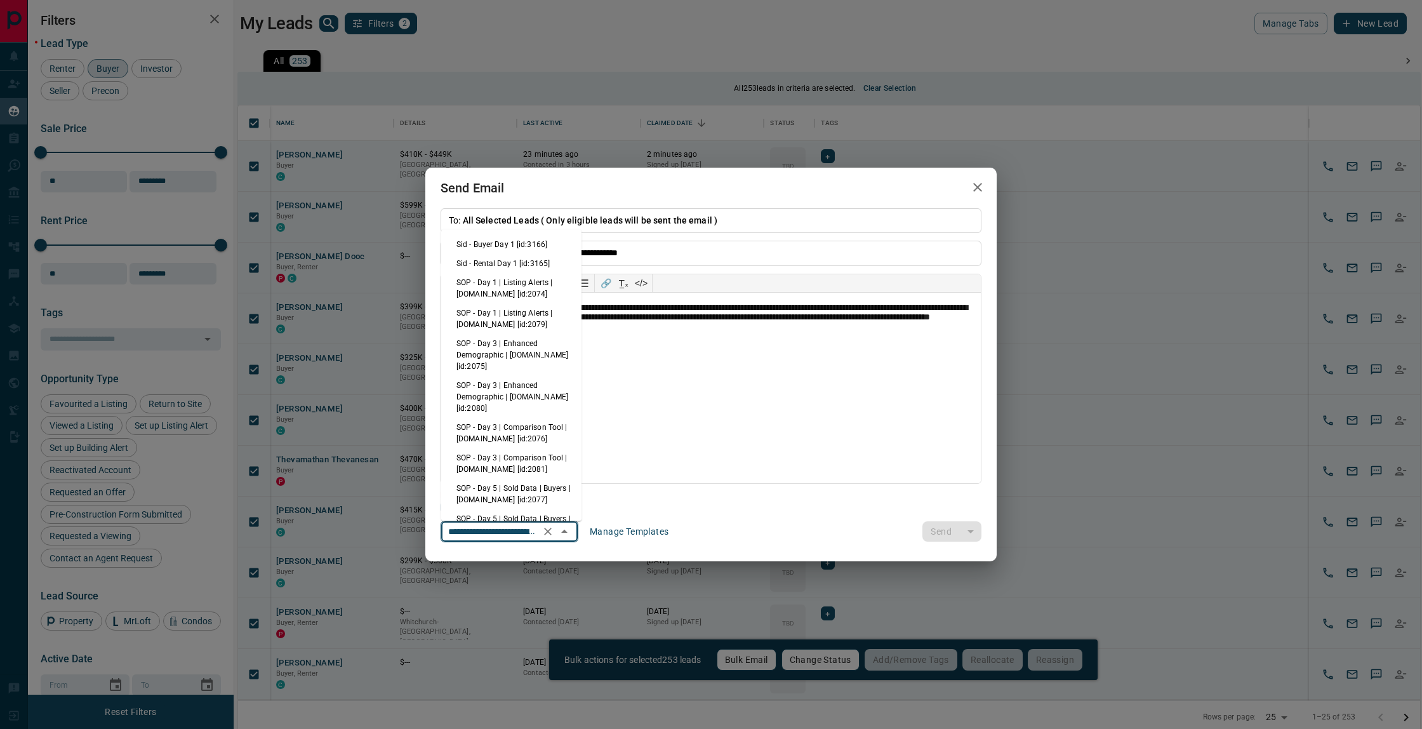
scroll to position [574, 0]
click at [540, 496] on li "Back to Site Opportunity [id:306]" at bounding box center [511, 503] width 140 height 19
type input "**********"
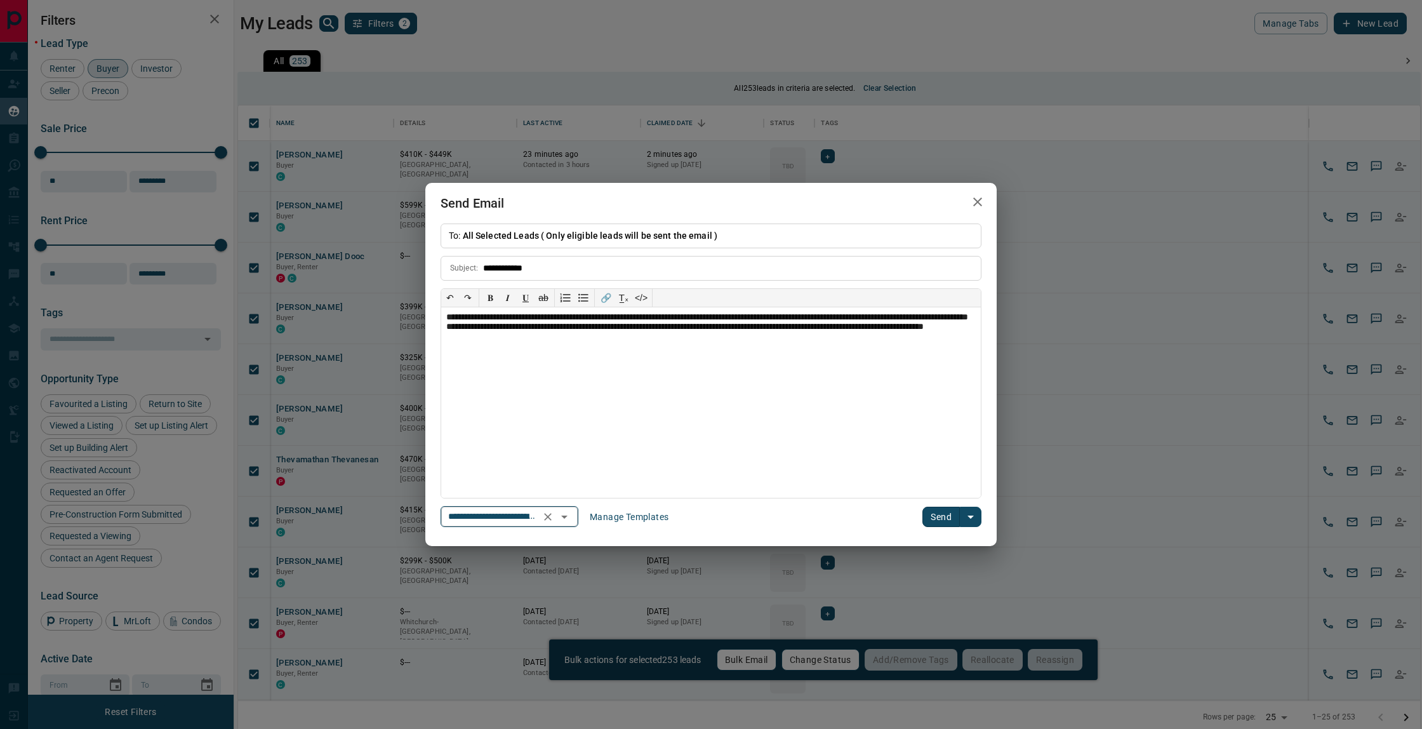
click at [571, 517] on icon "Open" at bounding box center [564, 516] width 15 height 15
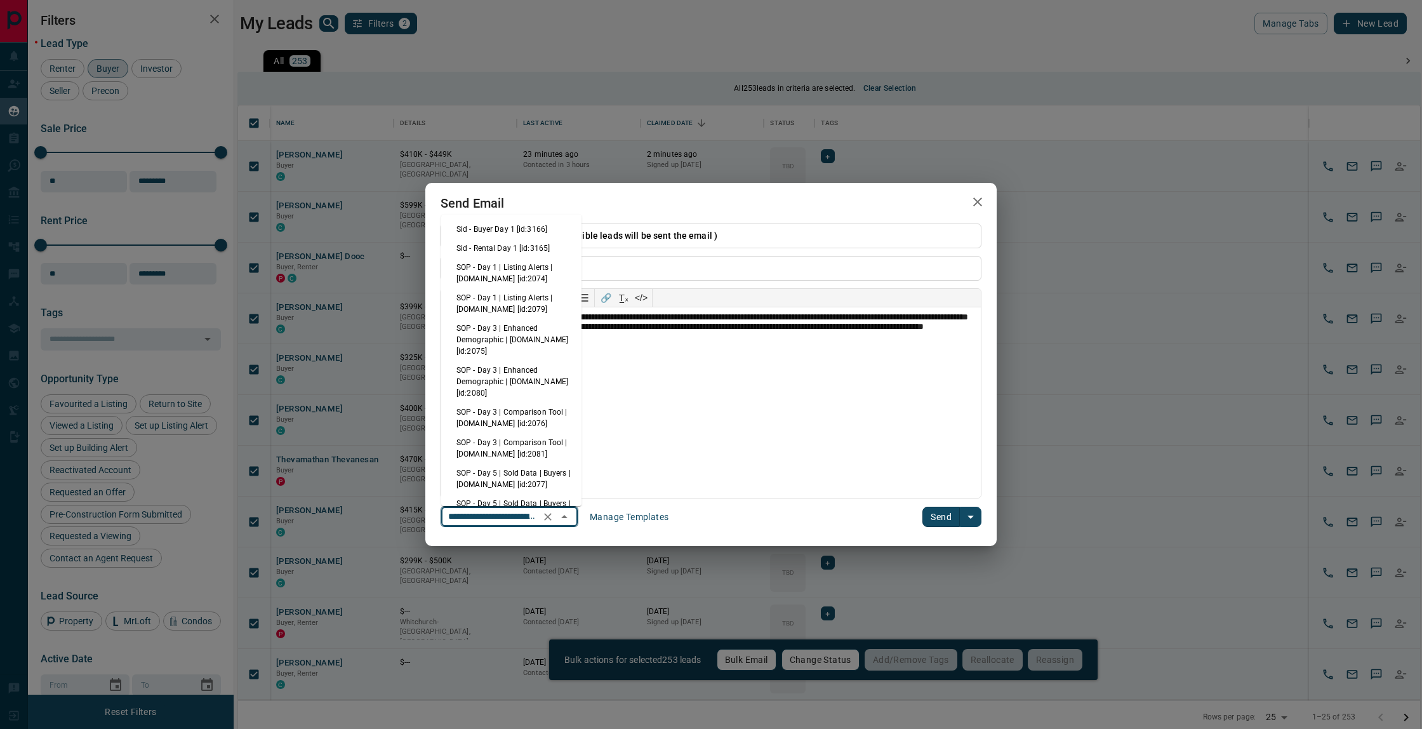
scroll to position [555, 0]
click at [531, 363] on li "Contact an Agent Request [id:745]" at bounding box center [511, 376] width 140 height 30
type input "**********"
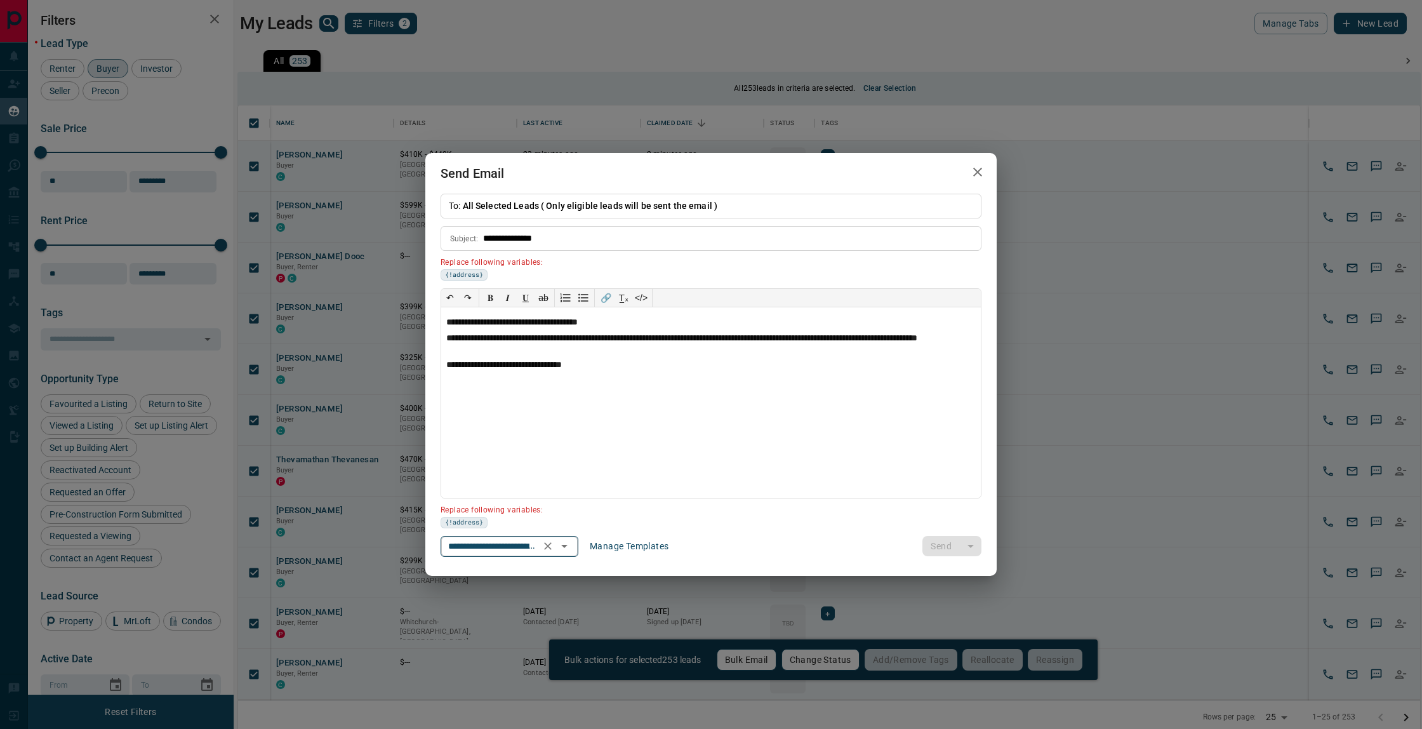
click at [567, 546] on icon "Open" at bounding box center [564, 546] width 6 height 3
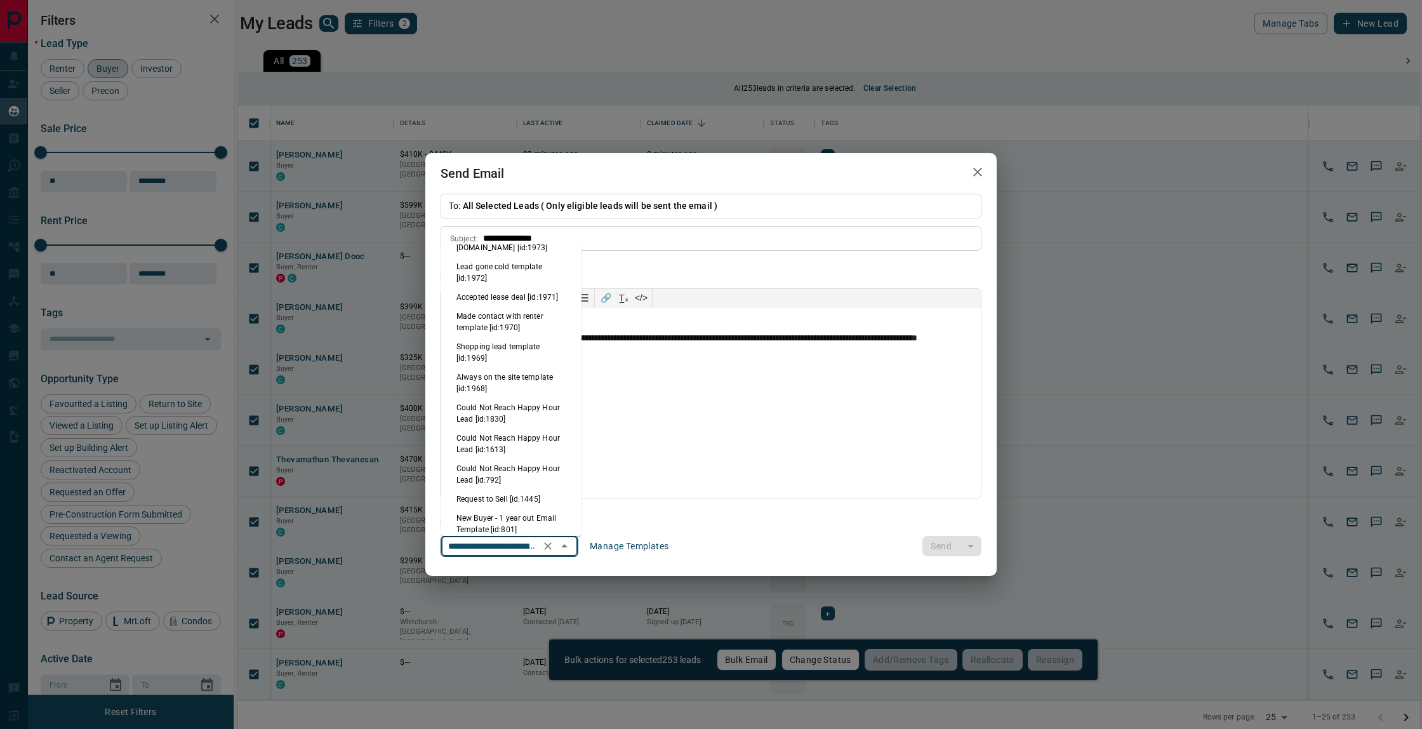
scroll to position [394, 0]
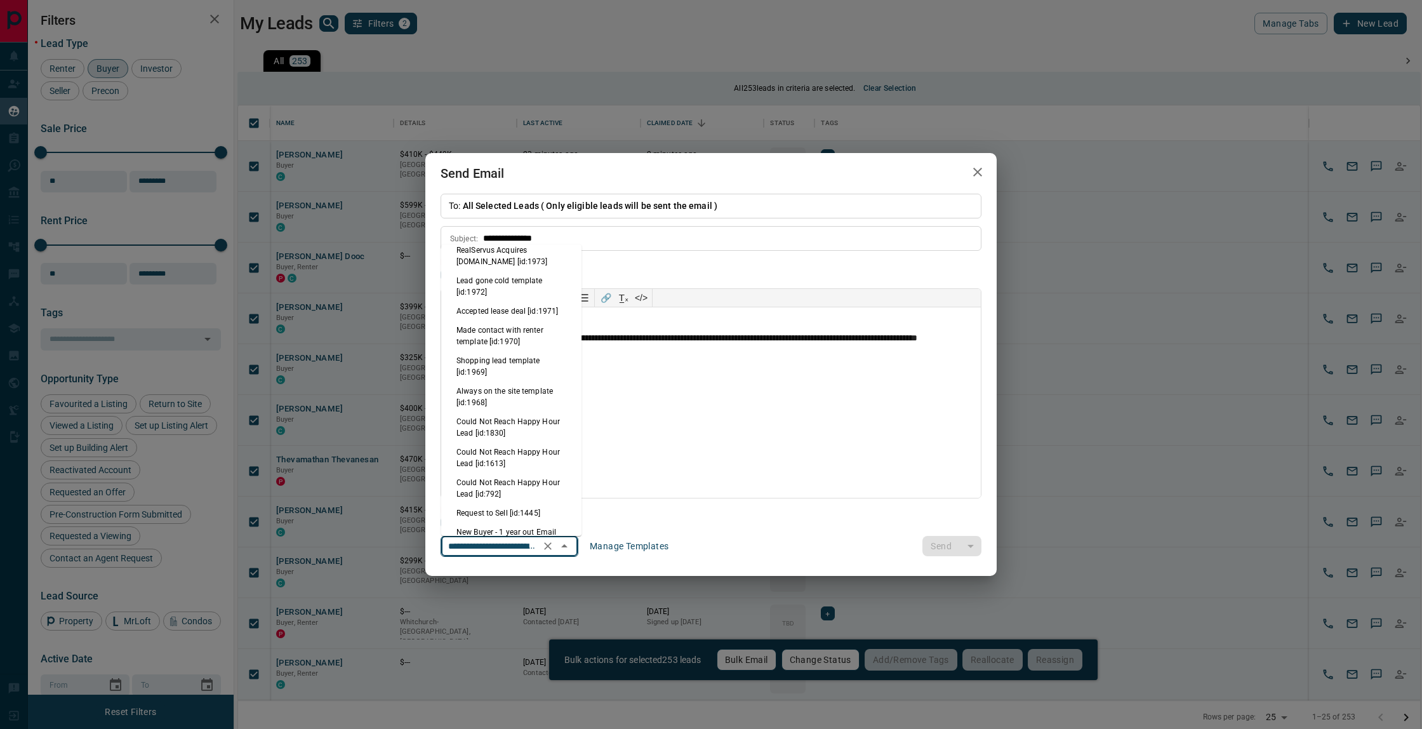
click at [529, 364] on li "Shopping lead template [id:1969]" at bounding box center [511, 366] width 140 height 30
type input "**********"
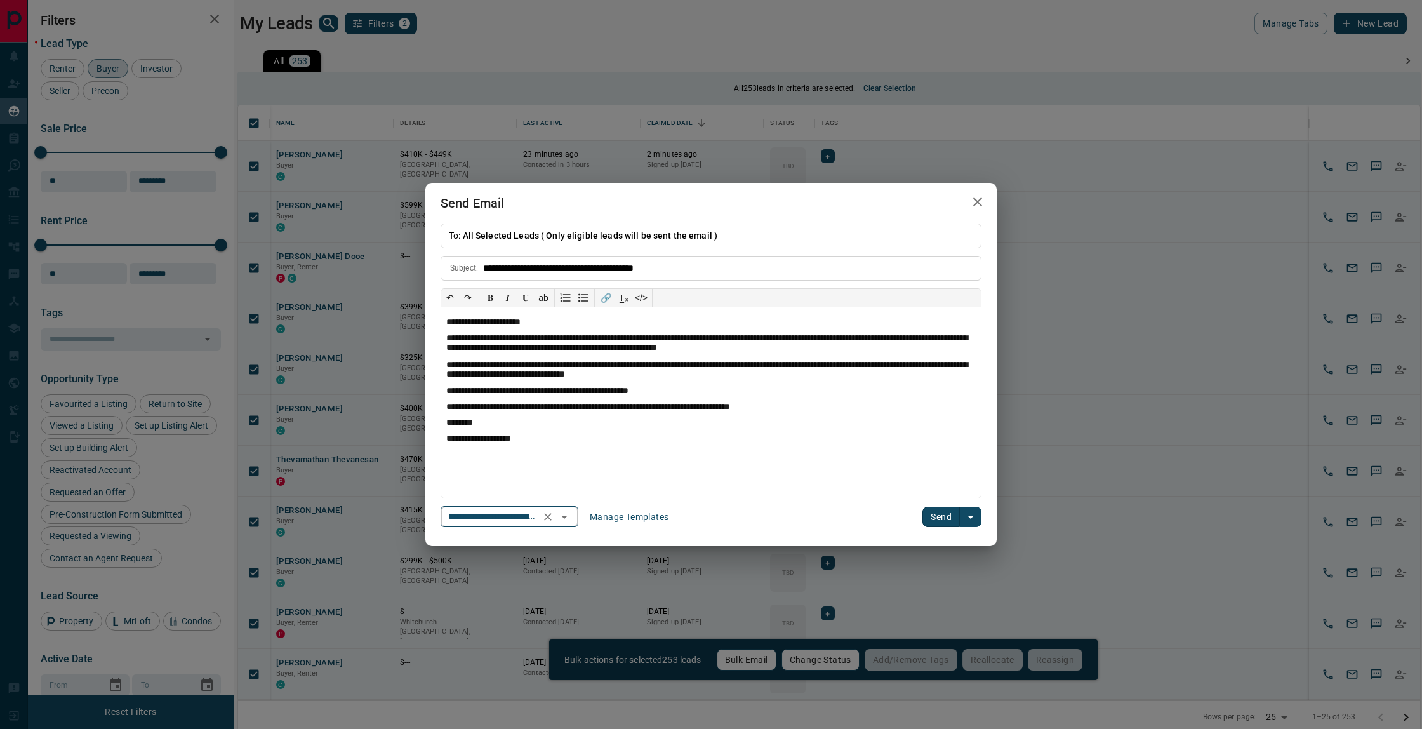
click at [564, 515] on icon "Open" at bounding box center [564, 516] width 15 height 15
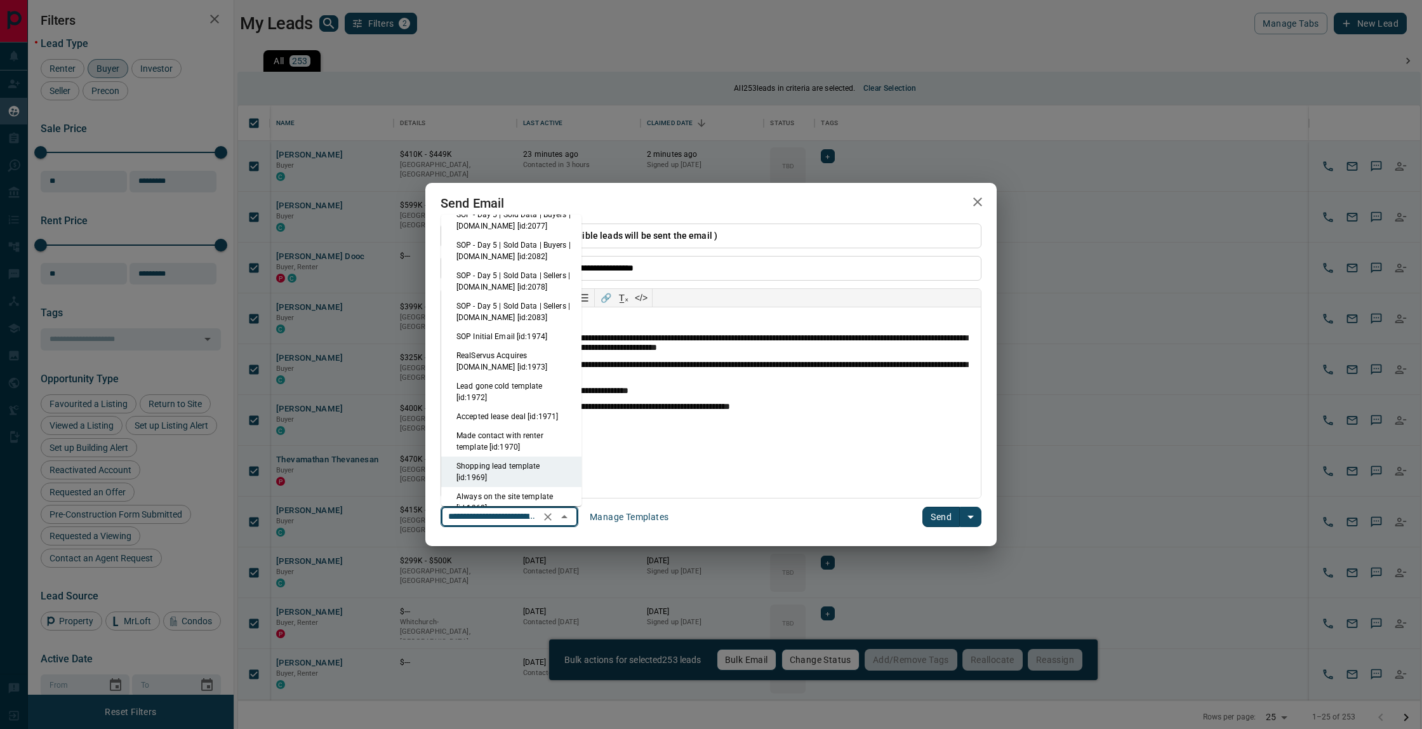
scroll to position [257, 0]
click at [526, 383] on li "Lead gone cold template [id:1972]" at bounding box center [511, 393] width 140 height 30
type input "**********"
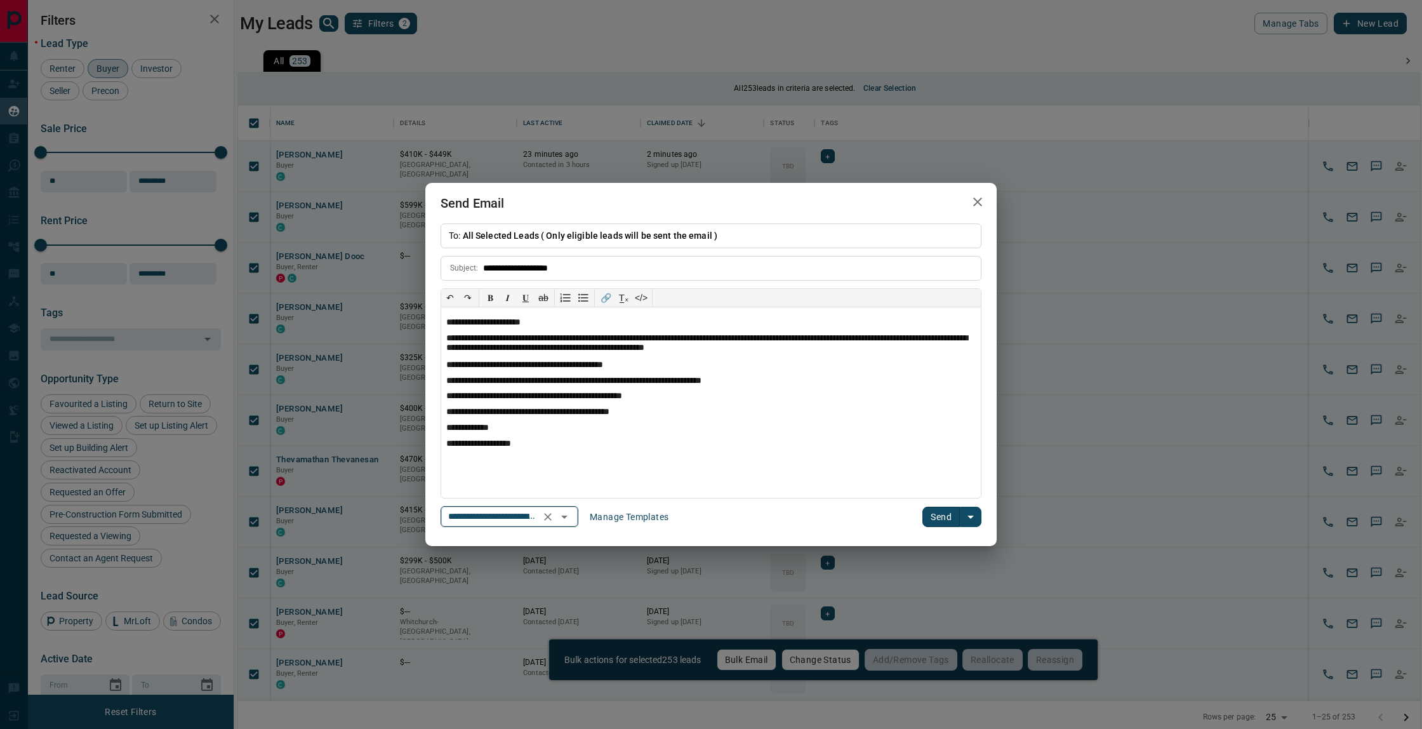
click at [567, 517] on icon "Open" at bounding box center [564, 516] width 6 height 3
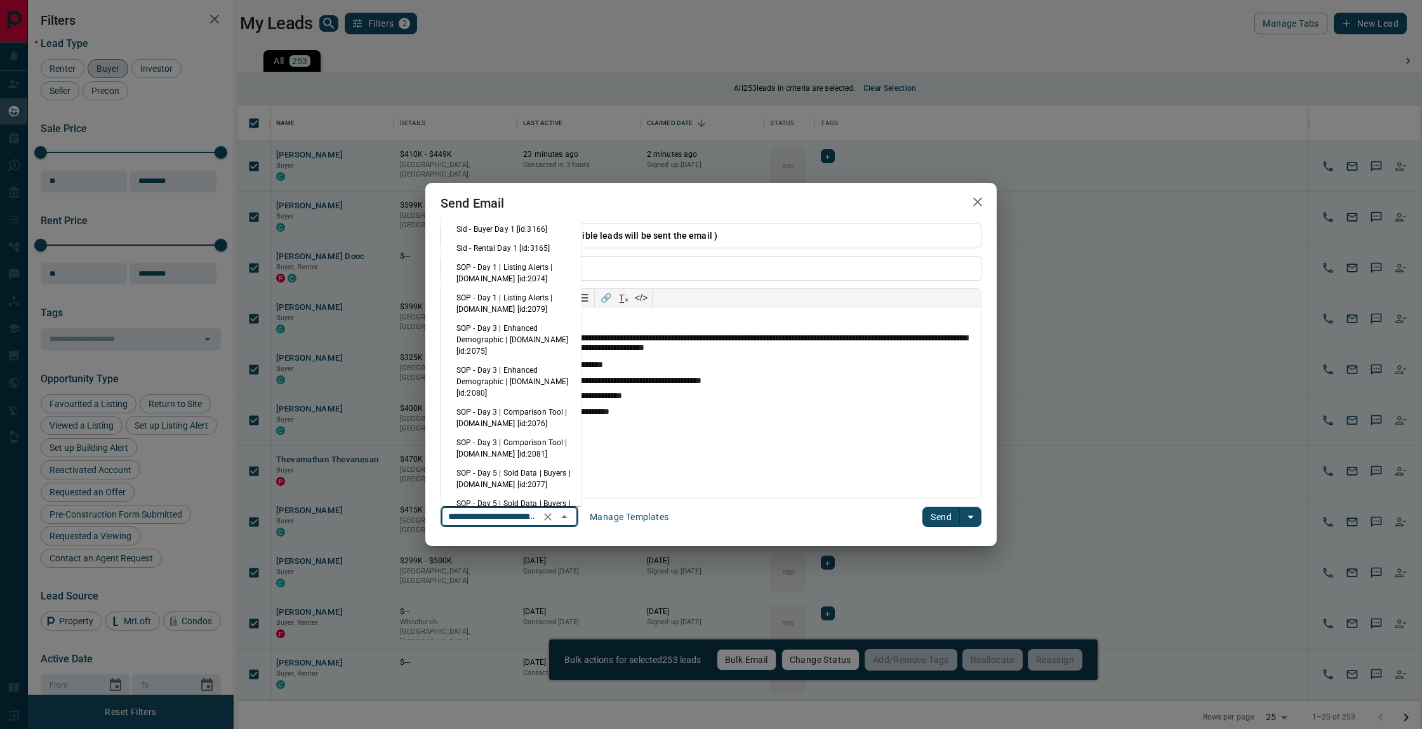
scroll to position [159, 0]
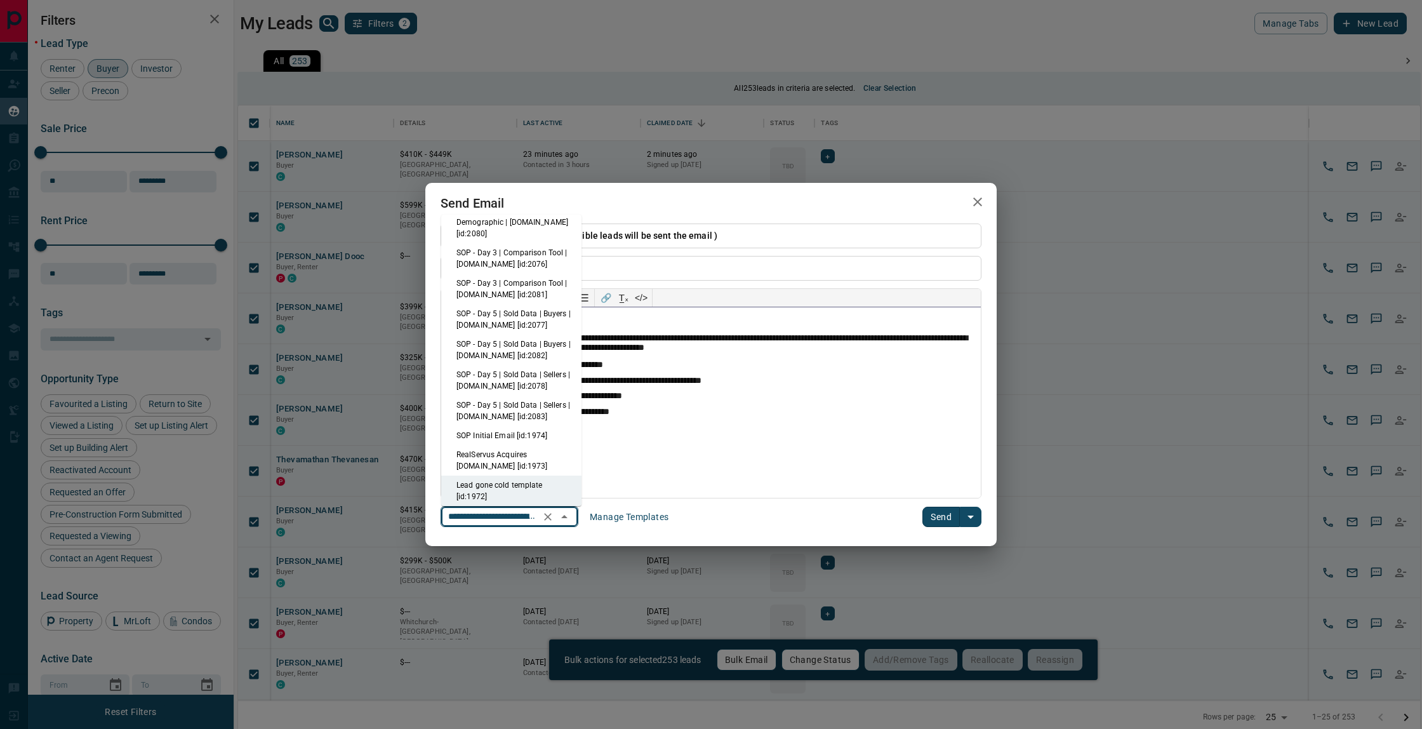
click at [640, 405] on div "**********" at bounding box center [711, 402] width 540 height 190
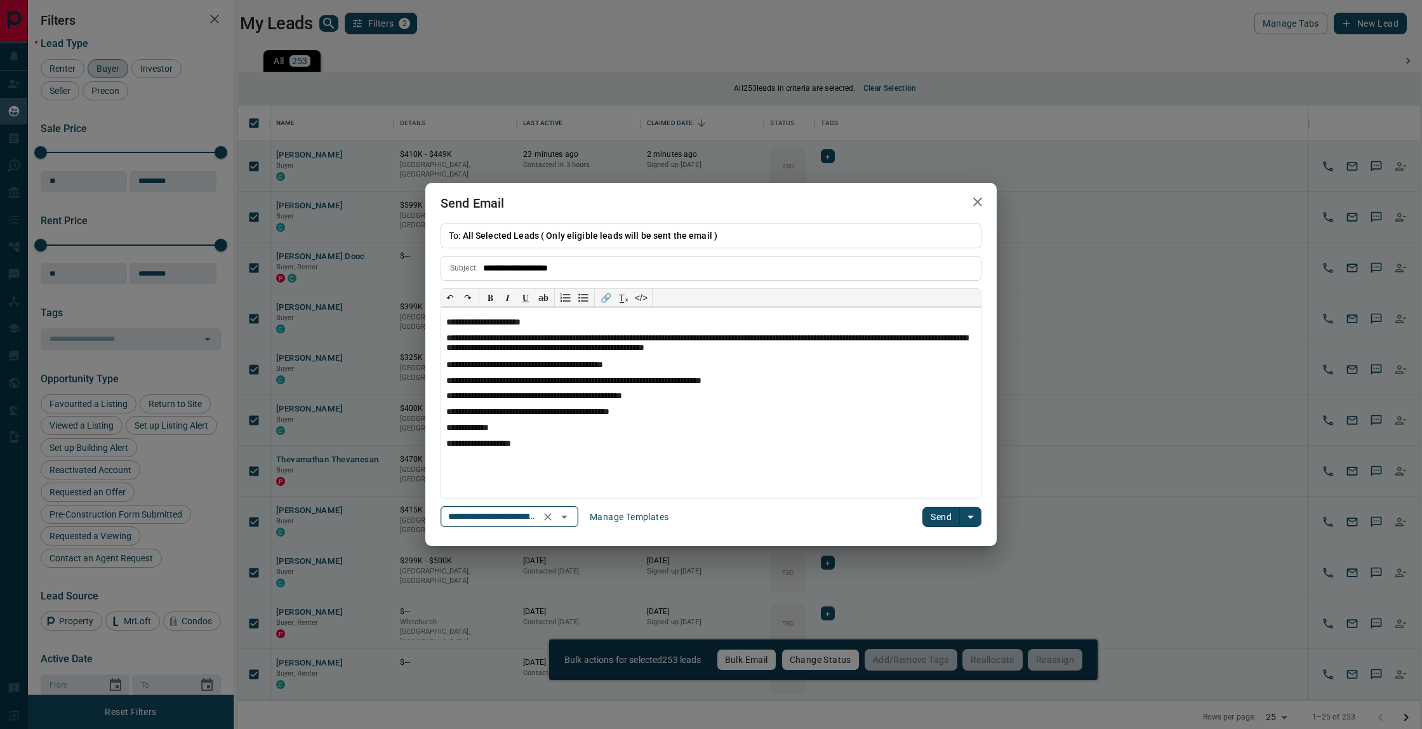
click at [572, 522] on icon "Open" at bounding box center [564, 516] width 15 height 15
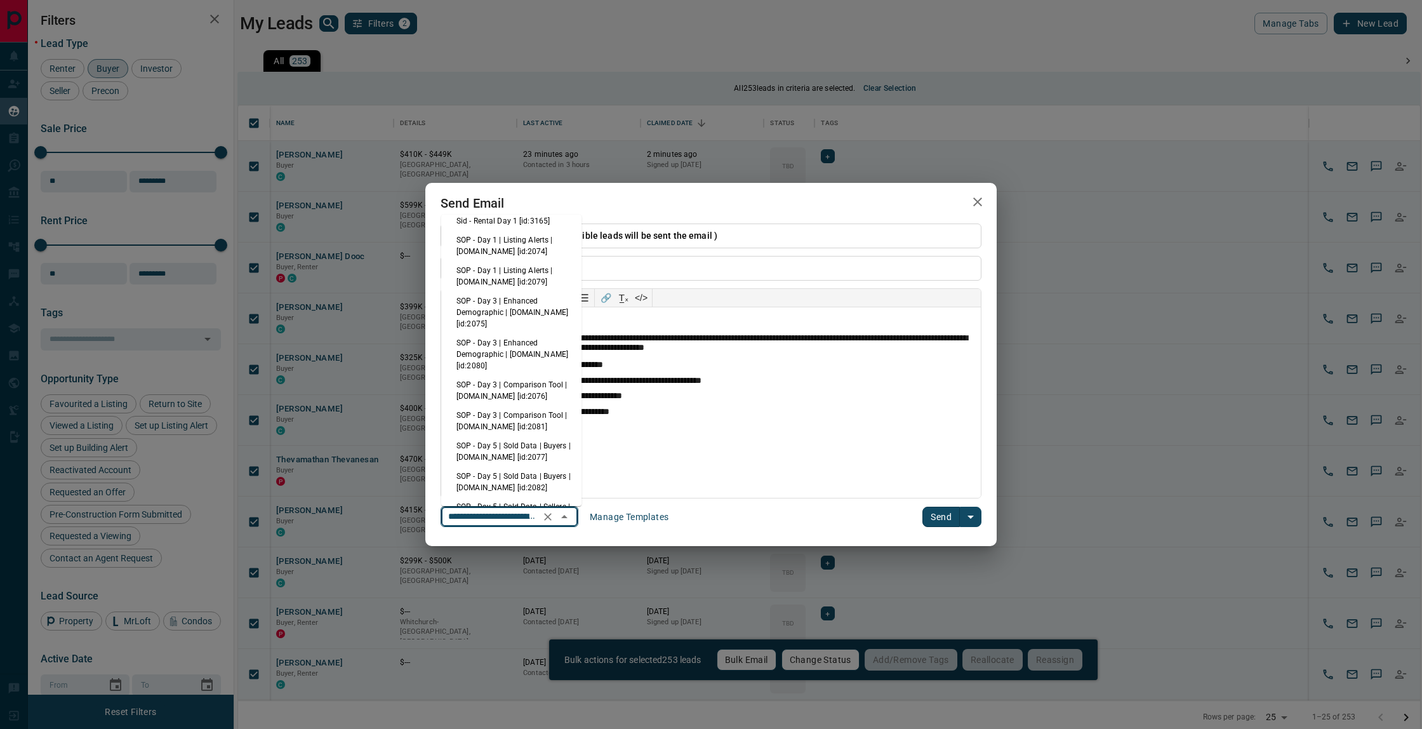
scroll to position [0, 0]
click at [543, 453] on li "SOP - Day 3 | Comparison Tool | [DOMAIN_NAME] [id:2081]" at bounding box center [511, 448] width 140 height 30
type input "**********"
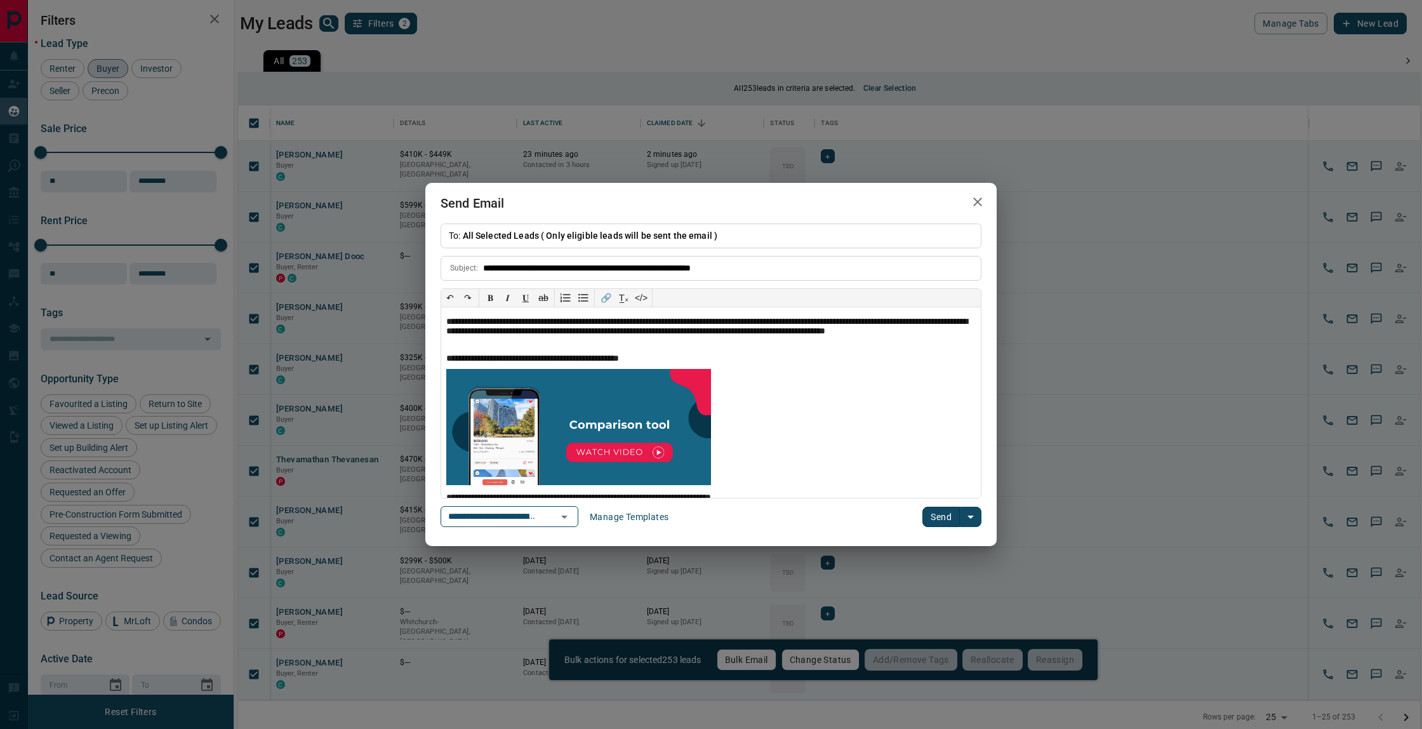
scroll to position [85, 0]
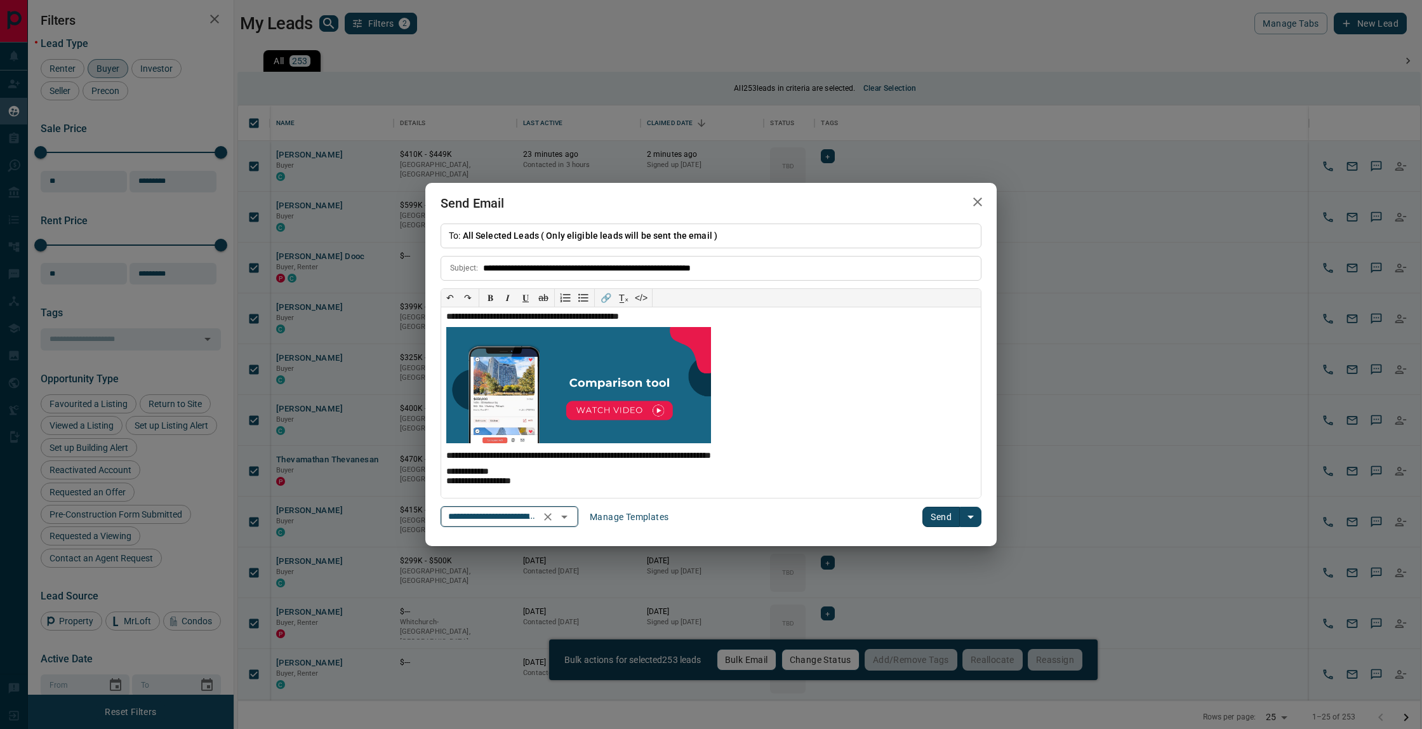
click at [567, 518] on icon "Open" at bounding box center [564, 516] width 15 height 15
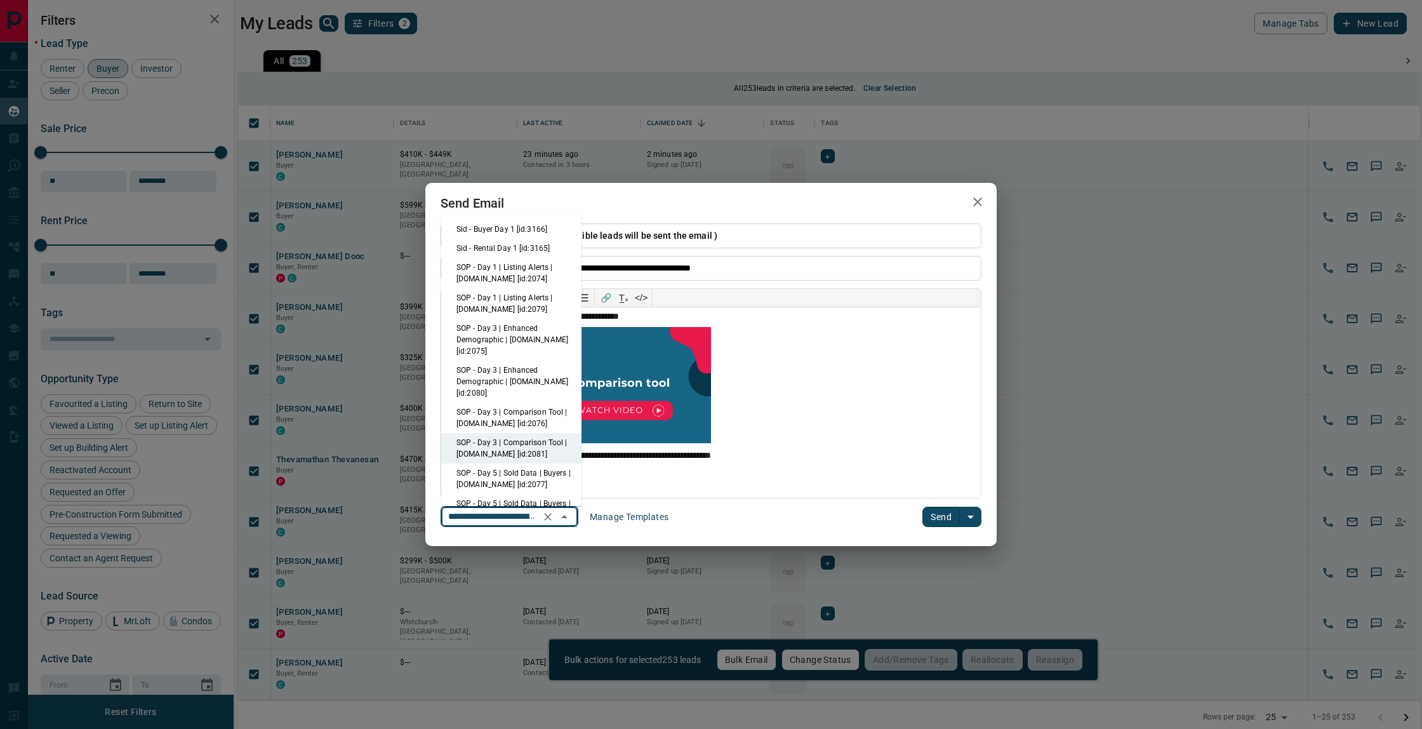
click at [533, 263] on li "SOP - Day 1 | Listing Alerts | [DOMAIN_NAME] [id:2074]" at bounding box center [511, 273] width 140 height 30
type input "**********"
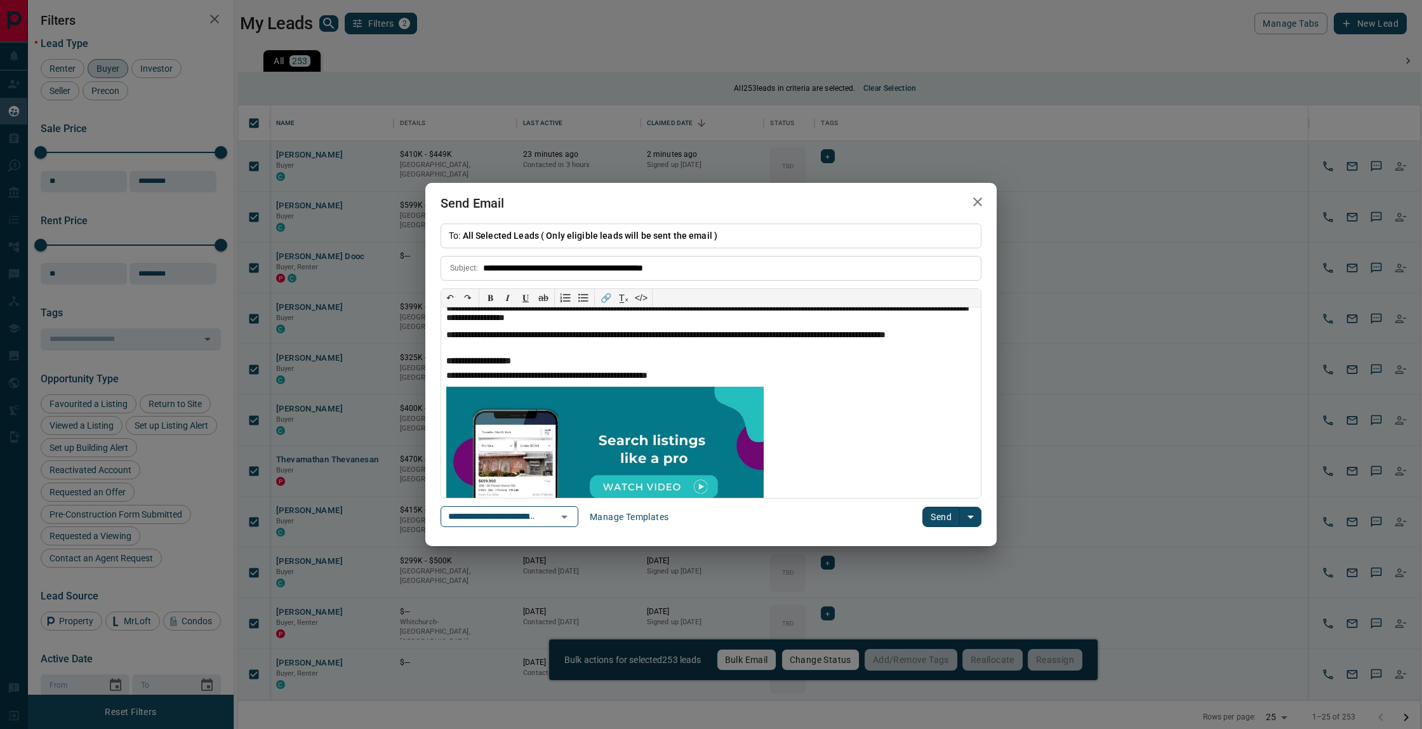
scroll to position [0, 0]
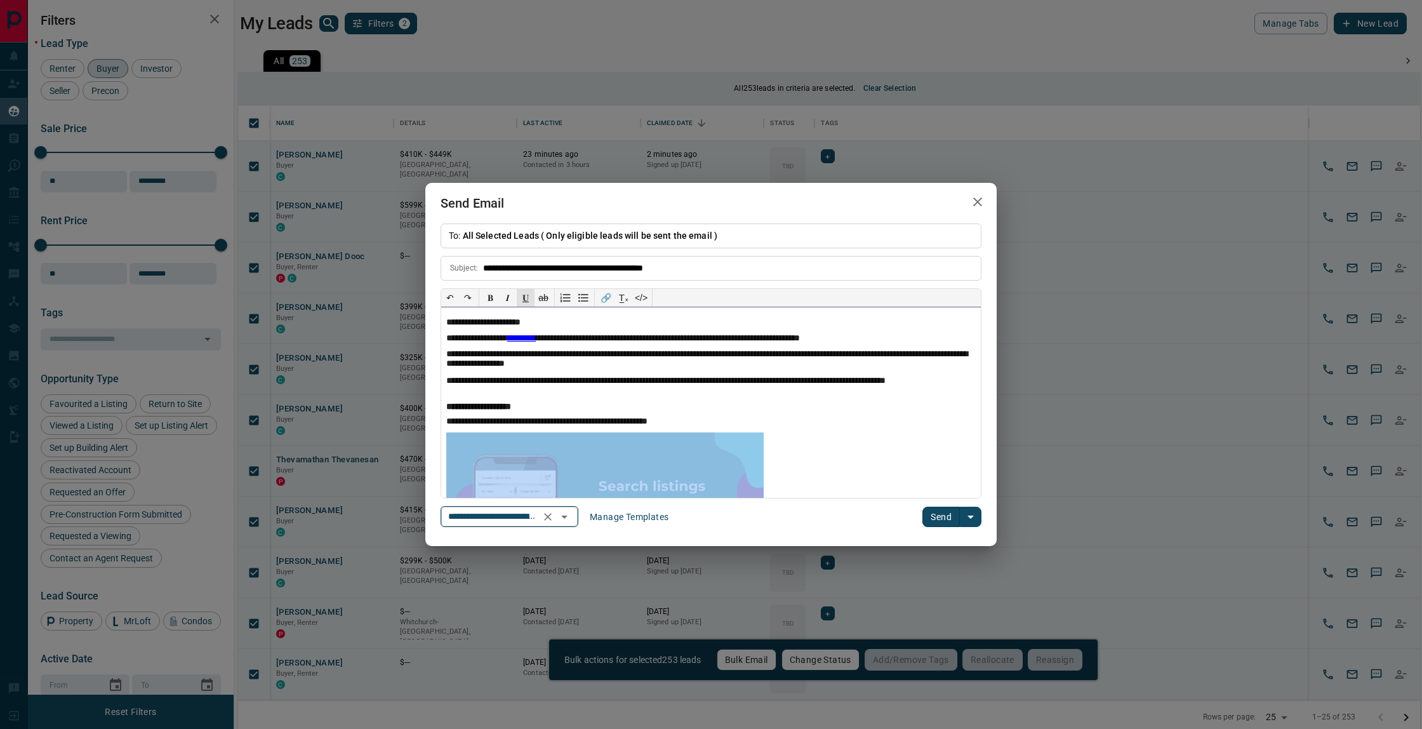
click at [570, 515] on icon "Open" at bounding box center [564, 516] width 15 height 15
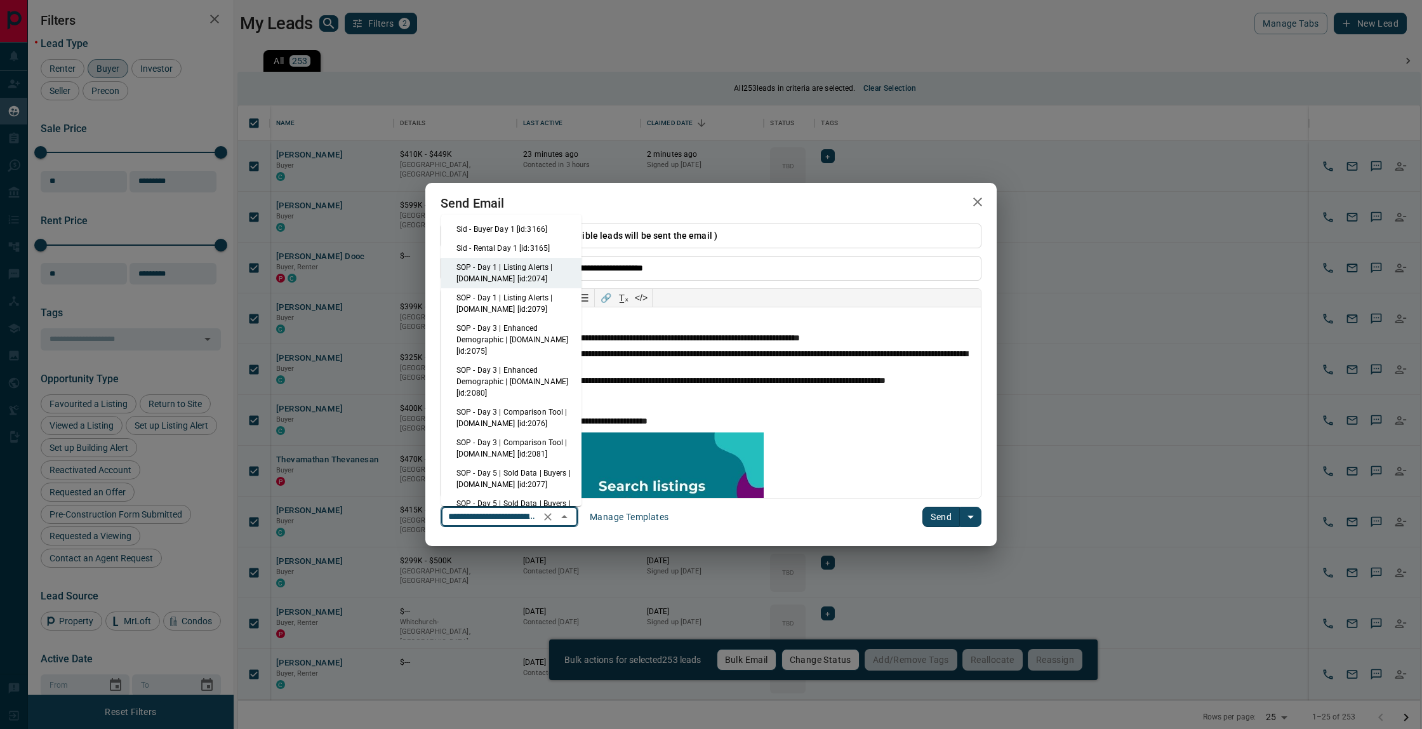
click at [543, 385] on li "SOP - Day 3 | Enhanced Demographic | [DOMAIN_NAME] [id:2080]" at bounding box center [511, 382] width 140 height 42
type input "**********"
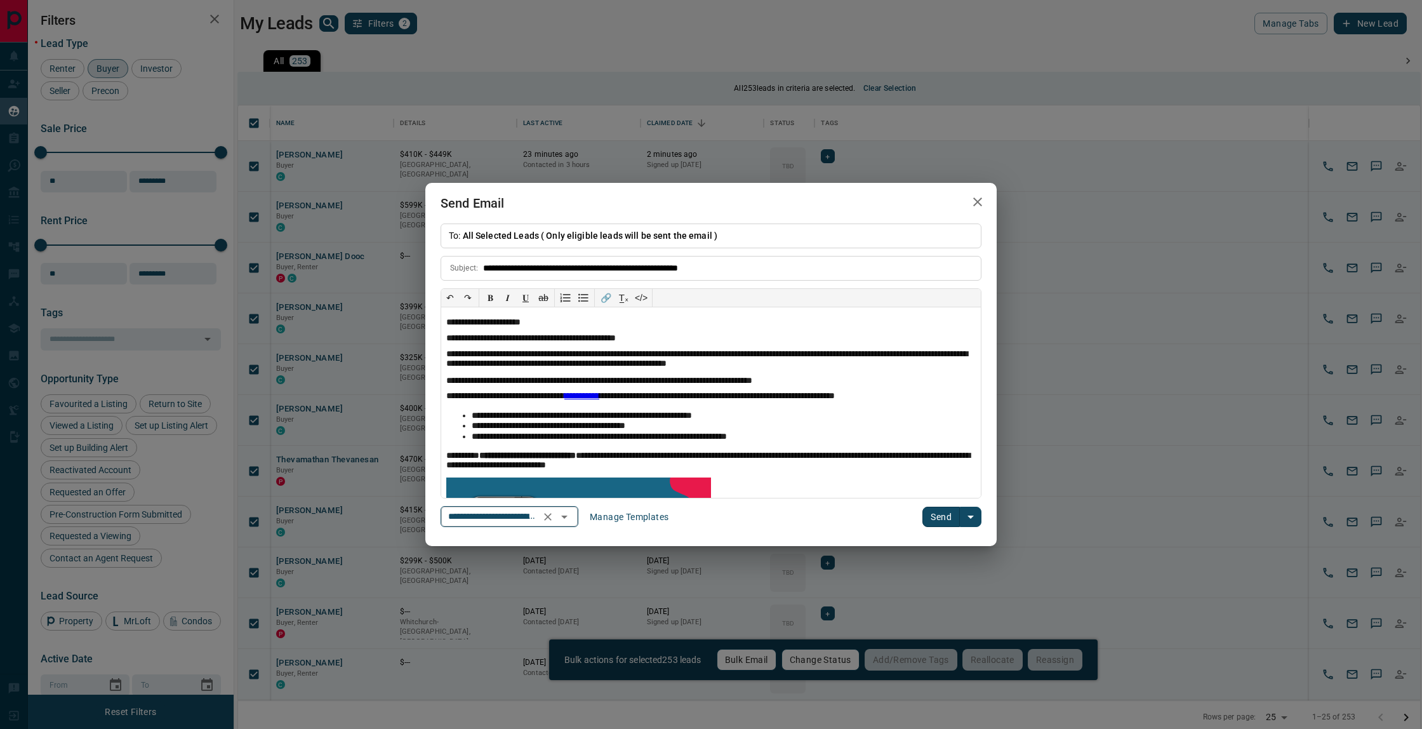
click at [569, 517] on icon "Open" at bounding box center [564, 516] width 15 height 15
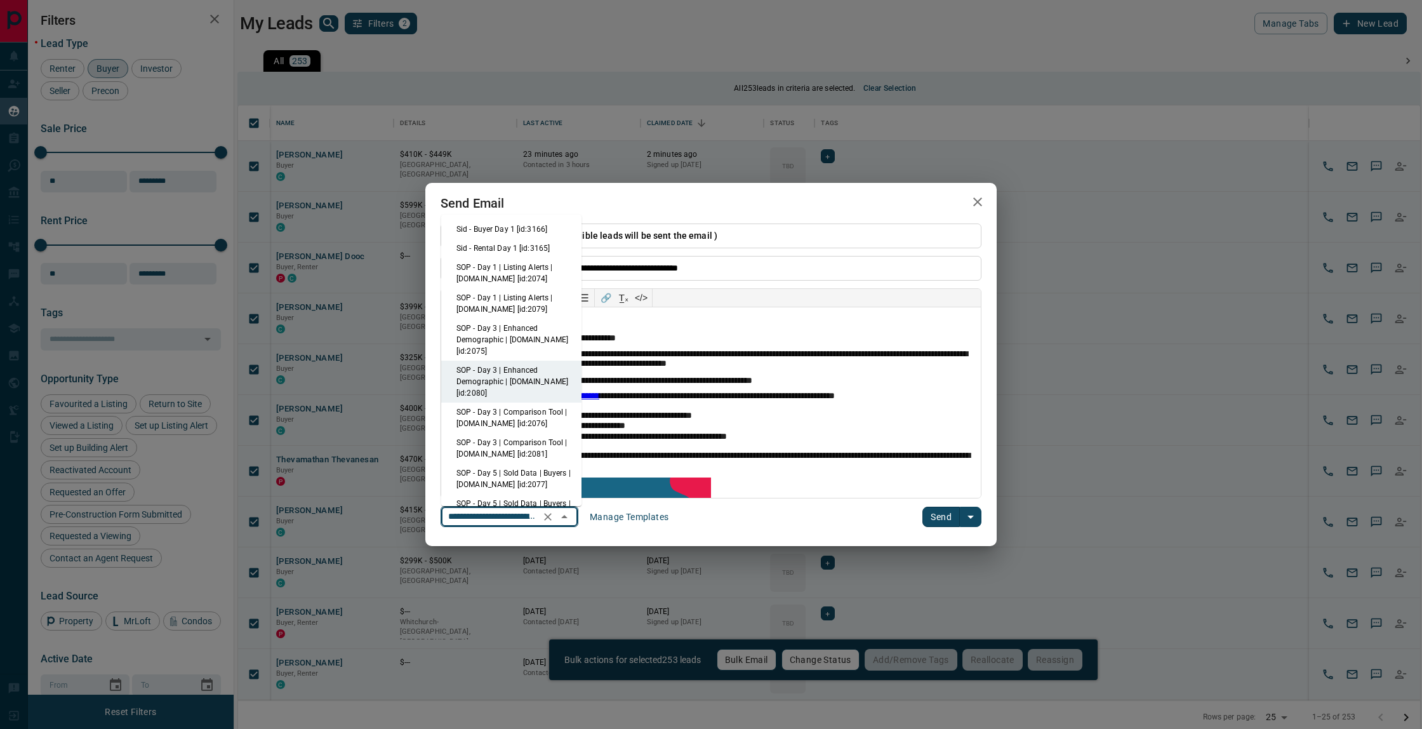
click at [552, 425] on li "SOP - Day 3 | Comparison Tool | [DOMAIN_NAME] [id:2076]" at bounding box center [511, 417] width 140 height 30
type input "**********"
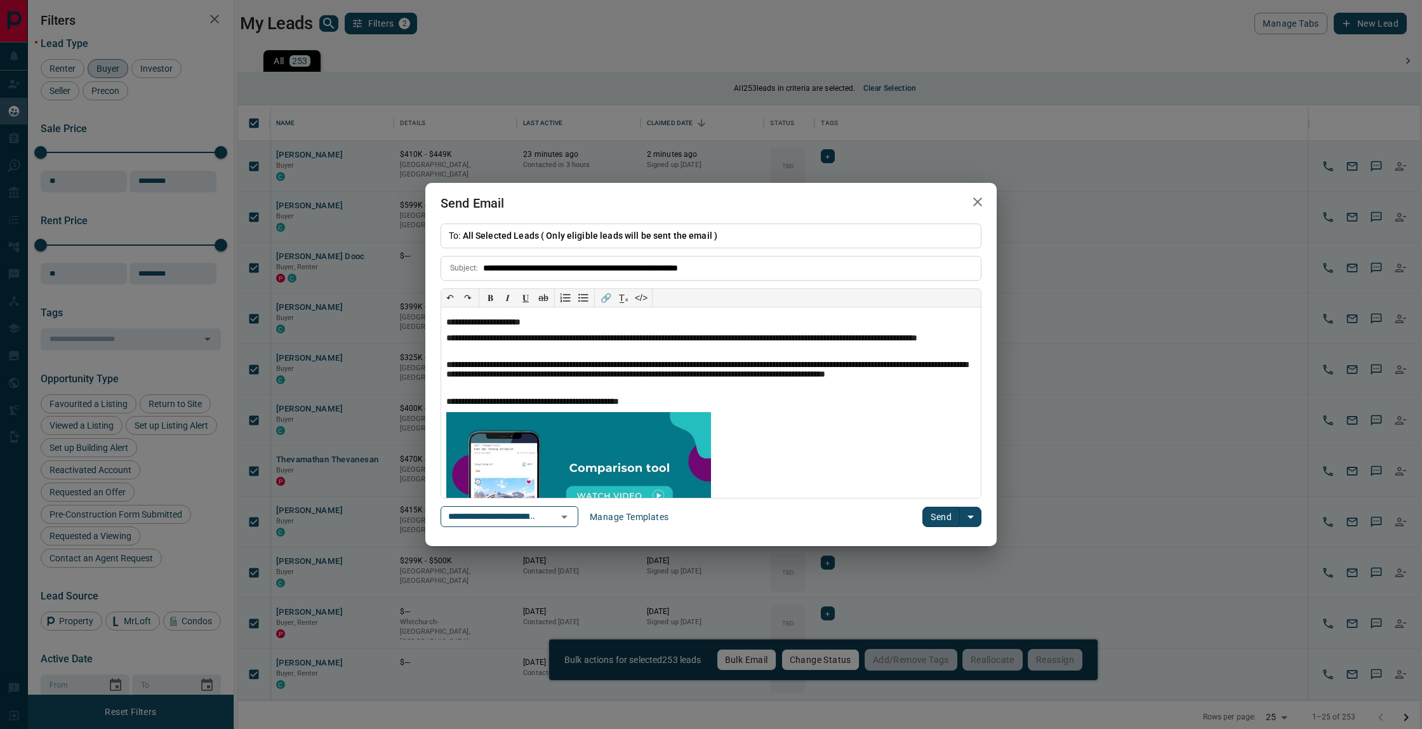
click at [974, 204] on icon "button" at bounding box center [977, 201] width 9 height 9
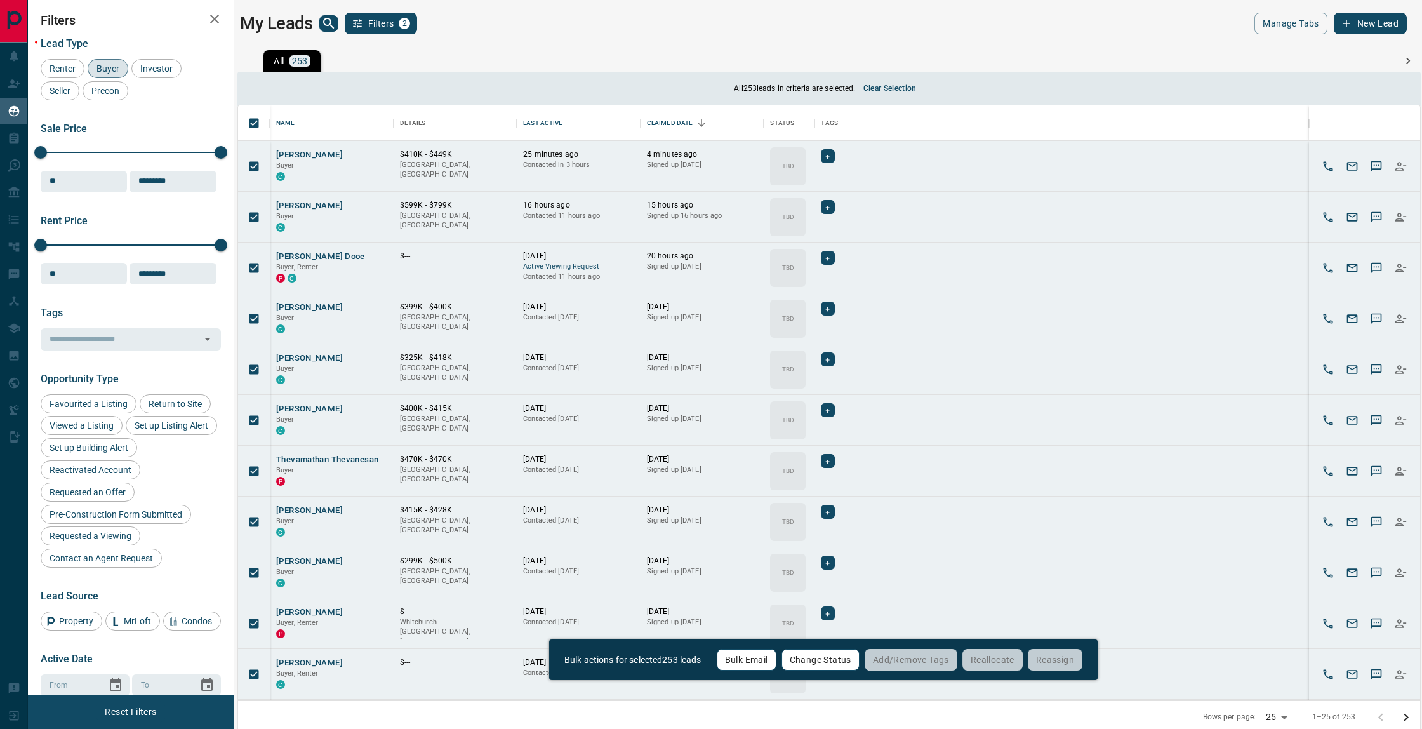
click at [116, 65] on span "Buyer" at bounding box center [108, 68] width 32 height 10
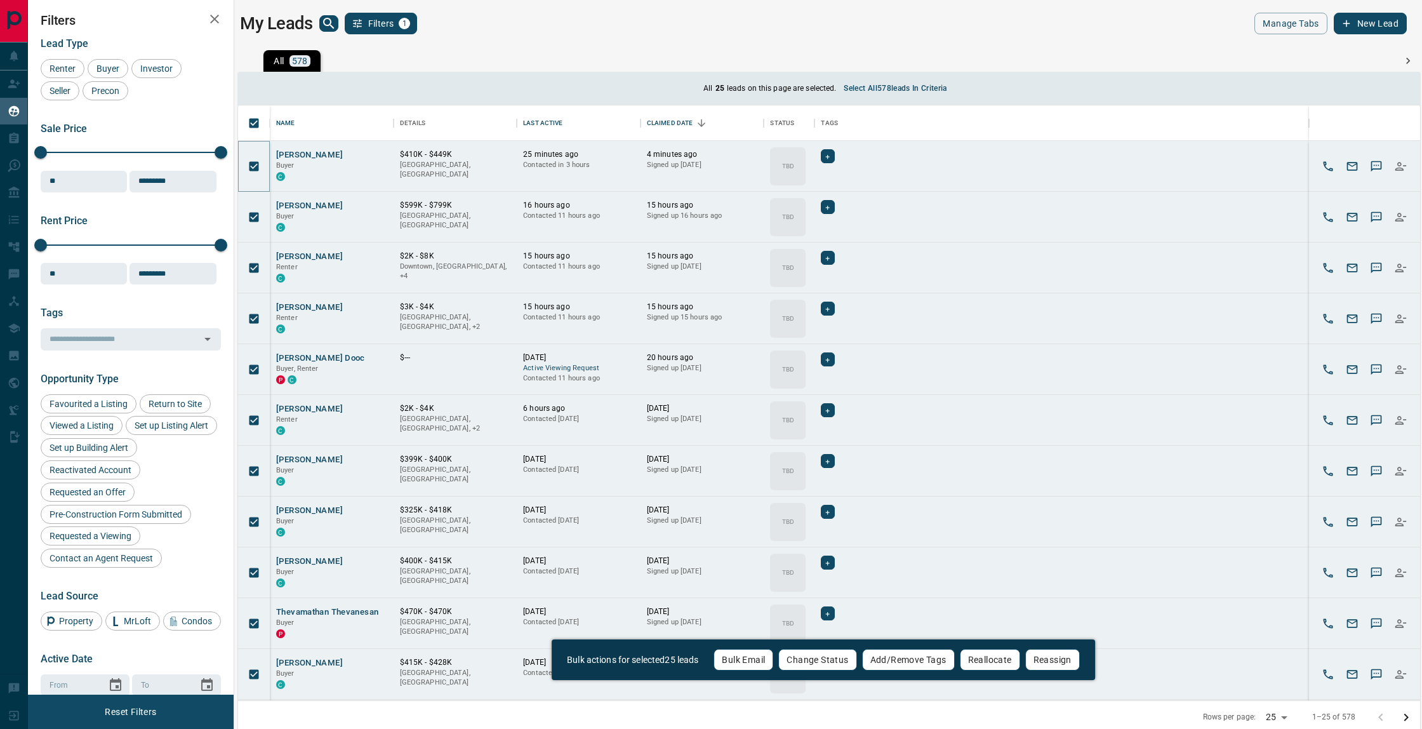
scroll to position [595, 1182]
click at [920, 86] on button "Select all 578 leads in criteria" at bounding box center [895, 88] width 118 height 20
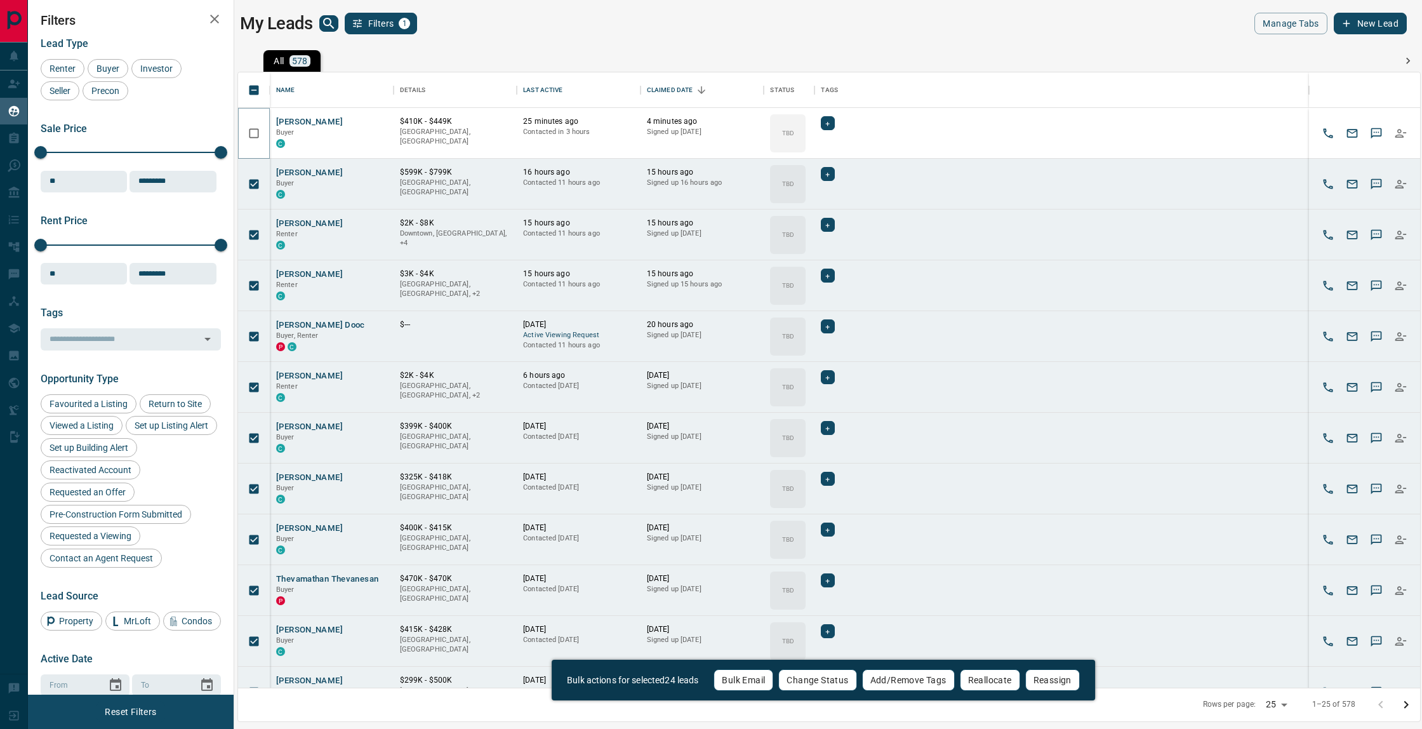
scroll to position [615, 1182]
click at [762, 676] on button "Bulk Email" at bounding box center [743, 680] width 60 height 22
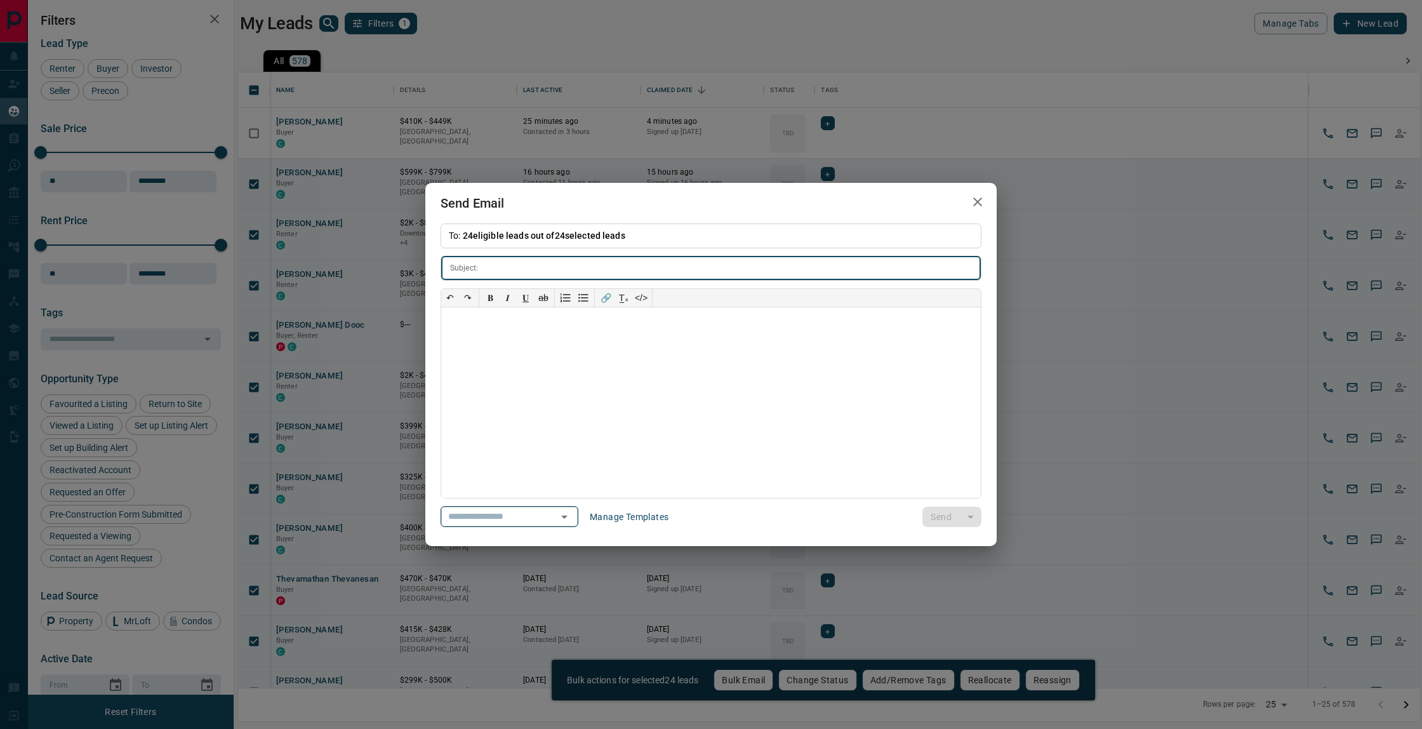
click at [569, 513] on icon "Open" at bounding box center [564, 516] width 15 height 15
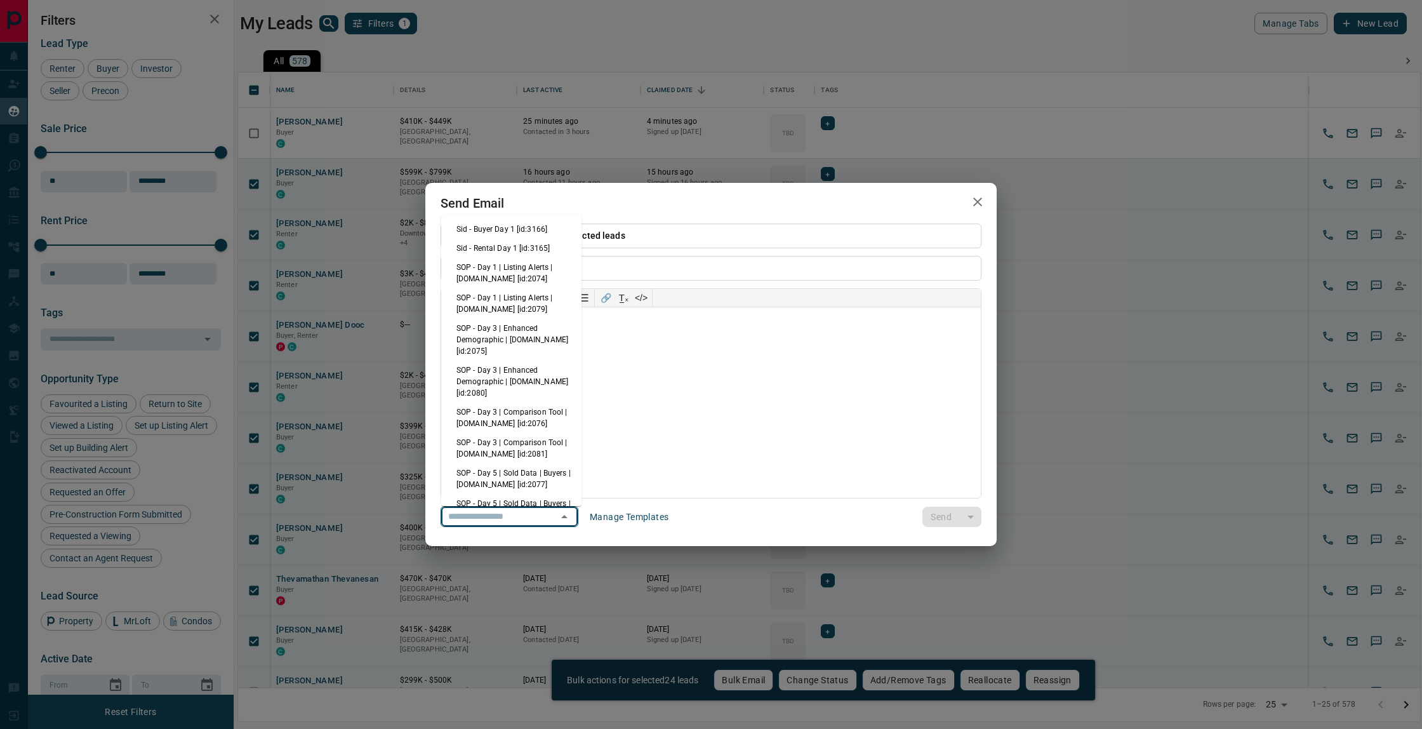
click at [542, 305] on li "SOP - Day 1 | Listing Alerts | [DOMAIN_NAME] [id:2079]" at bounding box center [511, 303] width 140 height 30
type input "**********"
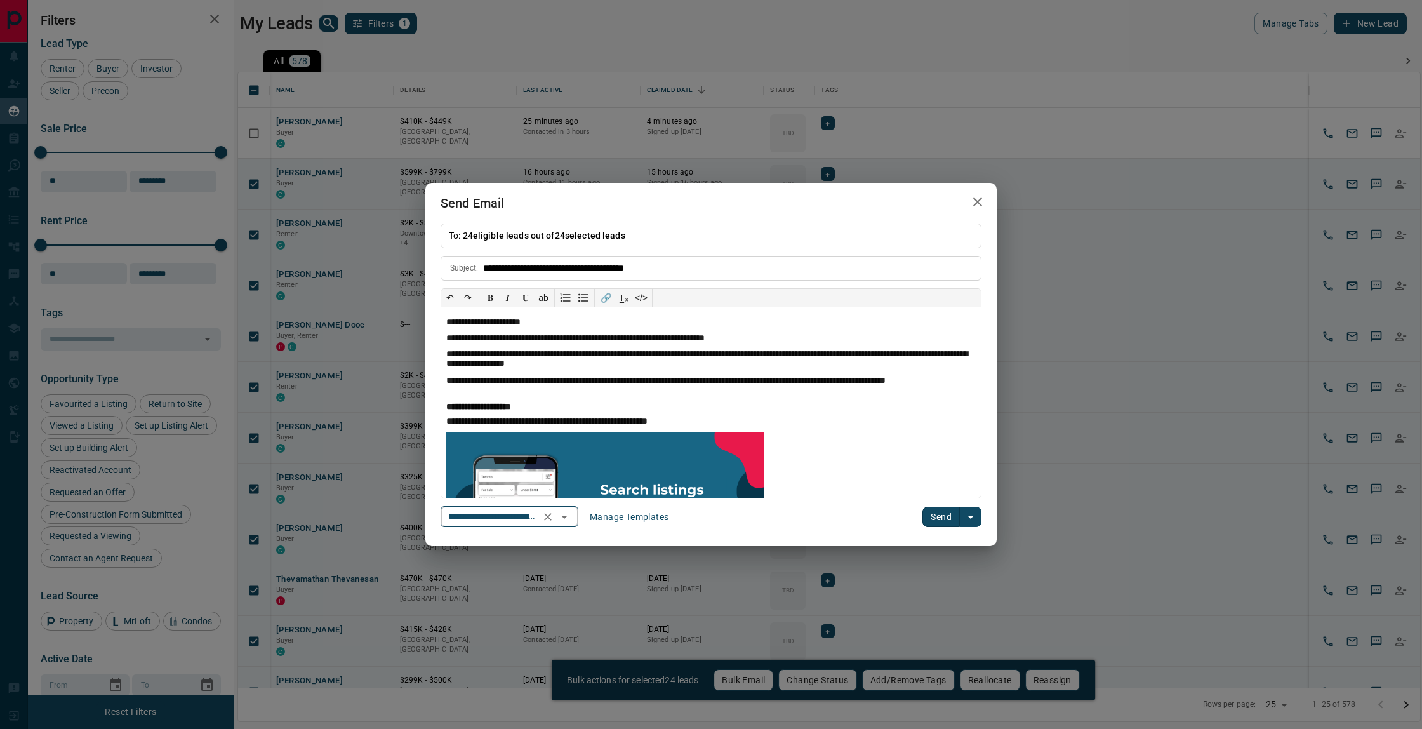
click at [566, 514] on icon "Open" at bounding box center [564, 516] width 15 height 15
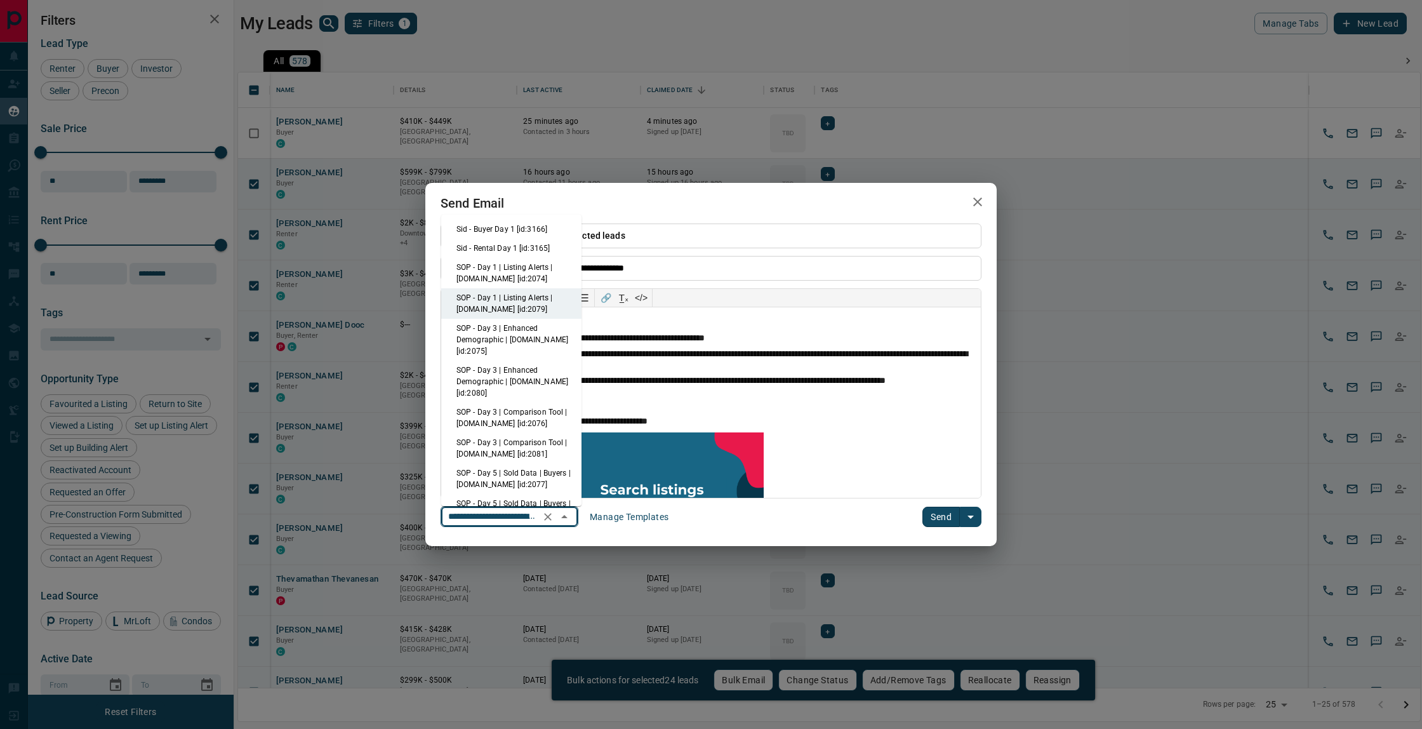
click at [535, 448] on li "SOP - Day 3 | Comparison Tool | [DOMAIN_NAME] [id:2081]" at bounding box center [511, 448] width 140 height 30
type input "**********"
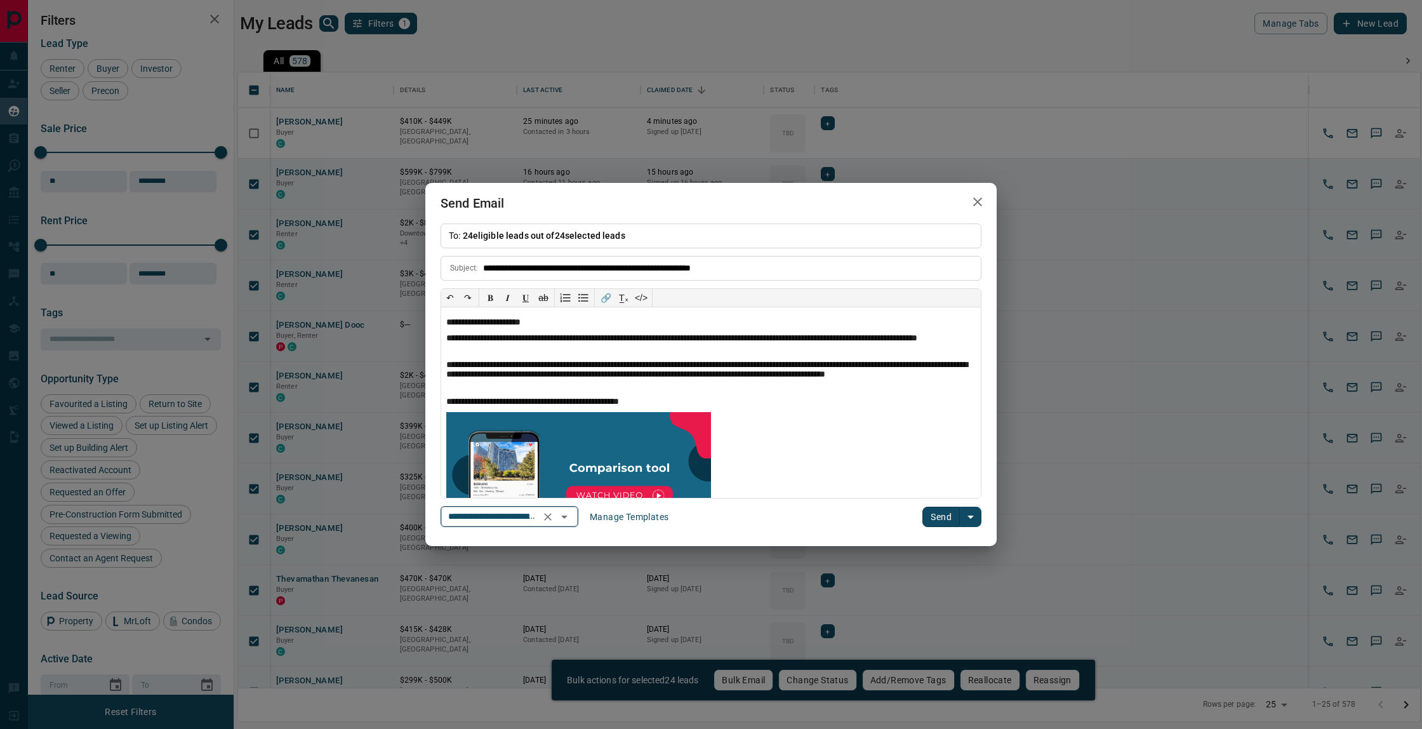
click at [572, 520] on icon "Open" at bounding box center [564, 516] width 15 height 15
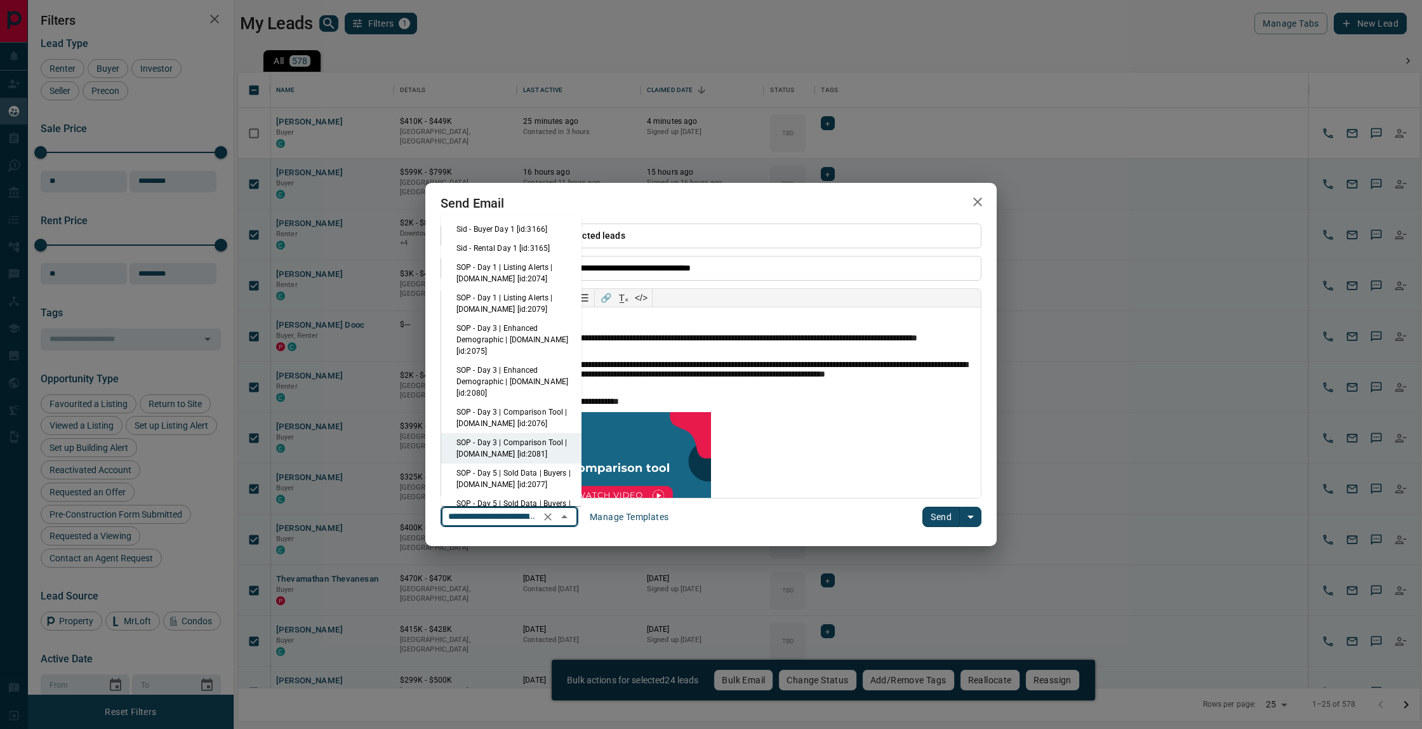
click at [543, 417] on li "SOP - Day 3 | Comparison Tool | [DOMAIN_NAME] [id:2076]" at bounding box center [511, 417] width 140 height 30
type input "**********"
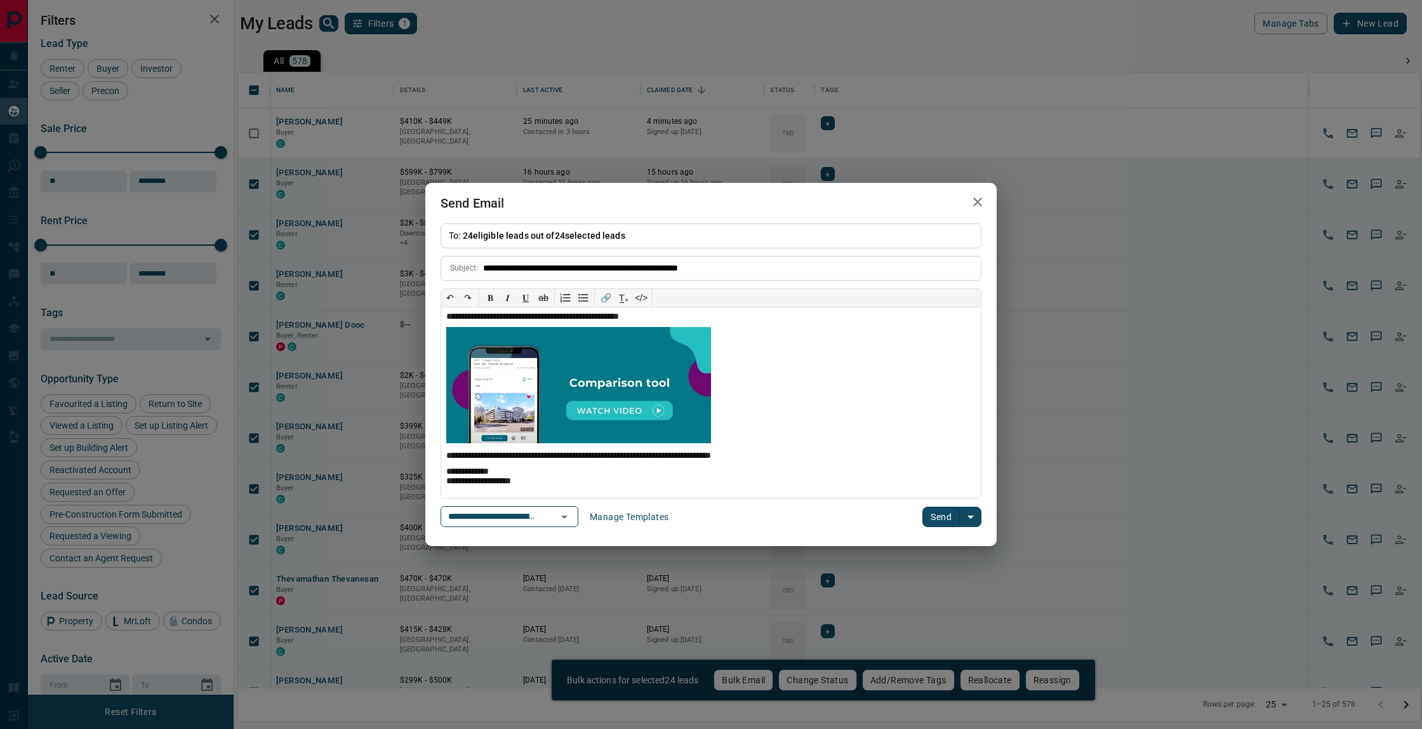
scroll to position [0, 0]
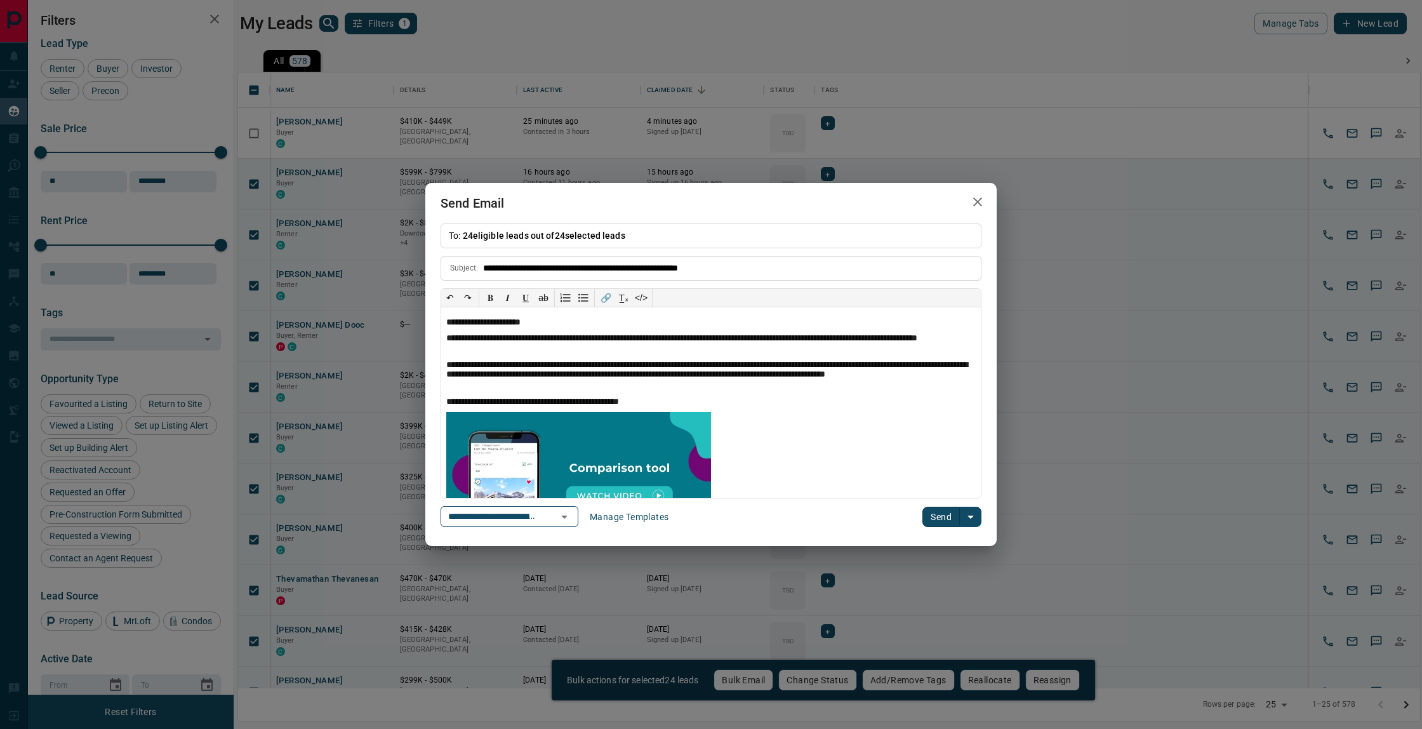
click at [976, 204] on icon "button" at bounding box center [977, 201] width 15 height 15
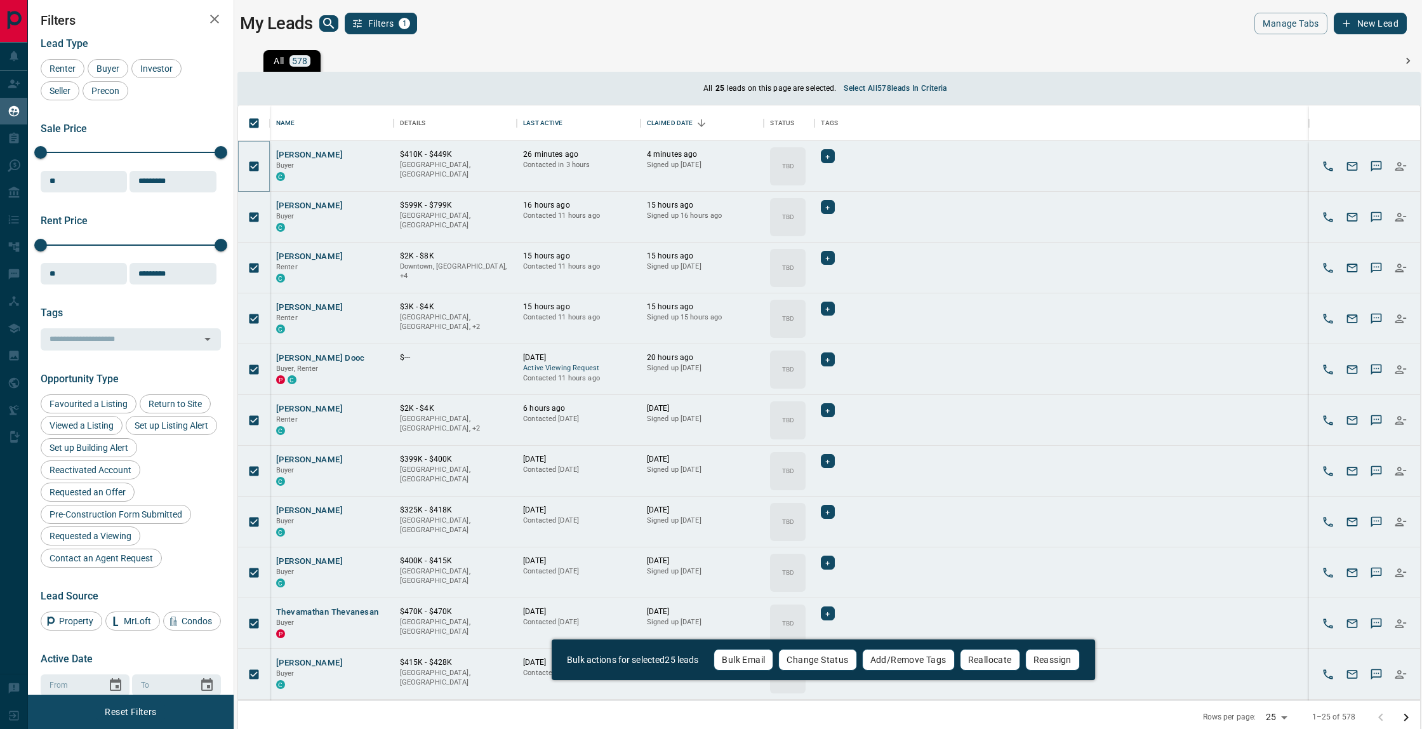
scroll to position [595, 1182]
click at [938, 85] on button "Select all 578 leads in criteria" at bounding box center [895, 88] width 118 height 20
click at [910, 86] on button "Select all 578 leads in criteria" at bounding box center [895, 88] width 118 height 20
click at [746, 656] on button "Bulk Email" at bounding box center [747, 660] width 60 height 22
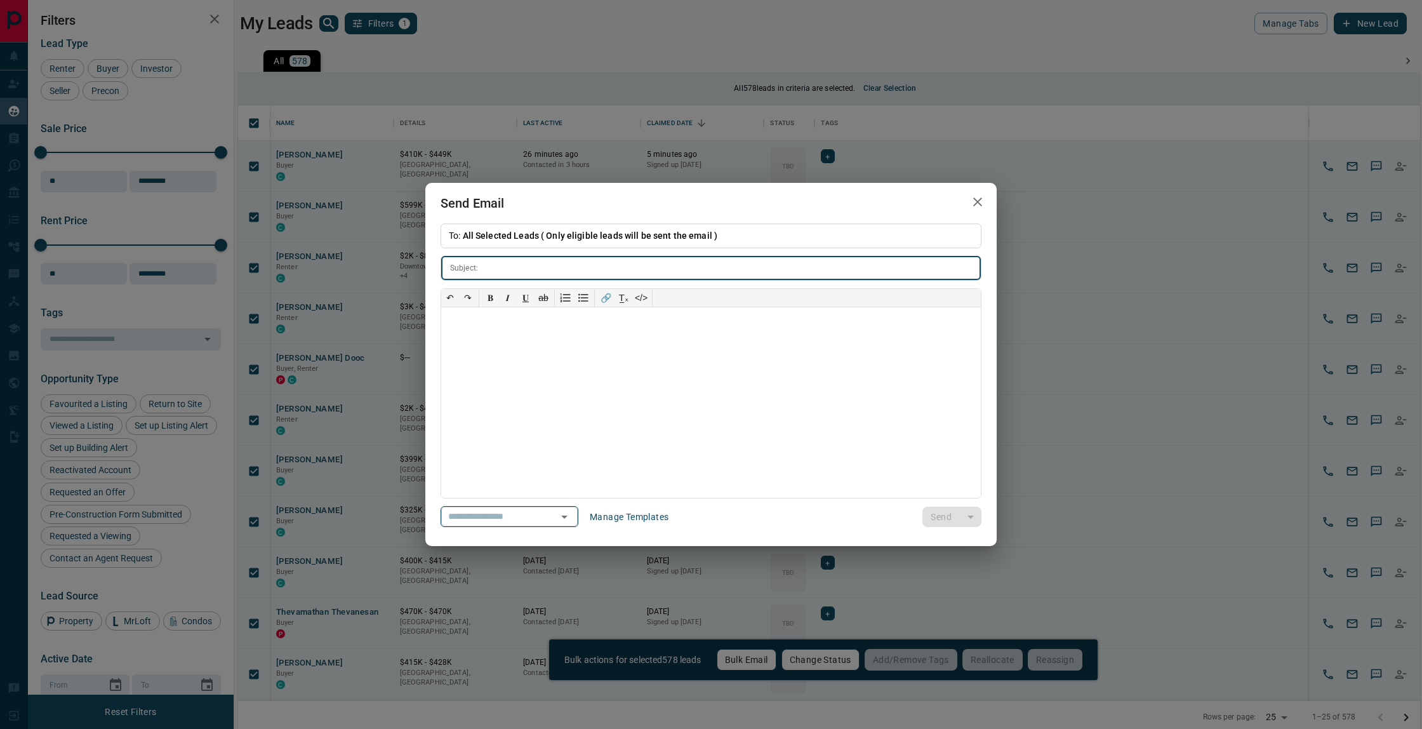
click at [571, 524] on button "Open" at bounding box center [564, 517] width 18 height 18
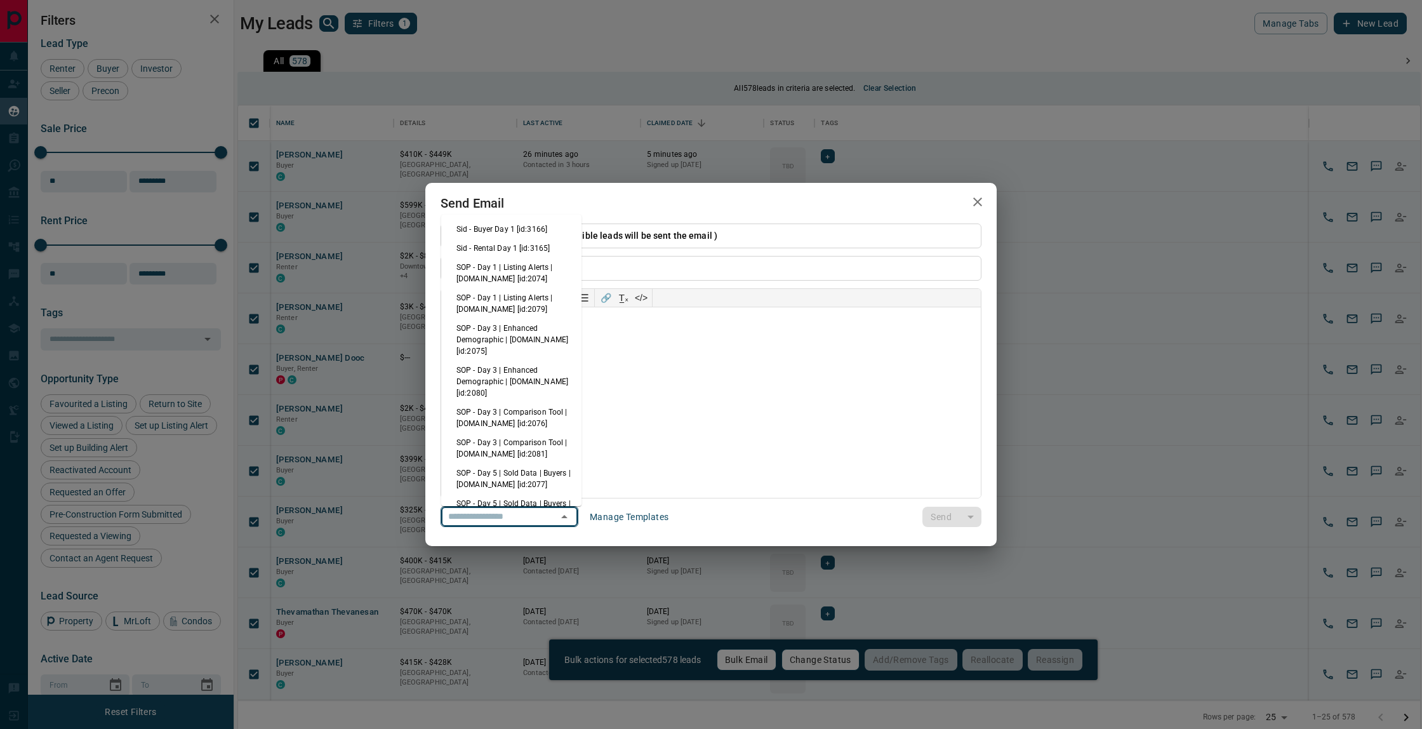
click at [548, 427] on li "SOP - Day 3 | Comparison Tool | [DOMAIN_NAME] [id:2076]" at bounding box center [511, 417] width 140 height 30
type input "**********"
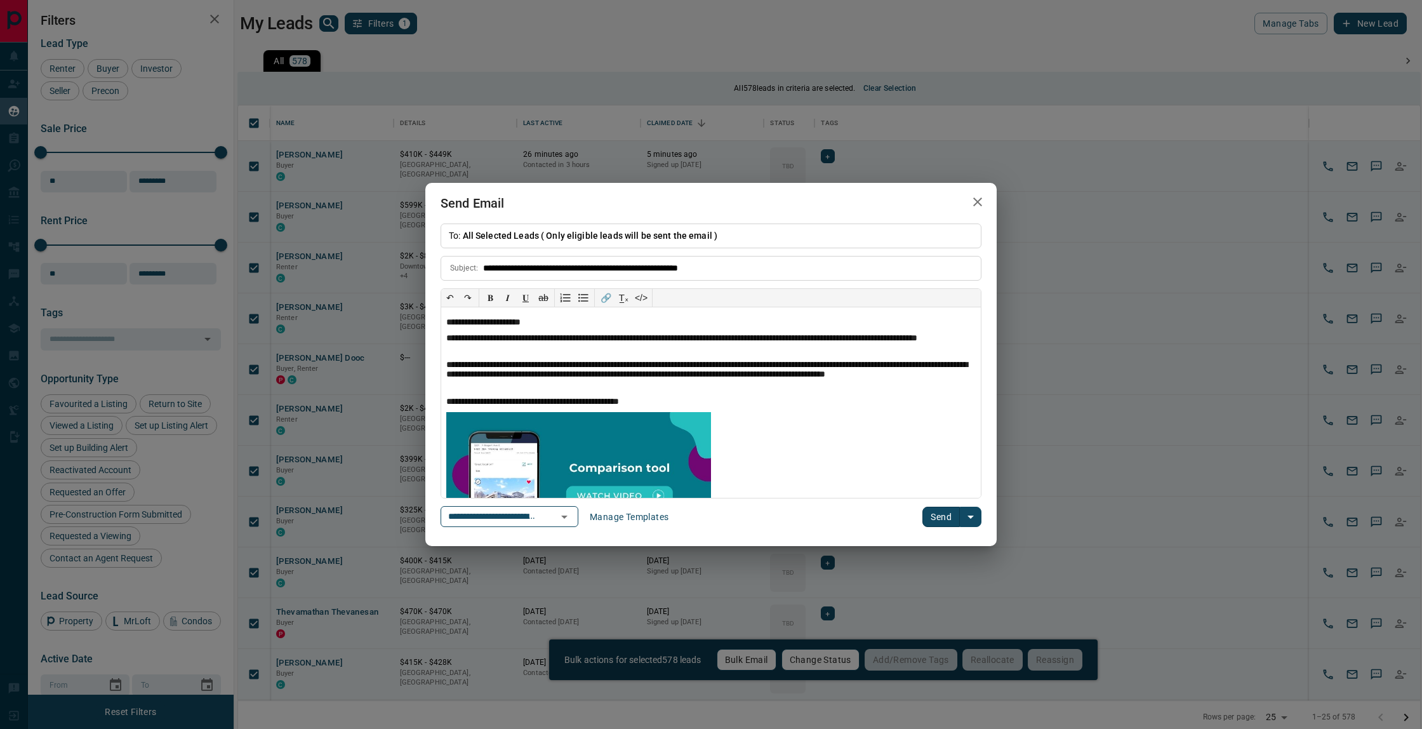
click at [941, 520] on button "Send" at bounding box center [940, 517] width 37 height 20
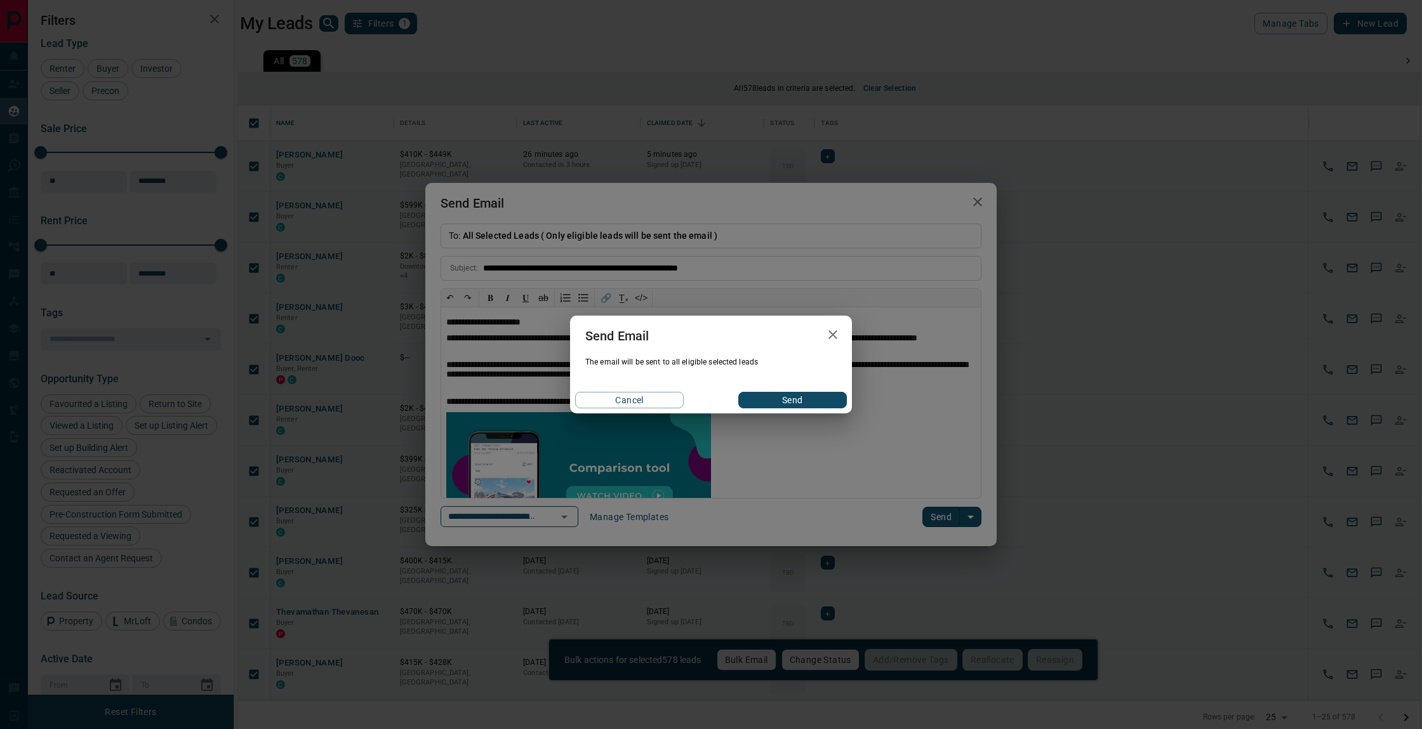
click at [785, 398] on button "Send" at bounding box center [792, 400] width 109 height 17
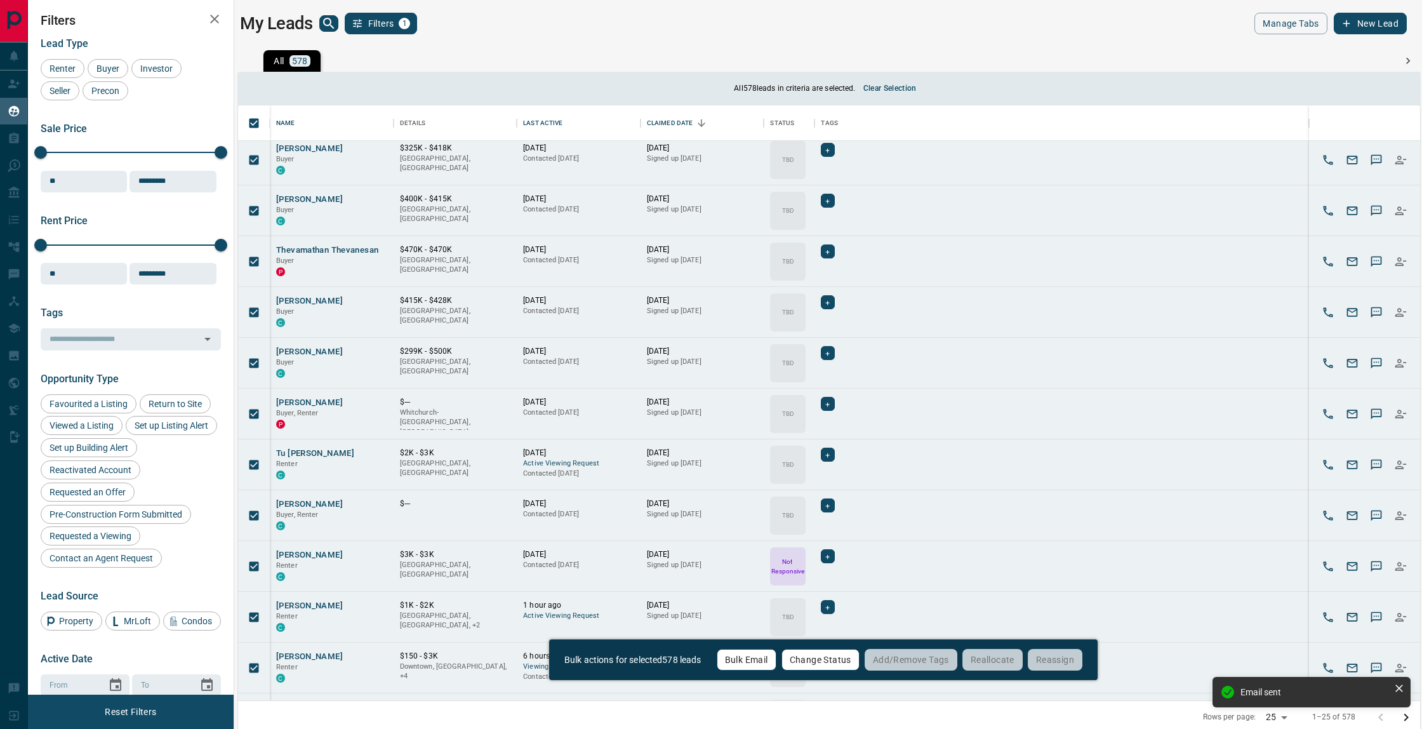
scroll to position [0, 0]
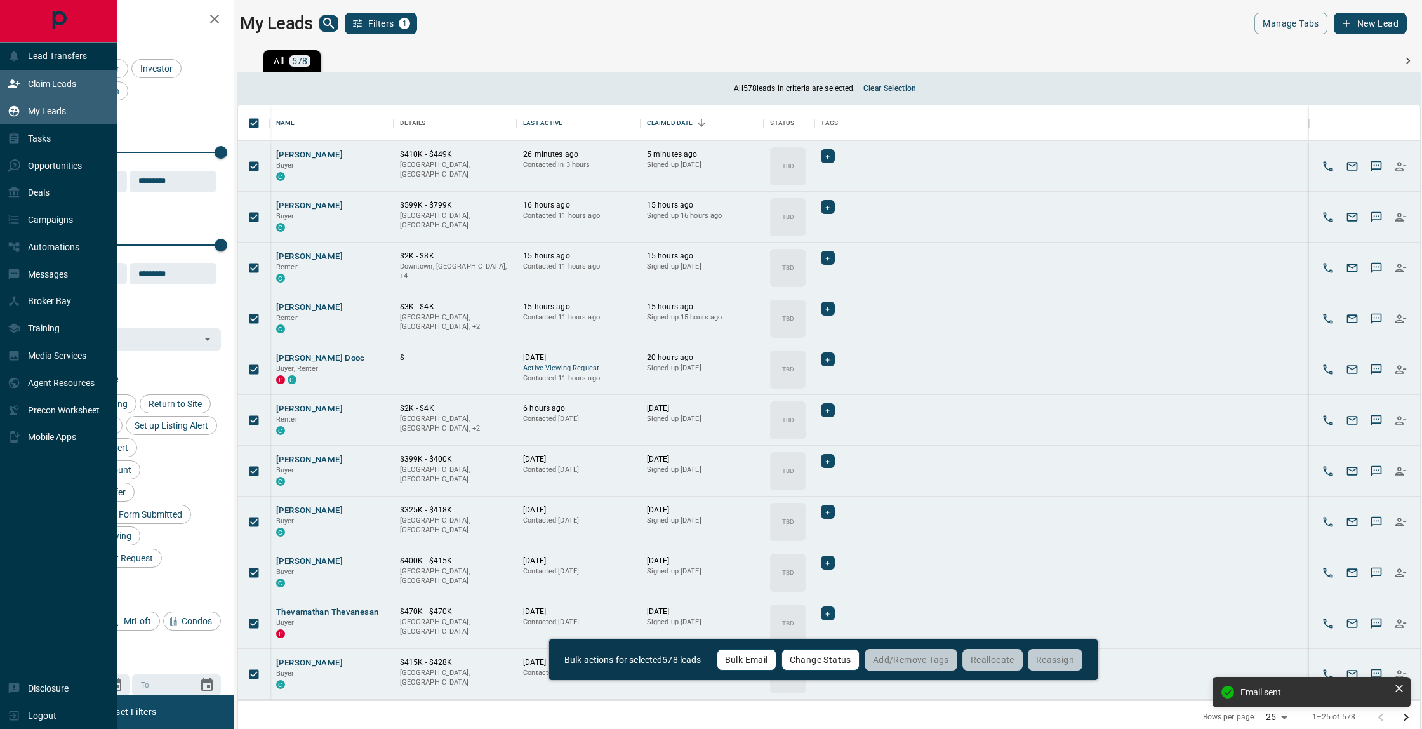
click at [48, 86] on p "Claim Leads" at bounding box center [52, 84] width 48 height 10
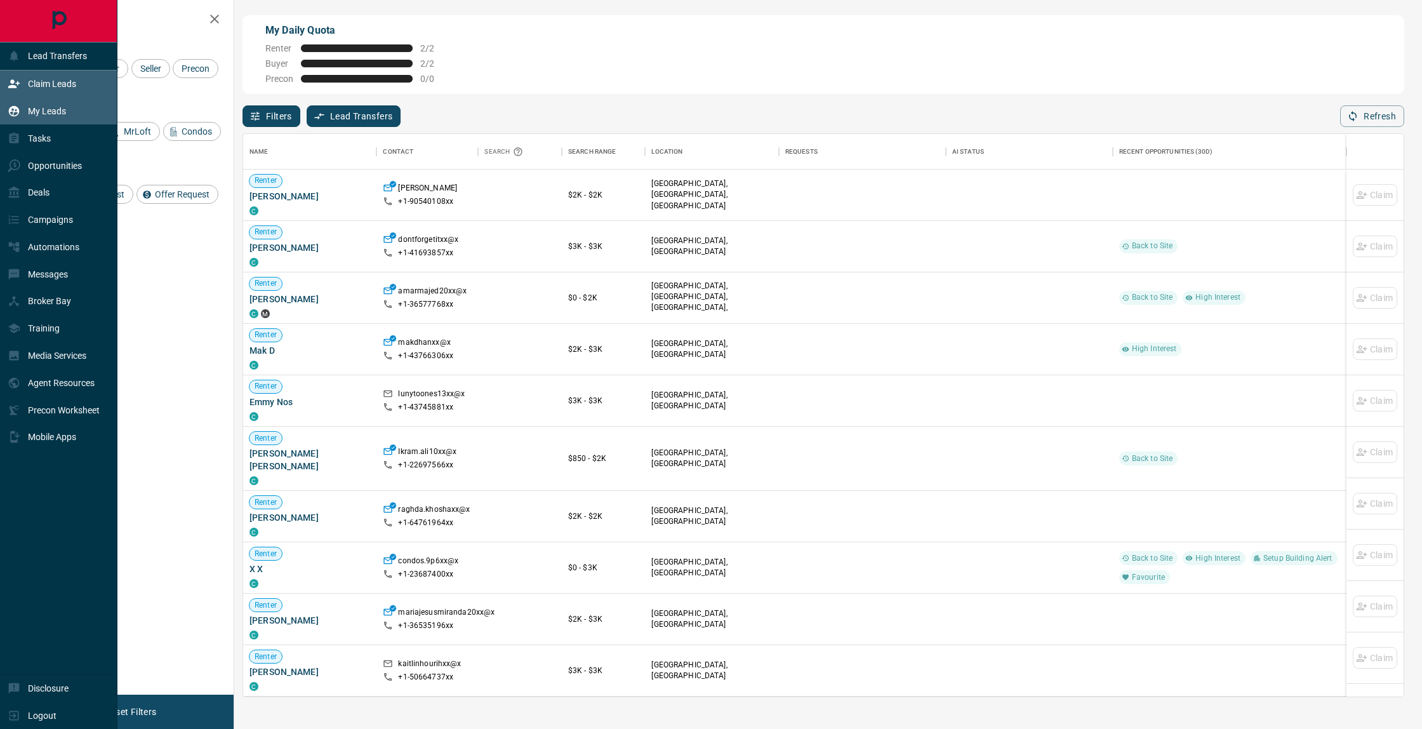
scroll to position [562, 1160]
click at [24, 116] on div "My Leads" at bounding box center [37, 111] width 58 height 21
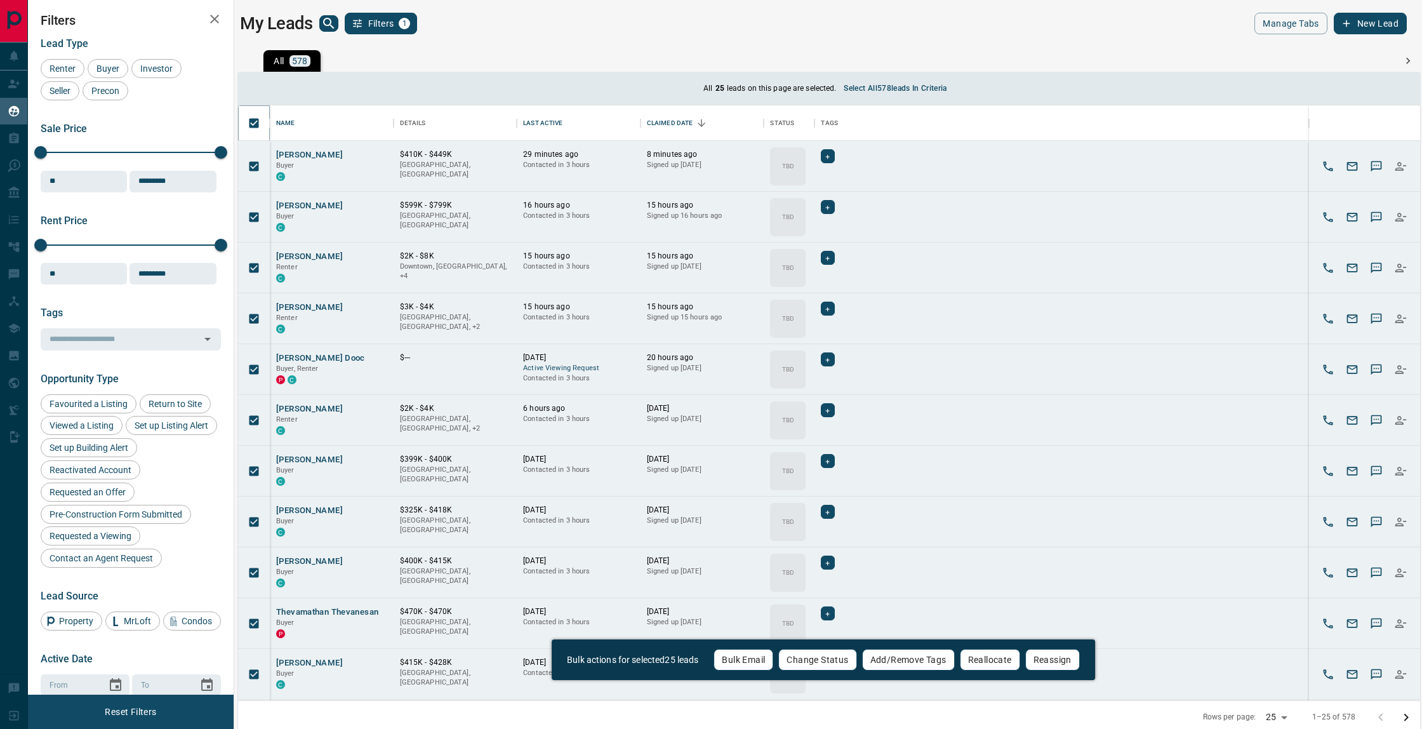
scroll to position [595, 1182]
click at [909, 84] on button "Select all 578 leads in criteria" at bounding box center [895, 88] width 118 height 20
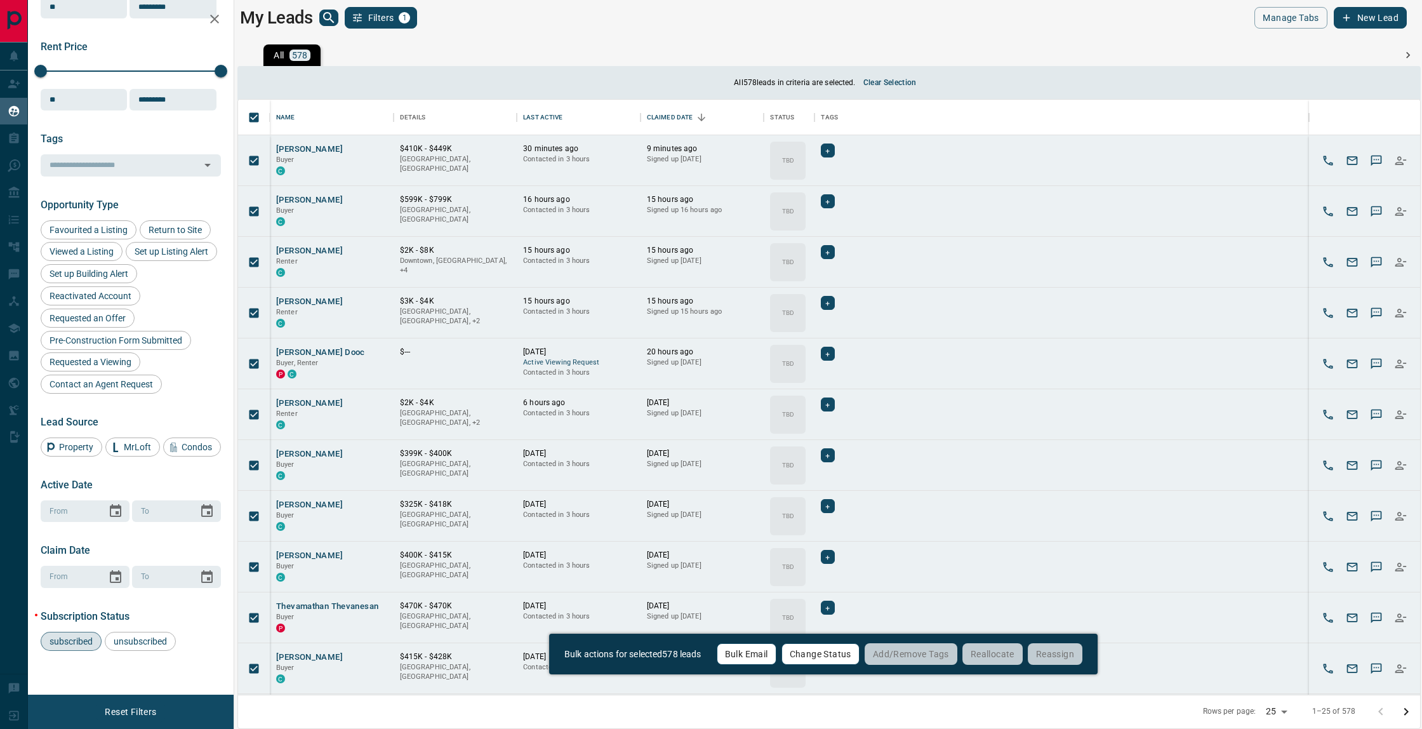
scroll to position [0, 0]
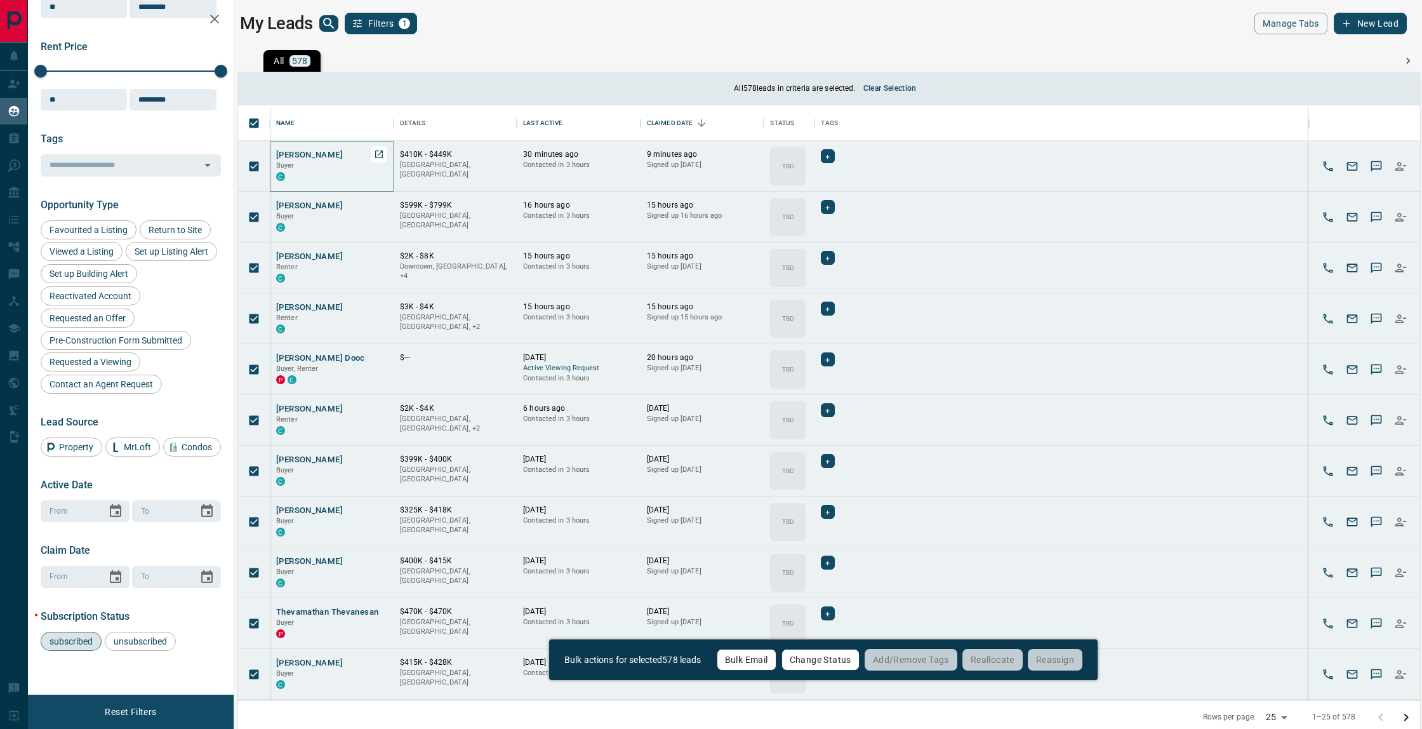
click at [294, 154] on button "[PERSON_NAME]" at bounding box center [309, 155] width 67 height 12
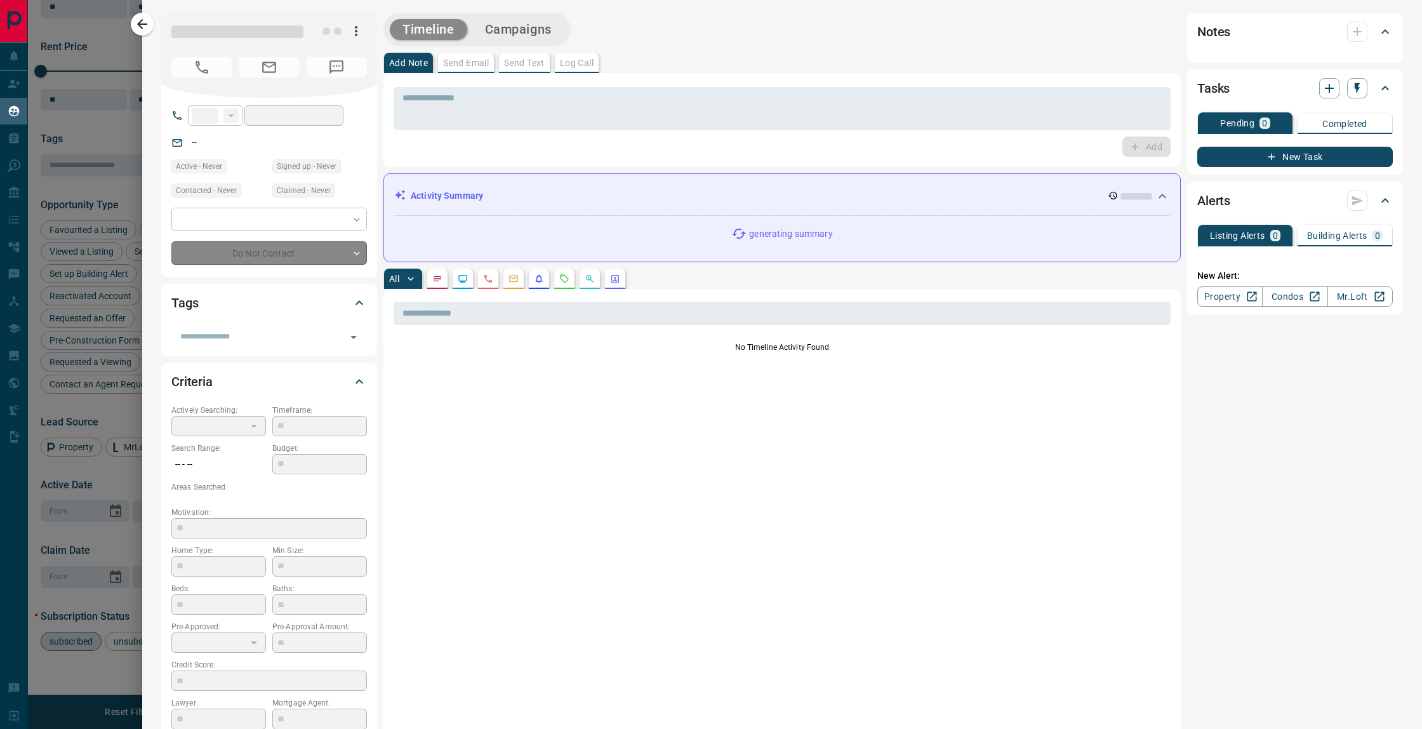
type input "**"
type input "**********"
type input "**"
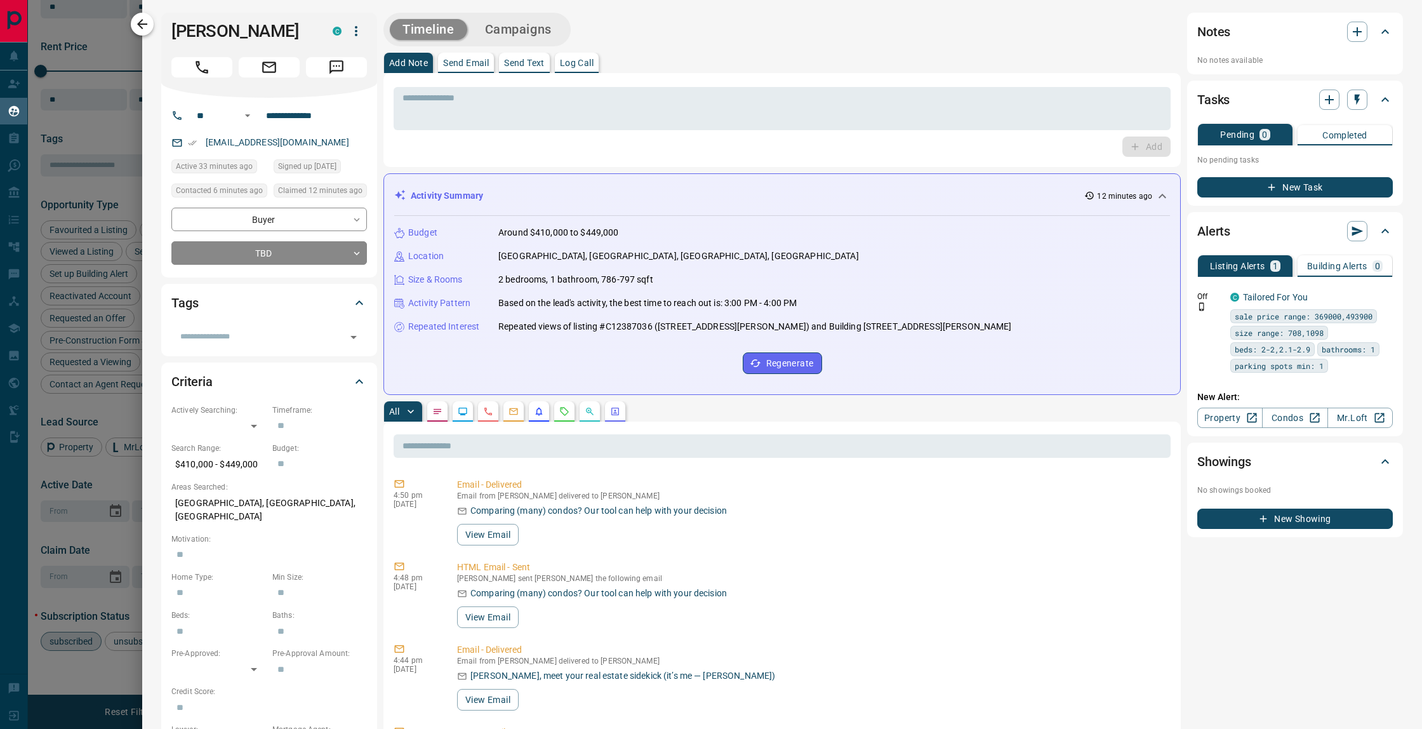
click at [138, 22] on icon "button" at bounding box center [142, 24] width 15 height 15
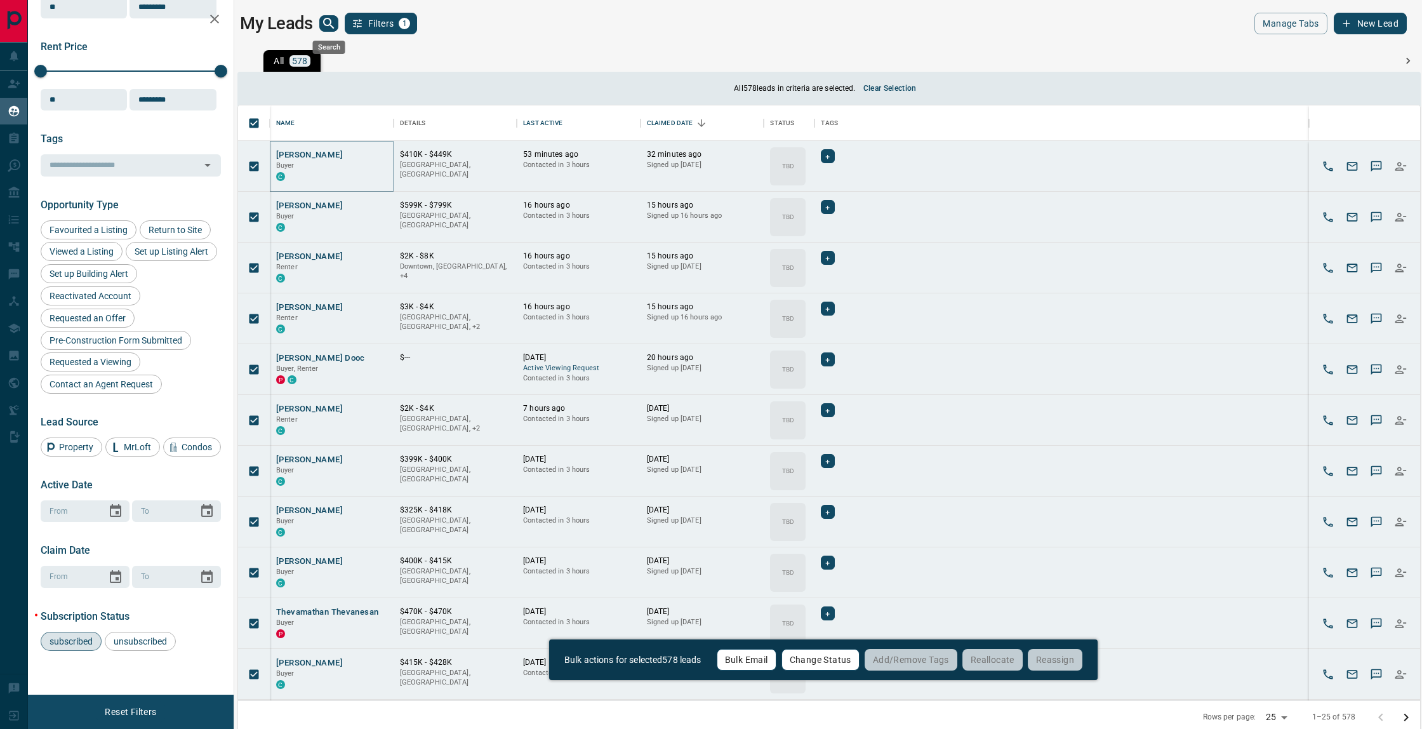
click at [328, 16] on icon "search button" at bounding box center [328, 23] width 15 height 15
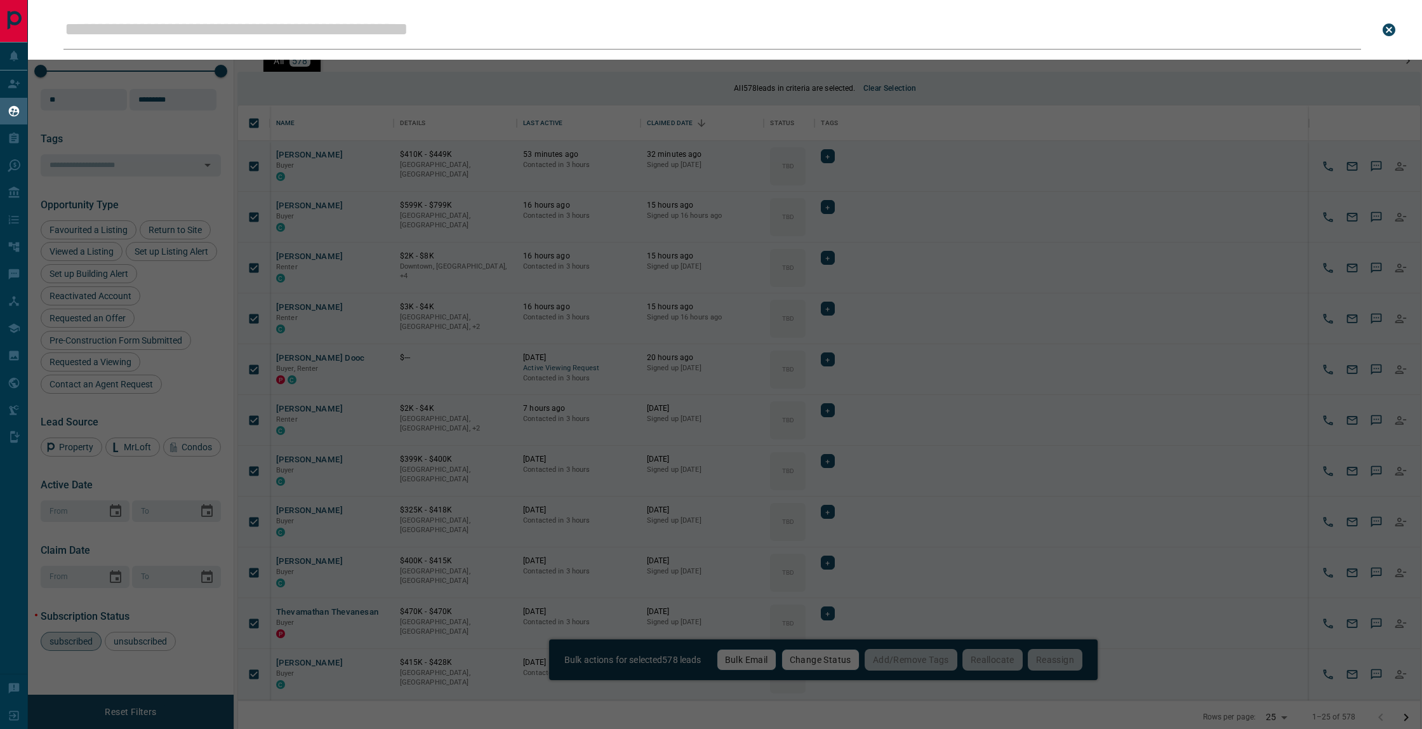
type input "**********"
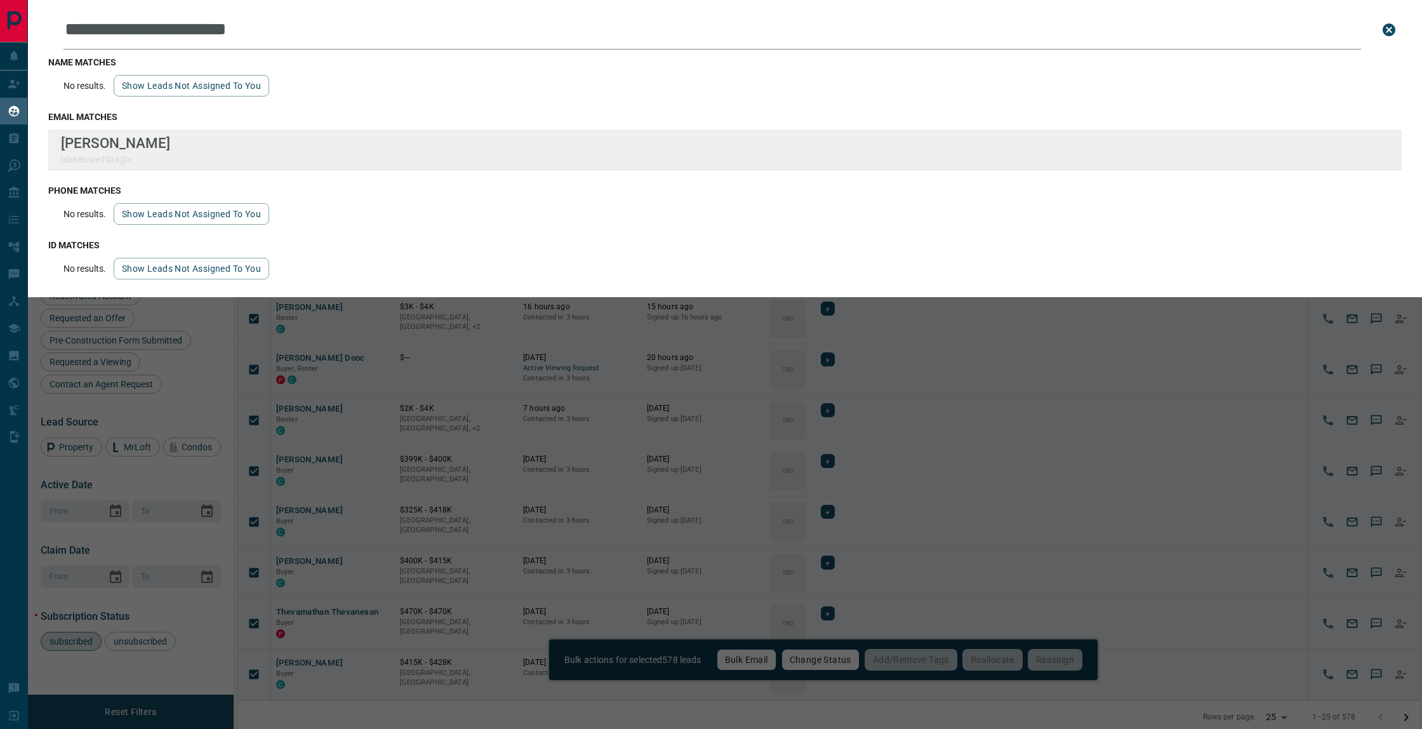
click at [158, 137] on div "[PERSON_NAME] blakelowe19xx@x" at bounding box center [724, 149] width 1353 height 41
